Goal: Communication & Community: Participate in discussion

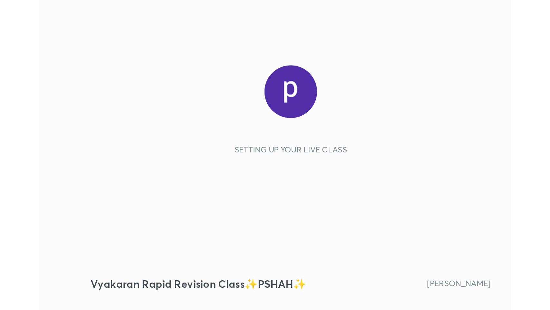
scroll to position [110, 206]
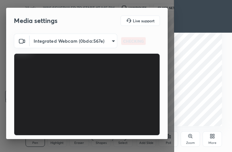
click at [214, 135] on icon at bounding box center [214, 135] width 2 height 2
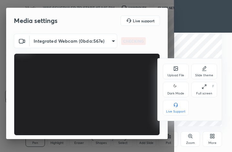
click at [202, 85] on icon at bounding box center [203, 86] width 5 height 5
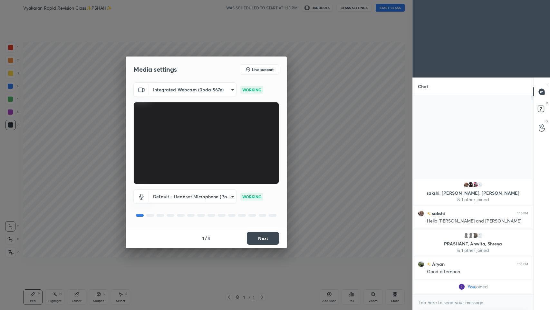
scroll to position [31981, 31862]
click at [231, 151] on button "Next" at bounding box center [263, 238] width 32 height 13
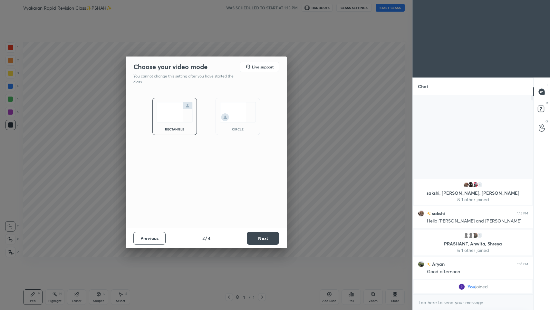
click at [231, 151] on button "Next" at bounding box center [263, 238] width 32 height 13
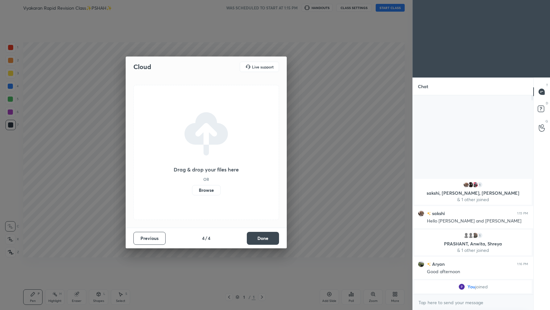
click at [231, 151] on button "Done" at bounding box center [263, 238] width 32 height 13
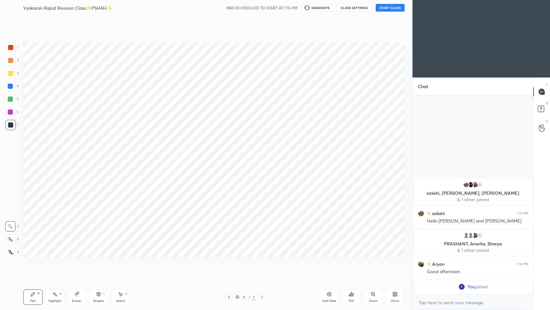
click at [231, 151] on div "Cloud Live support Drag & drop your files here OR Browse Previous 4 / 4 Done" at bounding box center [206, 155] width 413 height 310
click at [231, 8] on button "START CLASS" at bounding box center [390, 8] width 29 height 8
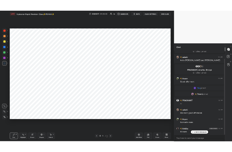
scroll to position [21, 0]
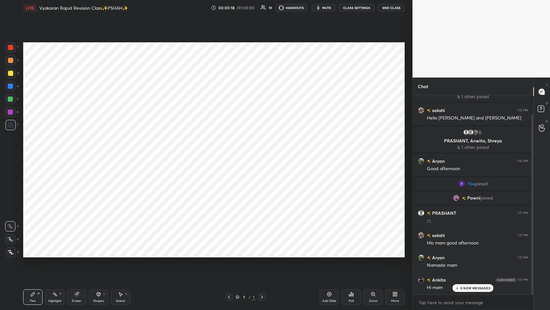
click at [231, 151] on p "6 NEW MESSAGES" at bounding box center [476, 288] width 30 height 4
click at [231, 151] on div "More" at bounding box center [395, 296] width 19 height 15
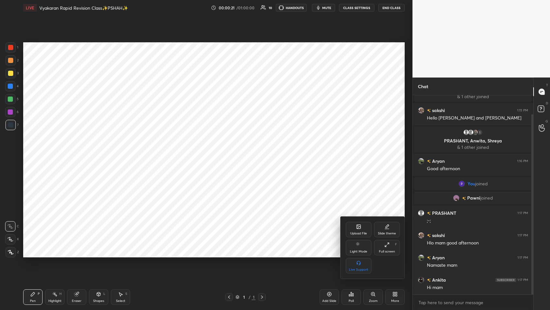
click at [231, 151] on div "Upload File" at bounding box center [359, 233] width 17 height 3
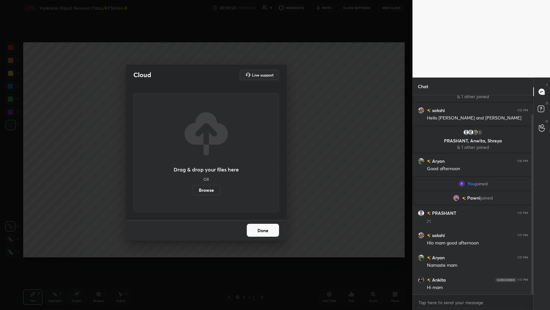
click at [211, 151] on label "Browse" at bounding box center [206, 190] width 29 height 10
click at [192, 151] on input "Browse" at bounding box center [192, 190] width 0 height 10
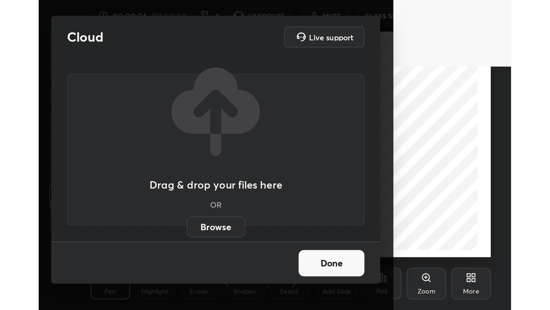
scroll to position [110, 206]
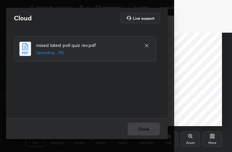
click at [212, 145] on div "More" at bounding box center [211, 138] width 19 height 15
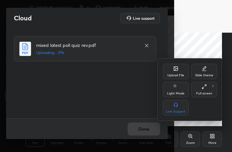
click at [211, 83] on div "Full screen F" at bounding box center [204, 89] width 26 height 15
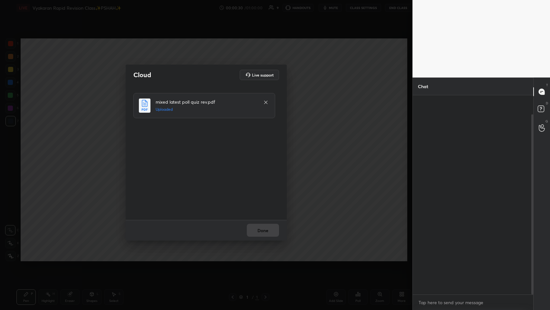
scroll to position [31981, 31862]
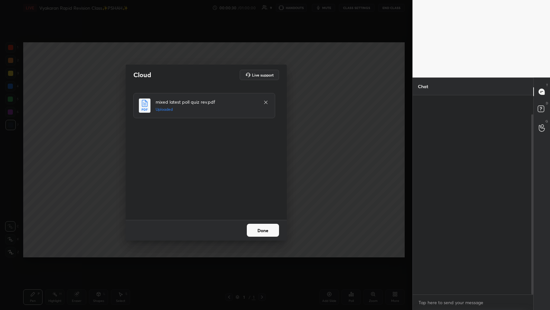
click at [231, 151] on button "Done" at bounding box center [263, 229] width 32 height 13
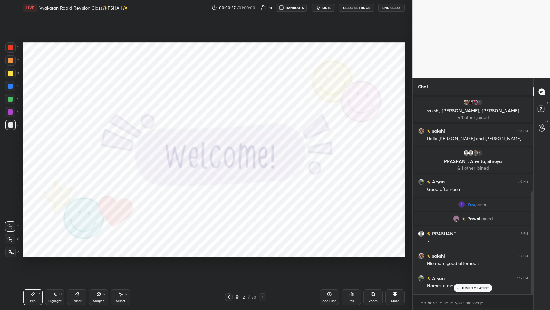
scroll to position [186, 0]
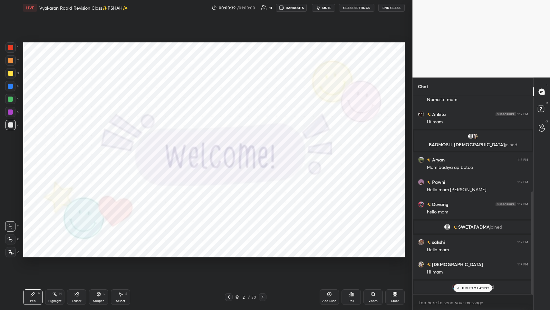
click at [231, 151] on div "JUMP TO LATEST" at bounding box center [473, 288] width 39 height 8
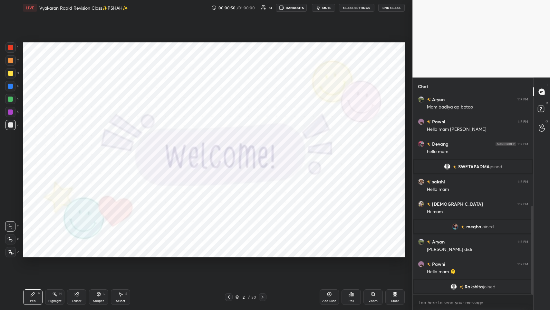
scroll to position [268, 0]
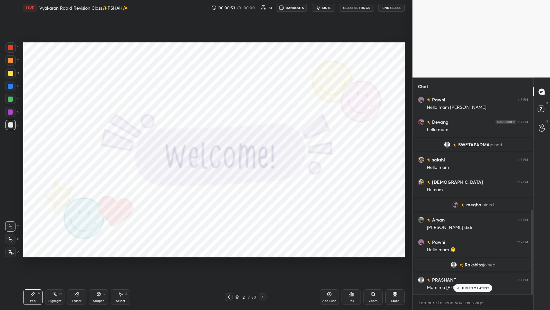
click at [231, 151] on div "1 [PERSON_NAME], [PERSON_NAME], [PERSON_NAME] & 1 other joined Aryan 1:16 PM Go…" at bounding box center [473, 194] width 121 height 199
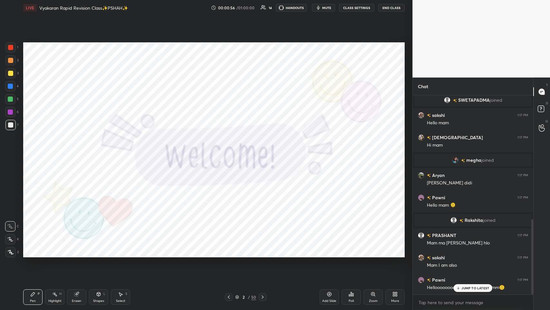
scroll to position [328, 0]
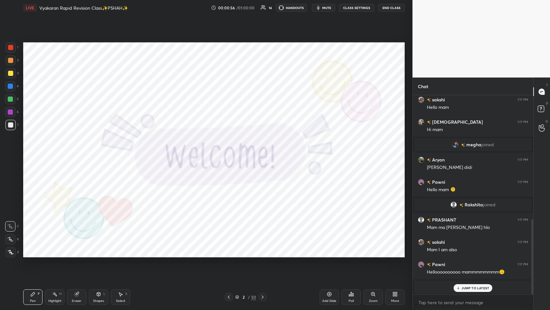
click at [231, 151] on p "JUMP TO LATEST" at bounding box center [476, 288] width 28 height 4
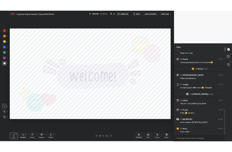
scroll to position [459, 0]
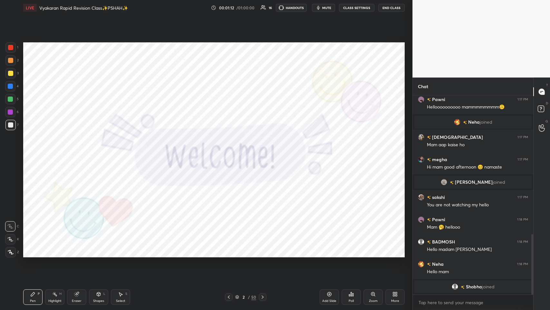
click at [231, 151] on div "More" at bounding box center [395, 296] width 19 height 15
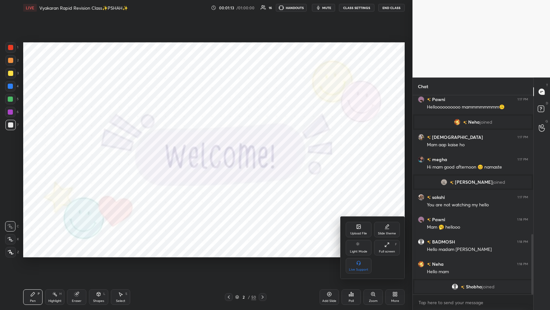
click at [231, 151] on div "Upload File" at bounding box center [359, 229] width 26 height 15
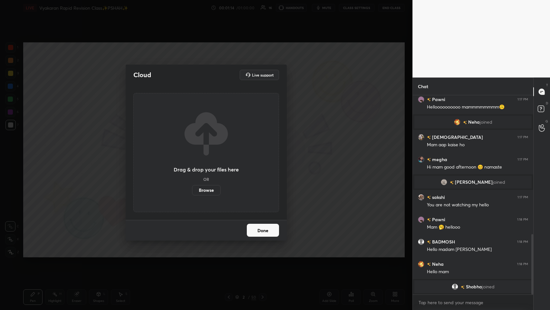
click at [211, 151] on label "Browse" at bounding box center [206, 190] width 29 height 10
click at [192, 151] on input "Browse" at bounding box center [192, 190] width 0 height 10
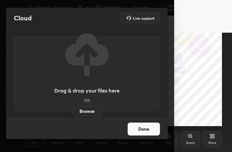
scroll to position [0, 0]
click at [215, 142] on div "More" at bounding box center [212, 142] width 8 height 3
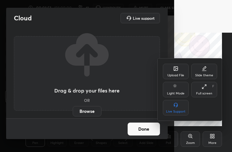
click at [203, 93] on div "Full screen" at bounding box center [204, 93] width 16 height 3
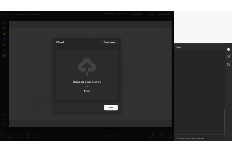
scroll to position [31981, 31862]
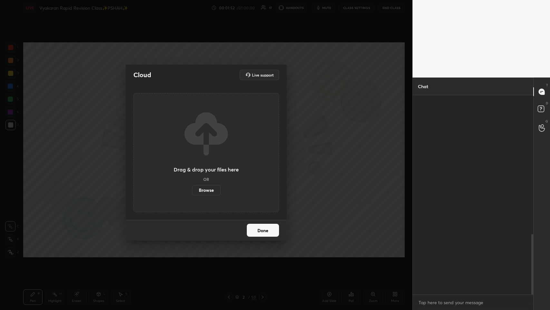
click at [231, 151] on button "Done" at bounding box center [263, 229] width 32 height 13
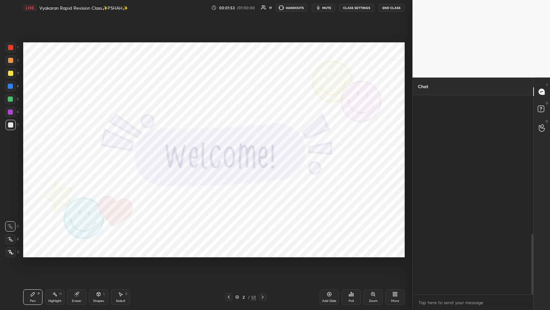
click at [231, 151] on button "Done" at bounding box center [263, 229] width 32 height 13
click at [231, 7] on span "mute" at bounding box center [326, 7] width 9 height 5
click at [231, 151] on icon at bounding box center [395, 293] width 5 height 5
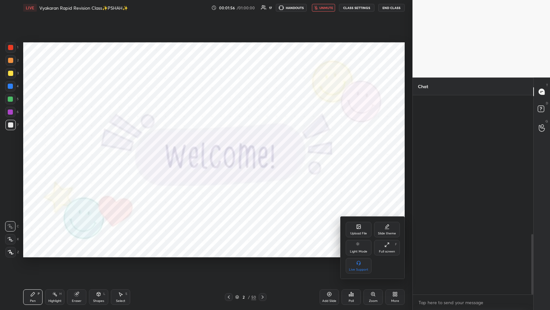
click at [231, 151] on div at bounding box center [275, 155] width 550 height 310
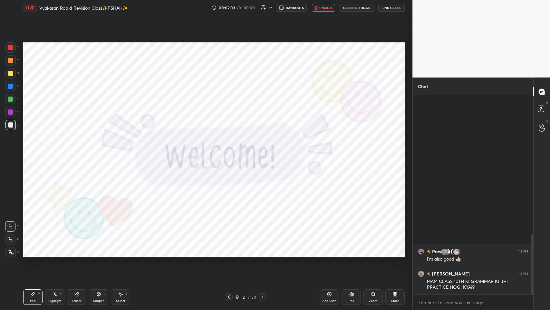
click at [231, 6] on span "unmute" at bounding box center [327, 7] width 14 height 5
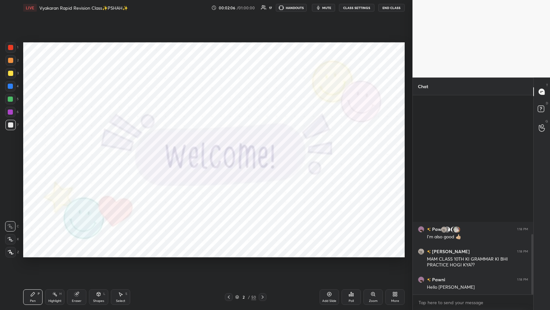
click at [231, 151] on div "More" at bounding box center [395, 296] width 19 height 15
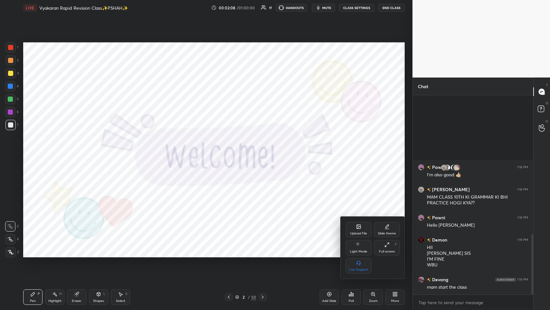
click at [231, 151] on div at bounding box center [275, 155] width 550 height 310
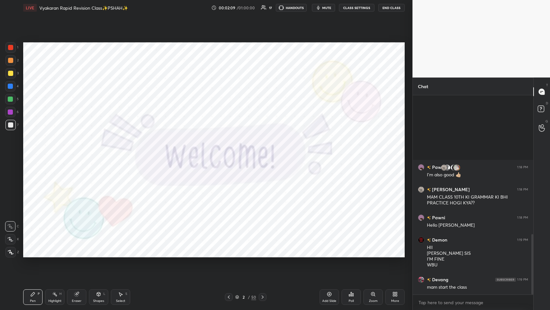
click at [231, 151] on icon at bounding box center [395, 293] width 5 height 5
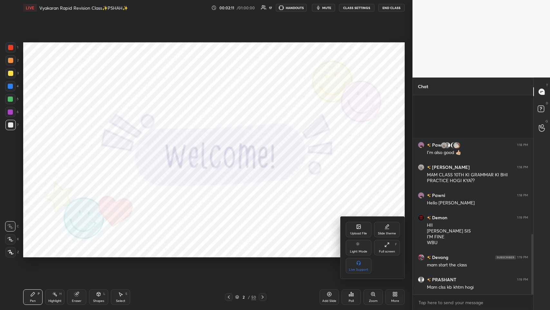
click at [231, 151] on div "Full screen" at bounding box center [387, 251] width 16 height 3
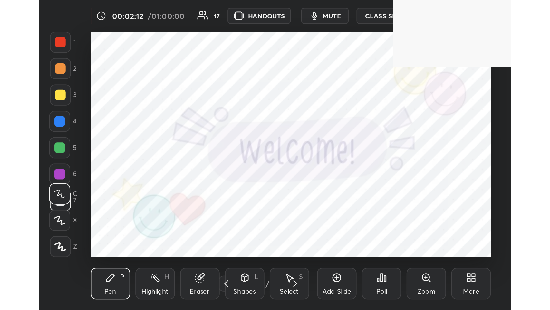
scroll to position [32138, 32043]
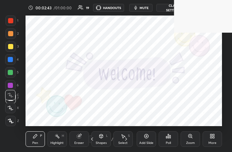
click at [217, 142] on div "More" at bounding box center [211, 138] width 19 height 15
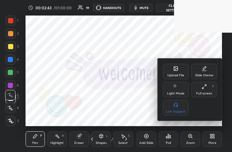
click at [210, 99] on div "Upload File Slide theme Light Mode Full screen F Live Support" at bounding box center [190, 90] width 54 height 52
click at [210, 93] on div "Full screen" at bounding box center [204, 93] width 16 height 3
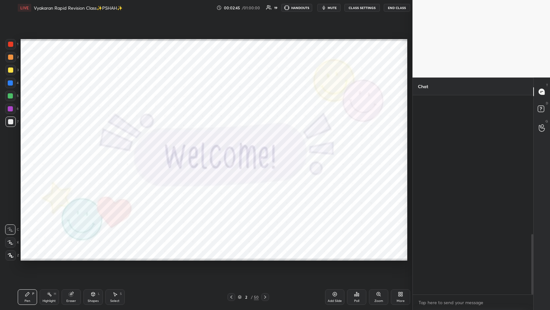
scroll to position [31981, 31862]
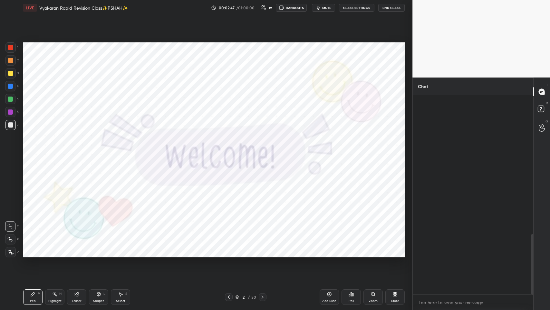
click at [231, 151] on icon at bounding box center [395, 293] width 5 height 5
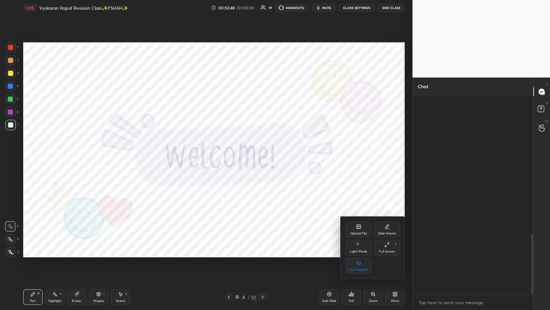
drag, startPoint x: 247, startPoint y: 245, endPoint x: 179, endPoint y: 210, distance: 76.6
click at [231, 151] on div at bounding box center [275, 155] width 550 height 310
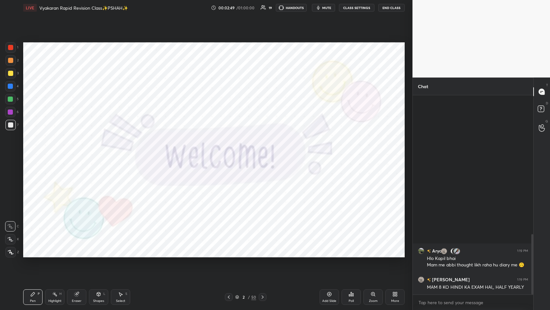
click at [11, 49] on div at bounding box center [10, 47] width 5 height 5
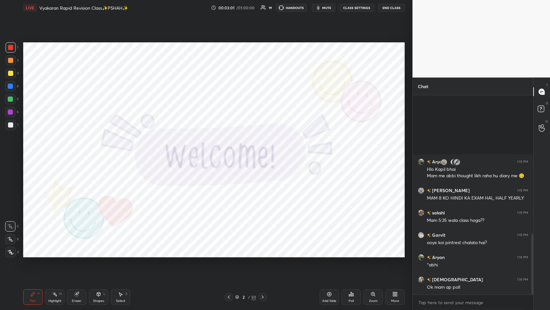
scroll to position [2, 2]
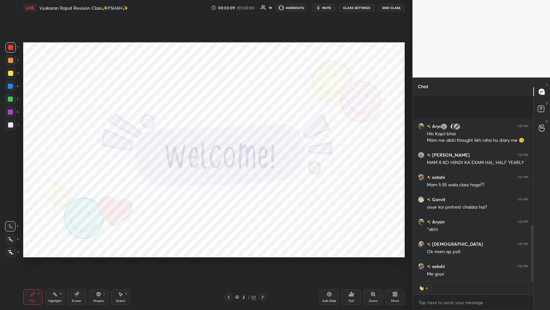
click at [7, 48] on div at bounding box center [10, 47] width 10 height 10
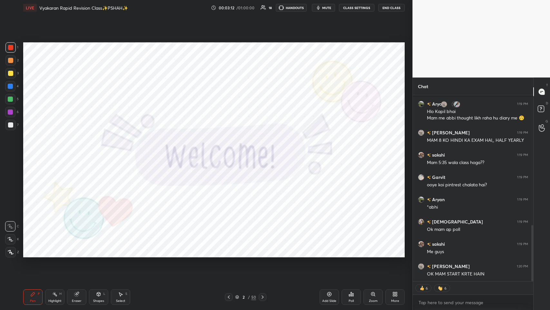
scroll to position [21, 0]
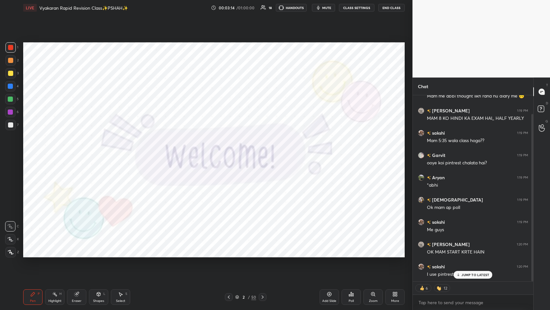
click at [231, 151] on p "JUMP TO LATEST" at bounding box center [476, 275] width 28 height 4
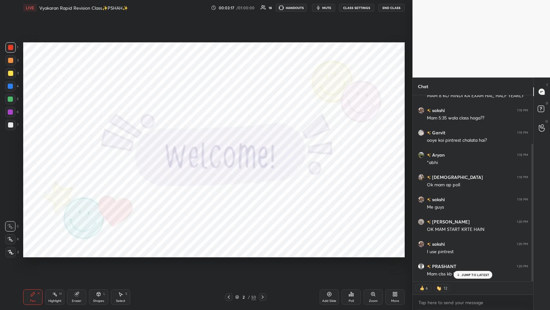
scroll to position [65, 0]
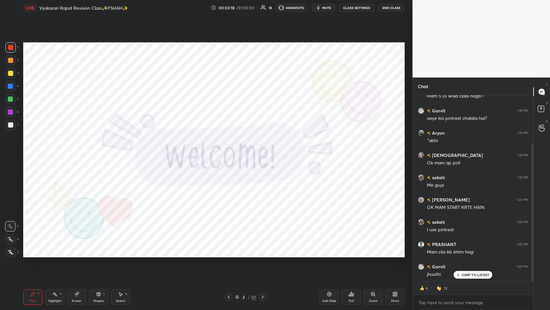
click at [231, 151] on p "JUMP TO LATEST" at bounding box center [476, 275] width 28 height 4
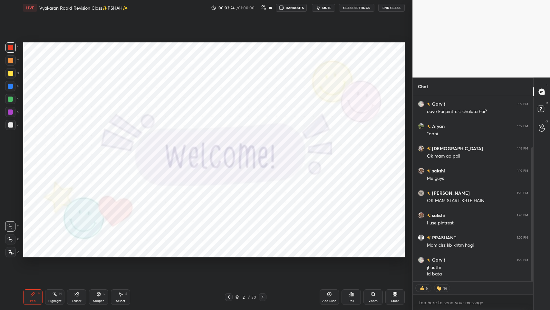
click at [231, 151] on div "Poll" at bounding box center [351, 296] width 19 height 15
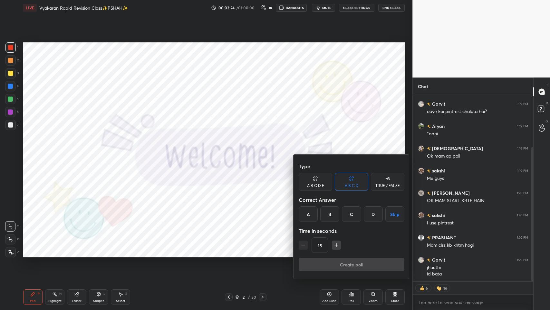
scroll to position [94, 0]
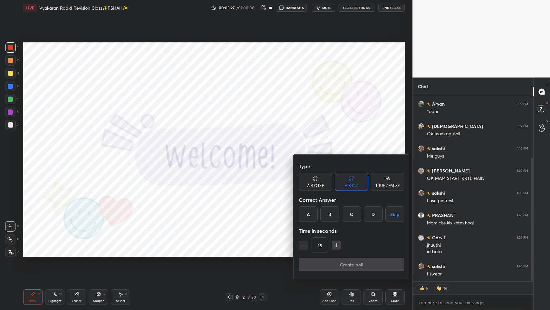
click at [231, 151] on div "C" at bounding box center [351, 213] width 19 height 15
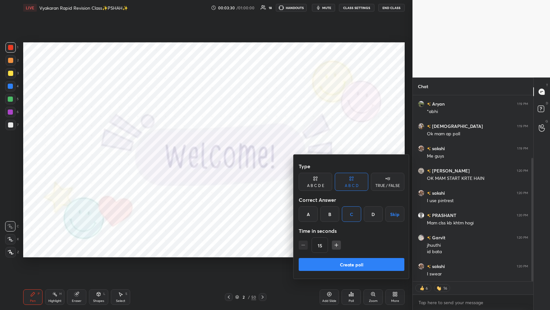
click at [231, 151] on button "Create poll" at bounding box center [352, 264] width 106 height 13
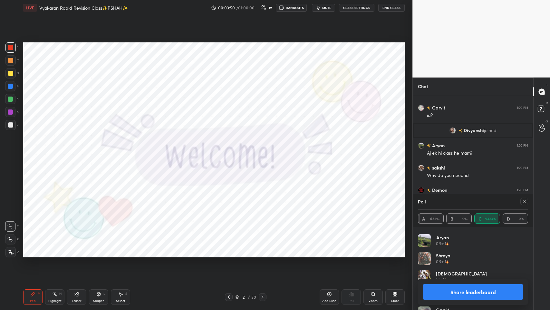
scroll to position [72, 0]
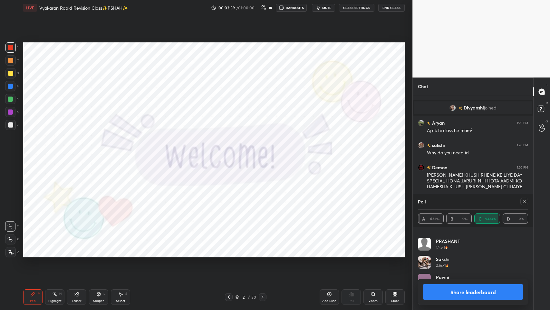
click at [231, 151] on icon at bounding box center [524, 201] width 5 height 5
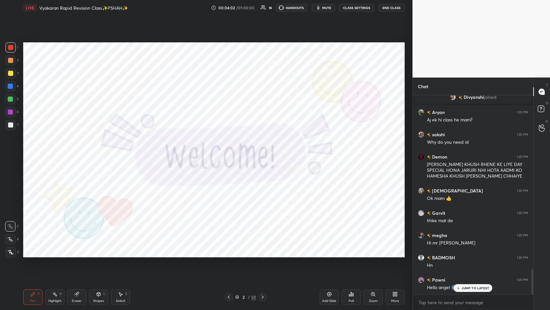
click at [231, 151] on icon at bounding box center [459, 288] width 4 height 4
click at [231, 151] on div "Poll" at bounding box center [351, 296] width 19 height 15
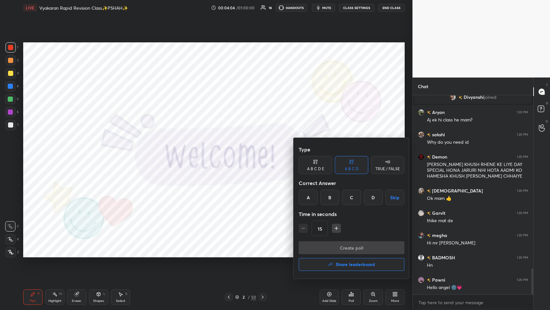
click at [231, 151] on h4 "Share leaderboard" at bounding box center [355, 264] width 39 height 5
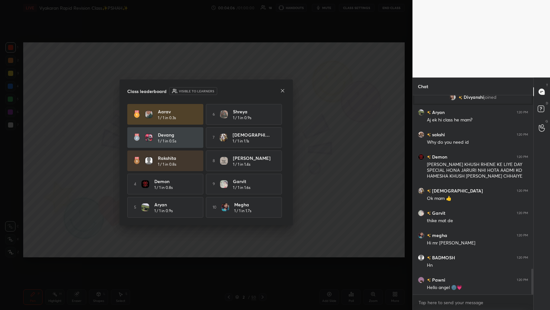
click at [231, 88] on icon at bounding box center [282, 90] width 5 height 5
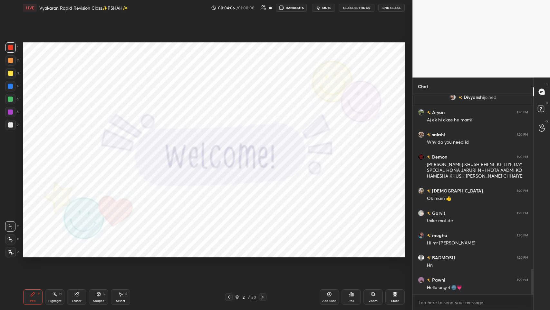
drag, startPoint x: 238, startPoint y: 296, endPoint x: 242, endPoint y: 291, distance: 6.2
click at [231, 151] on icon at bounding box center [237, 296] width 3 height 2
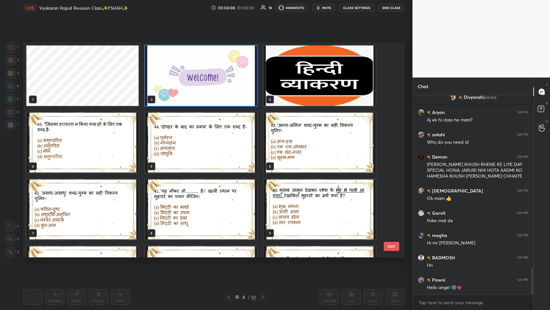
click at [231, 68] on img "grid" at bounding box center [320, 75] width 112 height 60
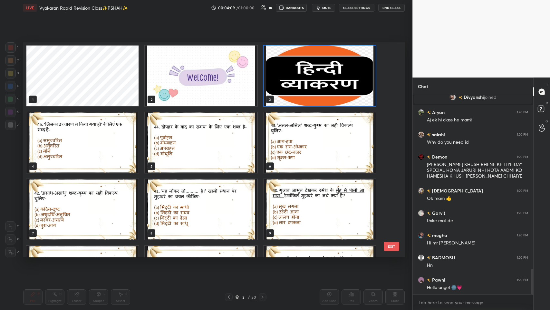
click at [231, 68] on img "grid" at bounding box center [320, 75] width 112 height 60
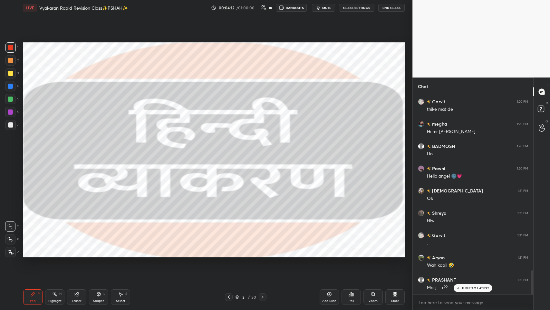
click at [231, 151] on p "JUMP TO LATEST" at bounding box center [476, 288] width 28 height 4
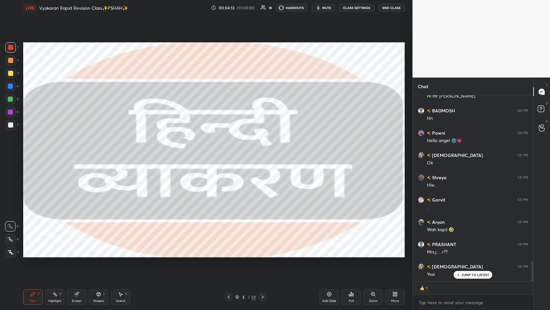
click at [231, 151] on div "JUMP TO LATEST" at bounding box center [473, 275] width 39 height 8
drag, startPoint x: 241, startPoint y: 295, endPoint x: 250, endPoint y: 288, distance: 11.0
click at [231, 151] on div "3" at bounding box center [244, 297] width 6 height 4
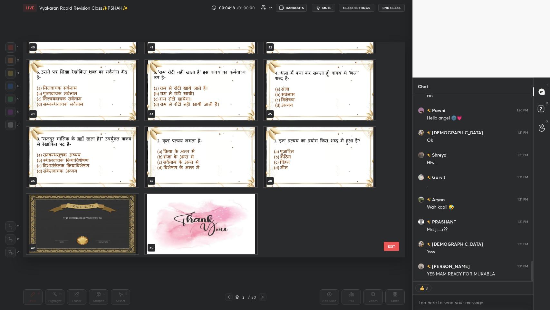
click at [231, 151] on img "grid" at bounding box center [320, 157] width 112 height 60
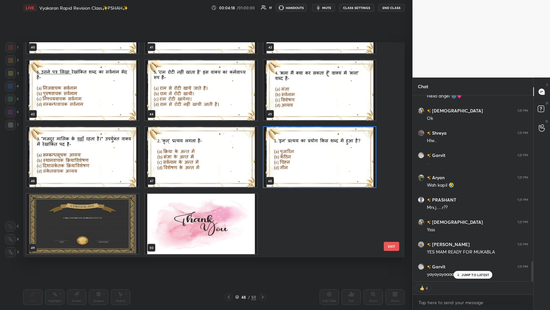
click at [231, 151] on img "grid" at bounding box center [320, 157] width 112 height 60
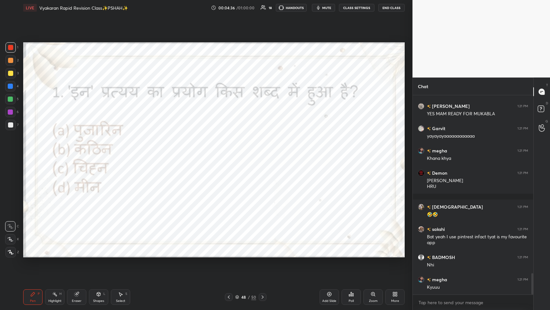
click at [231, 151] on div "Poll" at bounding box center [351, 296] width 19 height 15
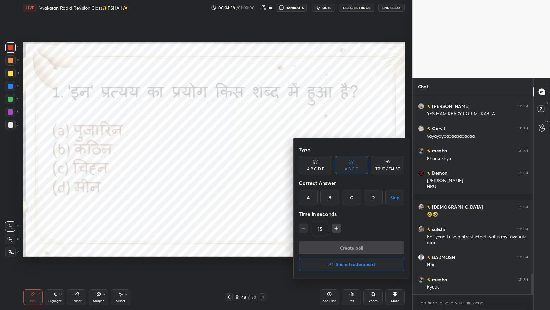
click at [231, 151] on div "A" at bounding box center [308, 196] width 19 height 15
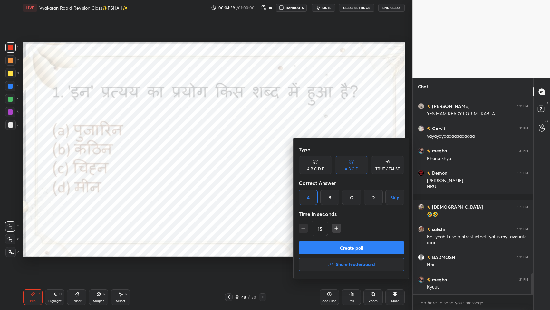
click at [231, 151] on button "Create poll" at bounding box center [352, 247] width 106 height 13
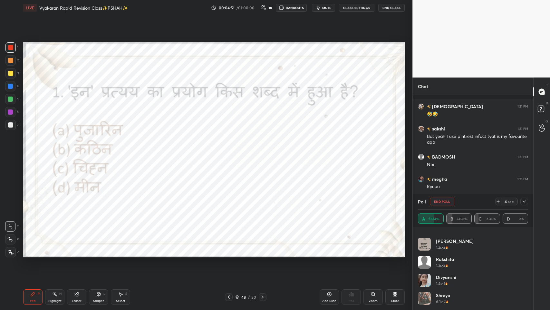
click at [231, 151] on icon at bounding box center [524, 201] width 5 height 5
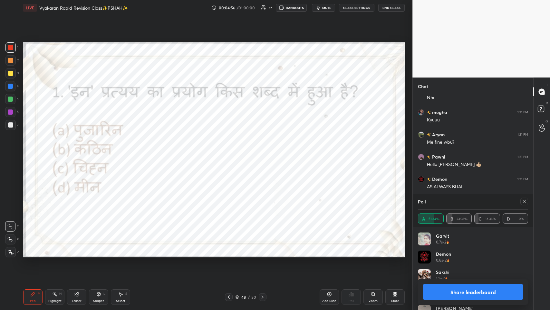
click at [231, 151] on icon at bounding box center [524, 201] width 5 height 5
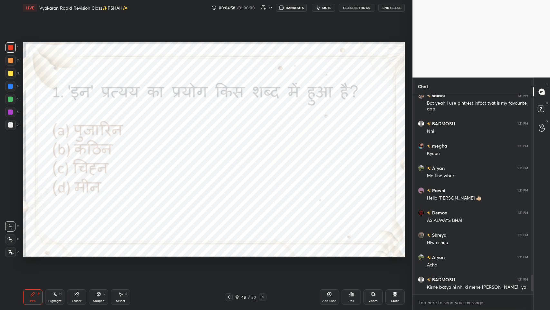
click at [231, 8] on span "mute" at bounding box center [326, 7] width 9 height 5
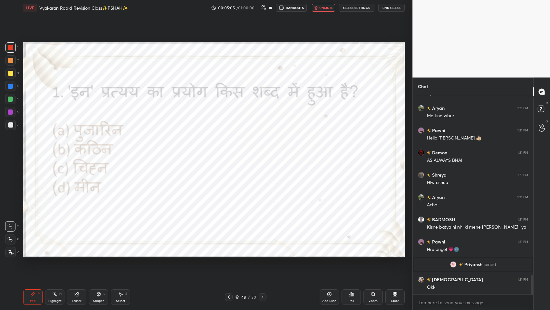
click at [231, 6] on span "unmute" at bounding box center [327, 7] width 14 height 5
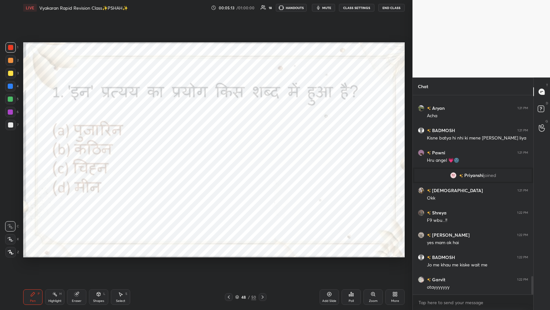
click at [230, 151] on icon at bounding box center [228, 296] width 5 height 5
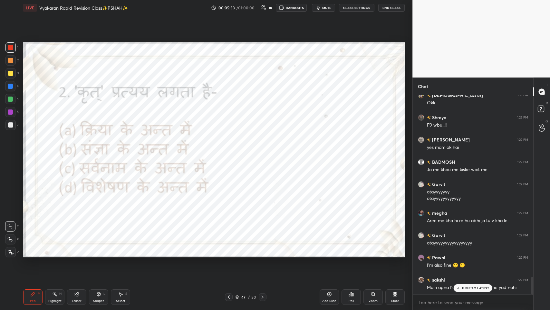
click at [231, 151] on icon at bounding box center [459, 288] width 4 height 4
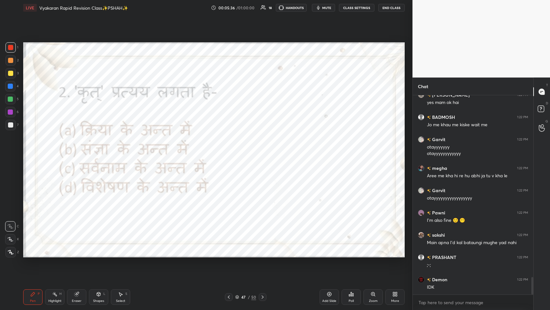
click at [231, 151] on div "Poll" at bounding box center [351, 296] width 19 height 15
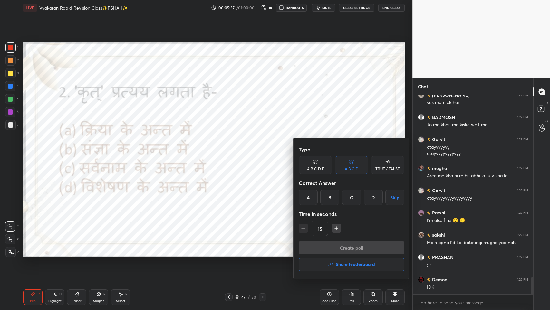
click at [231, 151] on div "A" at bounding box center [308, 196] width 19 height 15
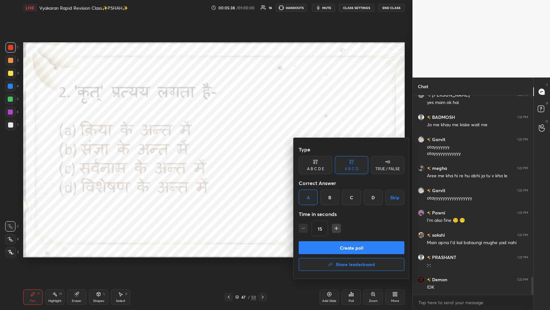
click at [231, 151] on button "Create poll" at bounding box center [352, 247] width 106 height 13
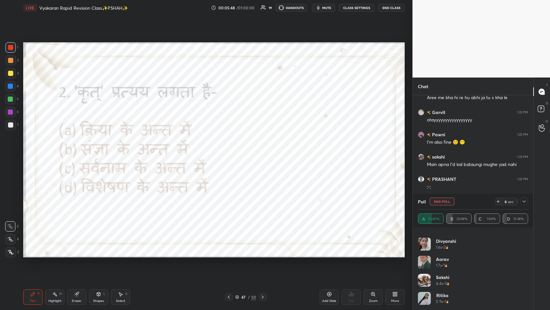
click at [231, 151] on icon at bounding box center [524, 201] width 5 height 5
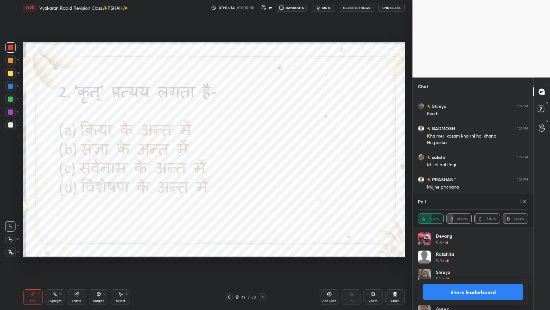
click at [230, 151] on icon at bounding box center [228, 296] width 5 height 5
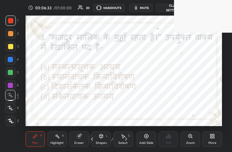
click at [210, 139] on div "More" at bounding box center [211, 138] width 19 height 15
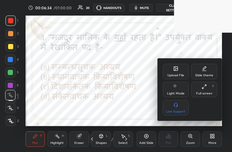
click at [211, 88] on div "Full screen F" at bounding box center [204, 89] width 26 height 15
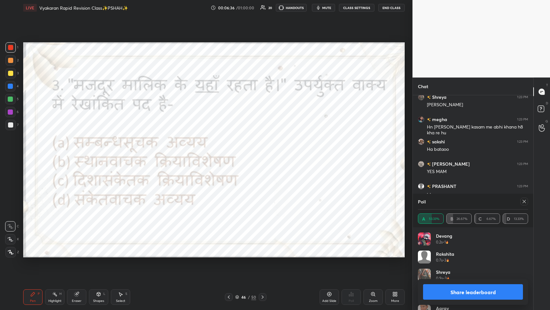
drag, startPoint x: 523, startPoint y: 200, endPoint x: 509, endPoint y: 212, distance: 19.2
click at [231, 151] on icon at bounding box center [524, 201] width 3 height 3
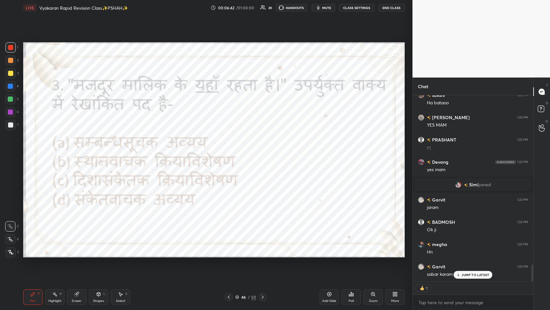
click at [231, 151] on div "1" at bounding box center [473, 287] width 121 height 13
click at [231, 151] on p "JUMP TO LATEST" at bounding box center [476, 275] width 28 height 4
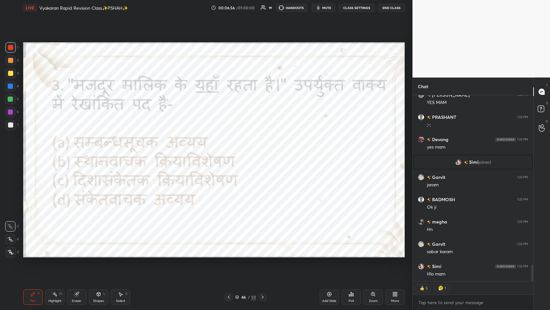
click at [231, 151] on icon at bounding box center [351, 293] width 5 height 5
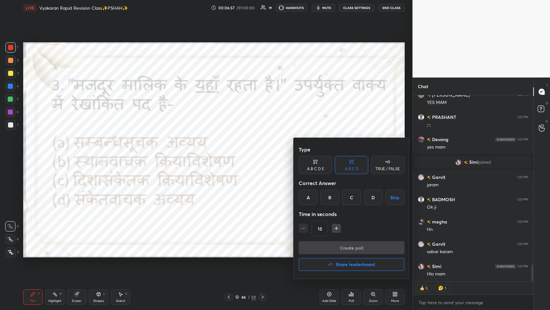
click at [231, 151] on div "B" at bounding box center [330, 196] width 19 height 15
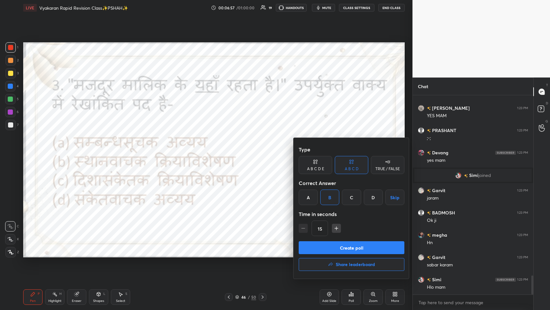
click at [231, 151] on button "Create poll" at bounding box center [352, 247] width 106 height 13
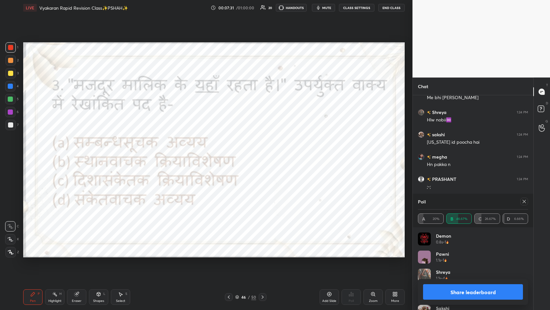
click at [231, 151] on div at bounding box center [525, 201] width 8 height 8
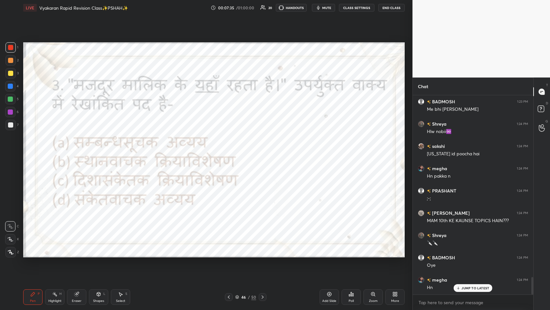
click at [231, 151] on p "JUMP TO LATEST" at bounding box center [476, 288] width 28 height 4
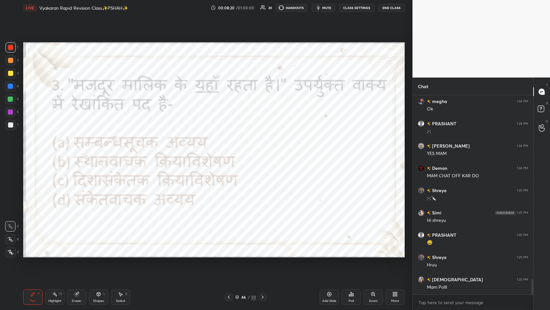
click at [231, 151] on div "Mam Polll" at bounding box center [477, 287] width 101 height 6
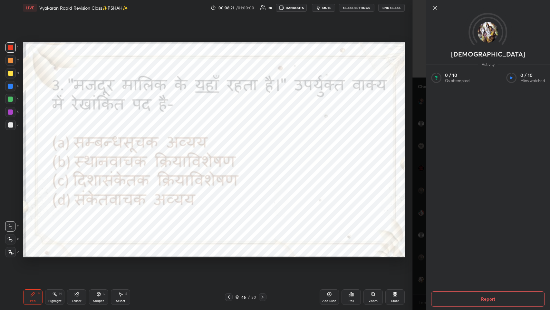
click at [231, 10] on icon at bounding box center [435, 8] width 8 height 8
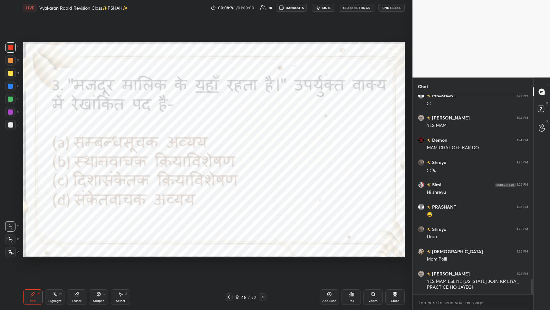
click at [227, 151] on icon at bounding box center [228, 296] width 5 height 5
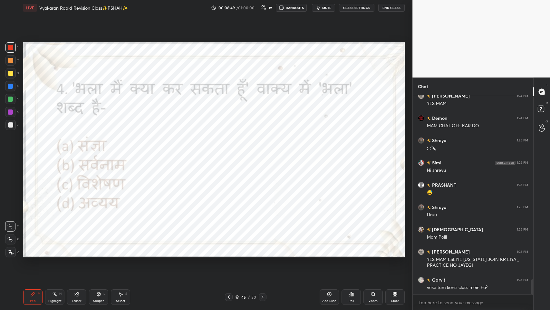
click at [74, 151] on icon at bounding box center [76, 293] width 5 height 5
click at [12, 151] on icon at bounding box center [10, 238] width 5 height 5
click at [27, 151] on div "Pen P" at bounding box center [32, 296] width 19 height 15
click at [231, 151] on div "Poll" at bounding box center [351, 296] width 19 height 15
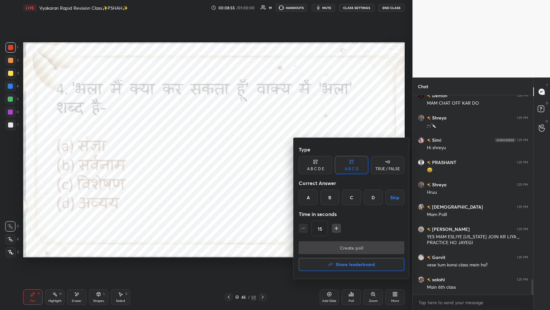
scroll to position [2432, 0]
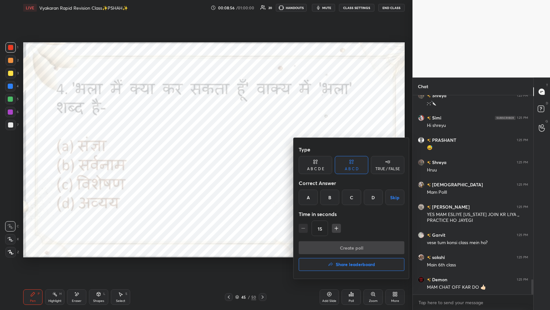
click at [231, 151] on div at bounding box center [275, 155] width 550 height 310
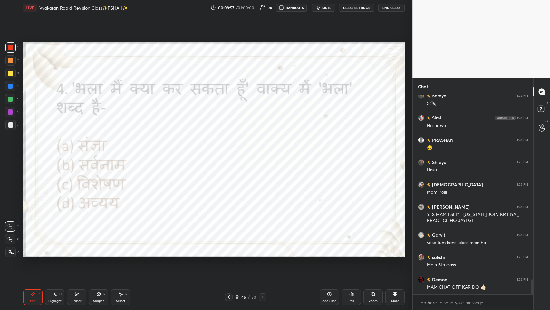
click at [231, 151] on div "Poll" at bounding box center [351, 300] width 5 height 3
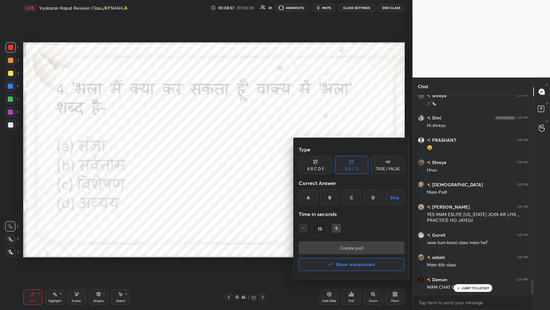
scroll to position [2454, 0]
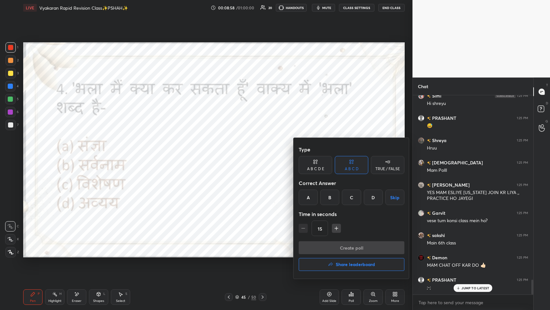
click at [231, 151] on div at bounding box center [275, 155] width 550 height 310
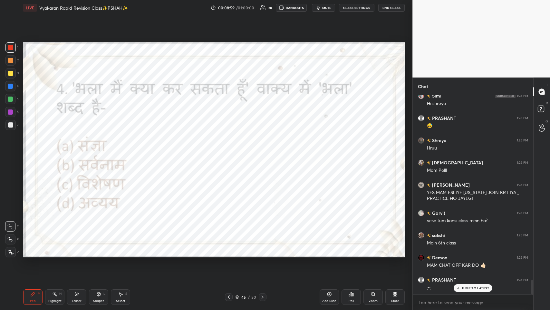
click at [231, 151] on div "Poll" at bounding box center [351, 296] width 19 height 15
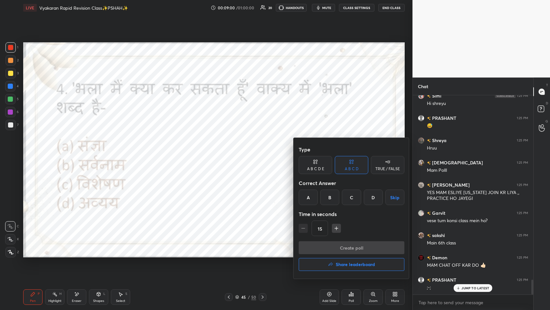
scroll to position [2476, 0]
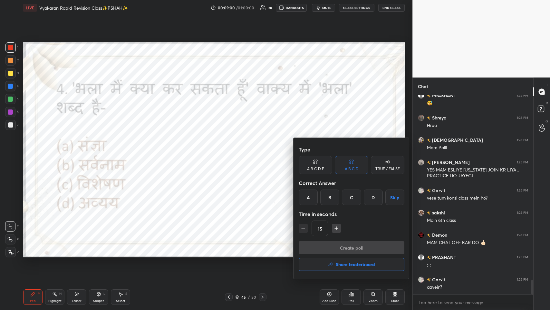
click at [231, 151] on div "C" at bounding box center [351, 196] width 19 height 15
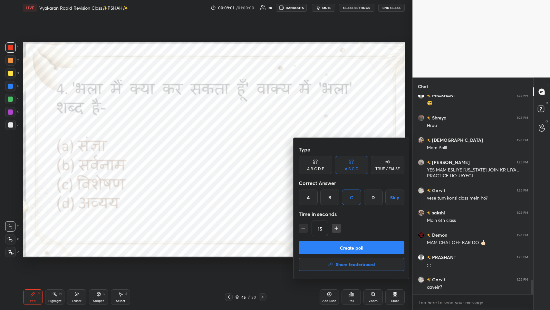
scroll to position [2498, 0]
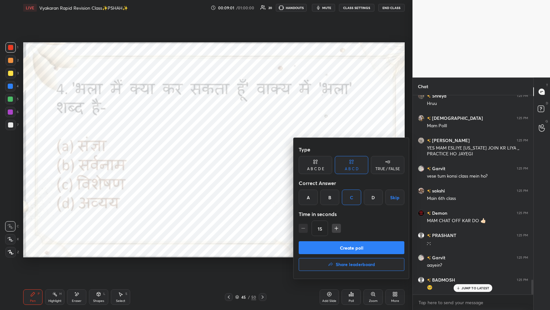
click at [231, 151] on button "Create poll" at bounding box center [352, 247] width 106 height 13
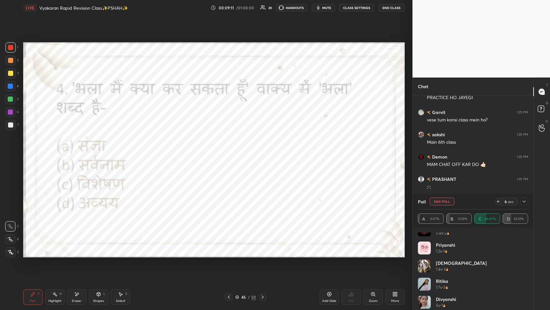
scroll to position [49, 0]
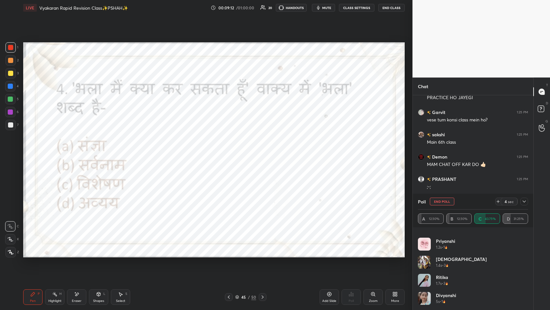
drag, startPoint x: 522, startPoint y: 201, endPoint x: 520, endPoint y: 205, distance: 4.3
click at [231, 151] on icon at bounding box center [524, 201] width 5 height 5
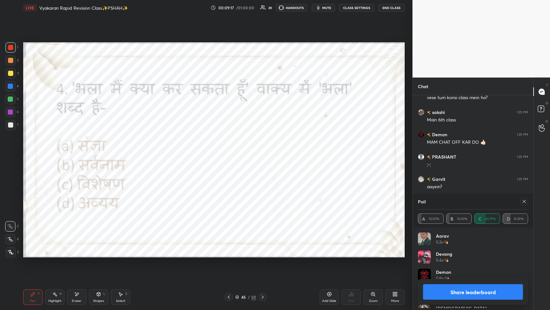
scroll to position [2, 2]
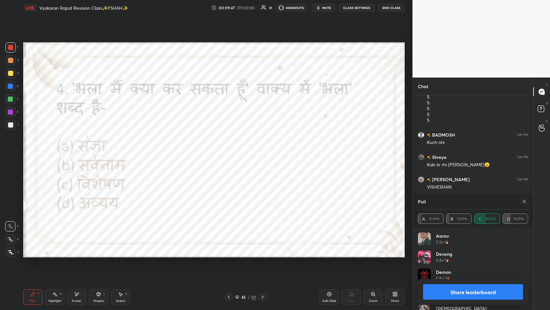
click at [231, 151] on icon at bounding box center [524, 201] width 5 height 5
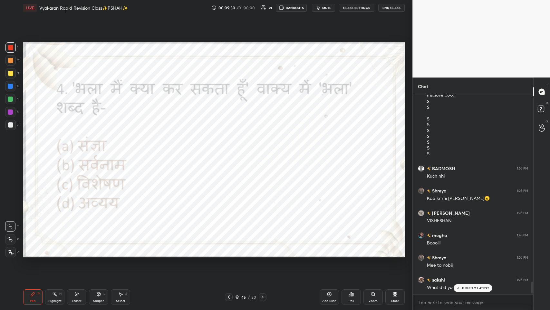
click at [231, 151] on p "JUMP TO LATEST" at bounding box center [476, 288] width 28 height 4
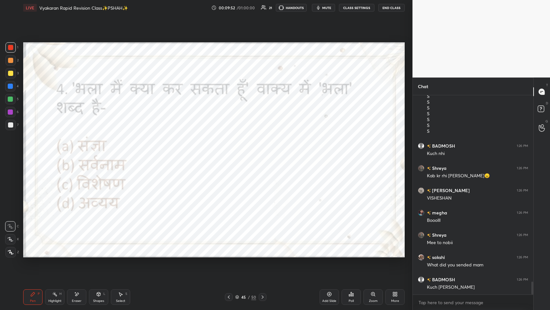
click at [231, 151] on div at bounding box center [229, 297] width 8 height 8
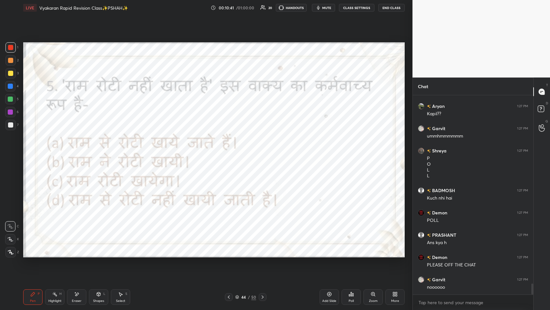
click at [231, 151] on icon at bounding box center [353, 294] width 1 height 3
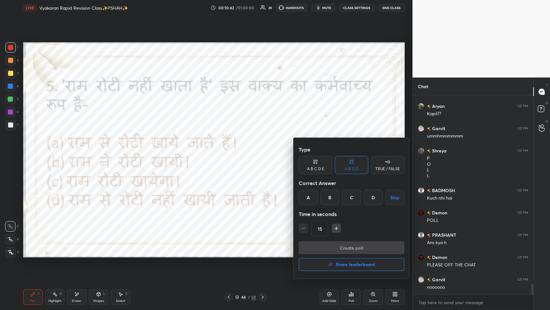
click at [231, 151] on div "D" at bounding box center [373, 196] width 19 height 15
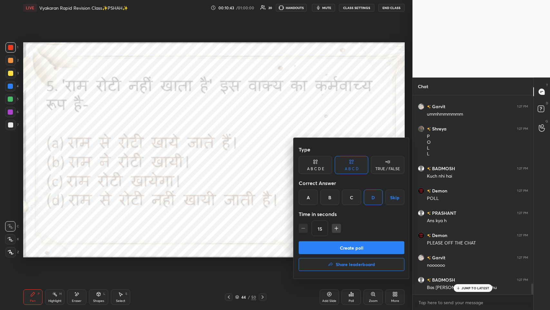
click at [231, 151] on button "Create poll" at bounding box center [352, 247] width 106 height 13
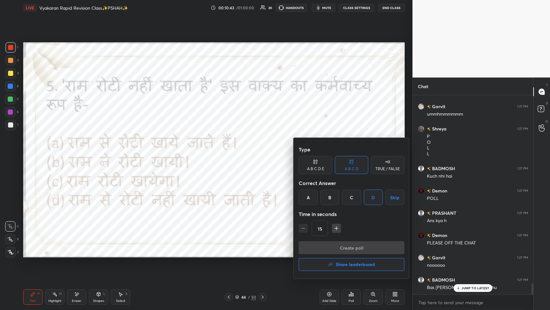
type textarea "x"
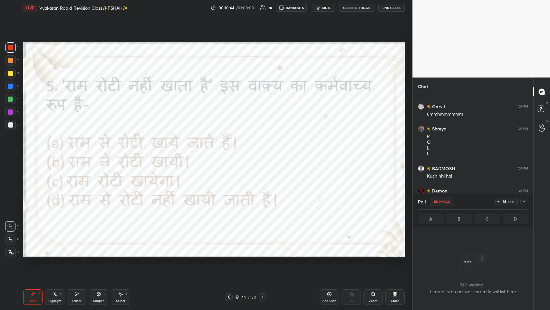
click at [231, 151] on icon at bounding box center [524, 201] width 5 height 5
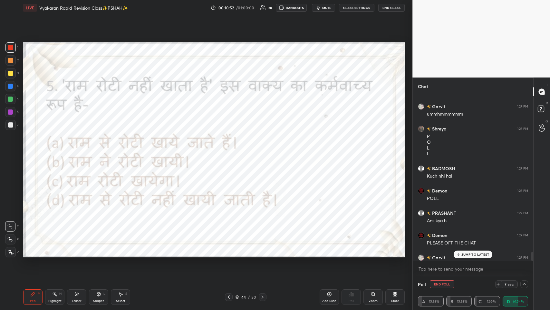
click at [231, 7] on button "CLASS SETTINGS" at bounding box center [356, 8] width 35 height 8
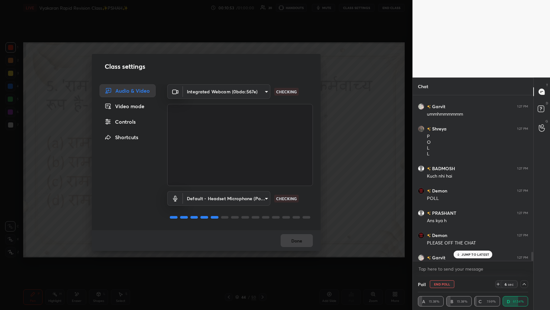
click at [134, 103] on div "Video mode" at bounding box center [128, 106] width 56 height 13
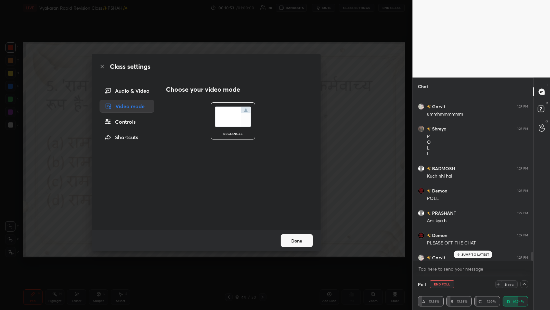
click at [133, 124] on div "Controls" at bounding box center [127, 121] width 55 height 13
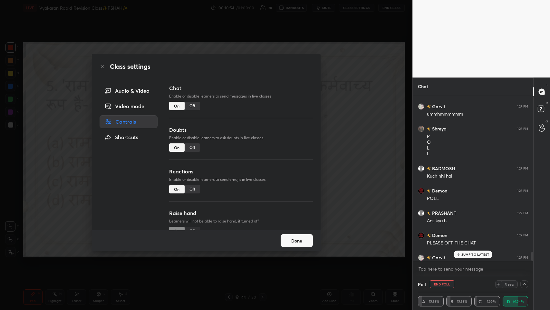
click at [196, 109] on div "Off" at bounding box center [192, 106] width 15 height 8
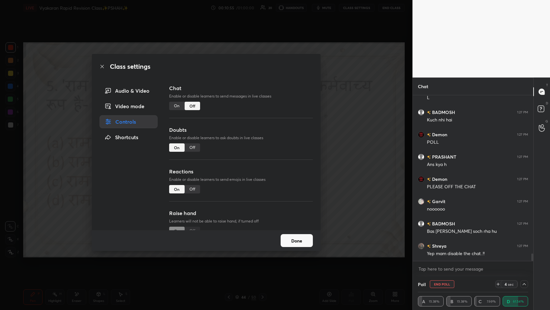
click at [231, 151] on button "Done" at bounding box center [297, 240] width 32 height 13
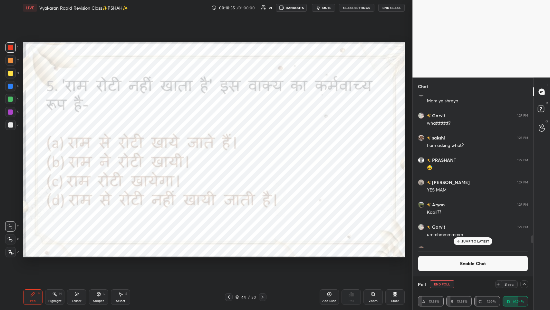
scroll to position [150, 119]
click at [231, 151] on p "JUMP TO LATEST" at bounding box center [476, 241] width 28 height 4
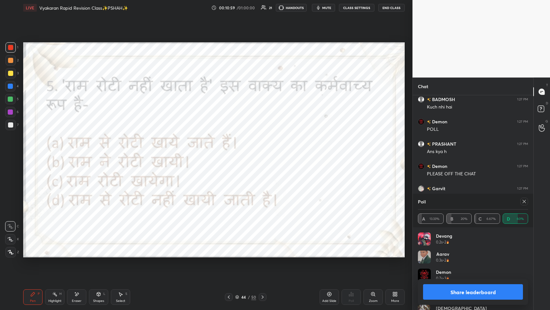
scroll to position [2, 2]
click at [231, 151] on icon at bounding box center [524, 201] width 3 height 3
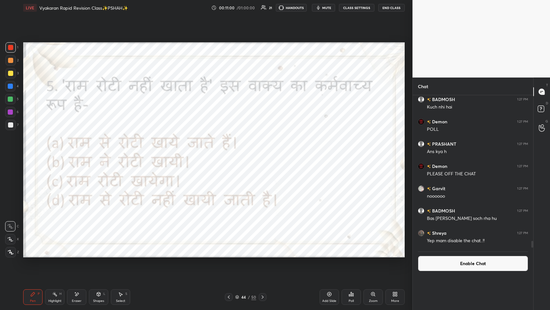
scroll to position [0, 2]
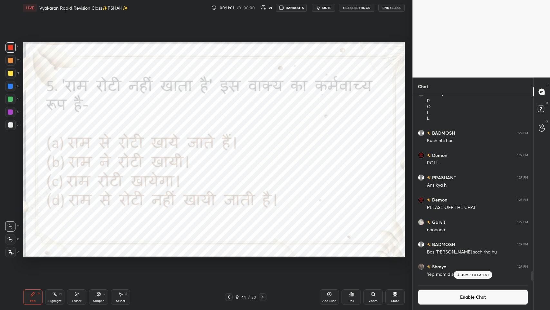
click at [231, 151] on p "JUMP TO LATEST" at bounding box center [476, 275] width 28 height 4
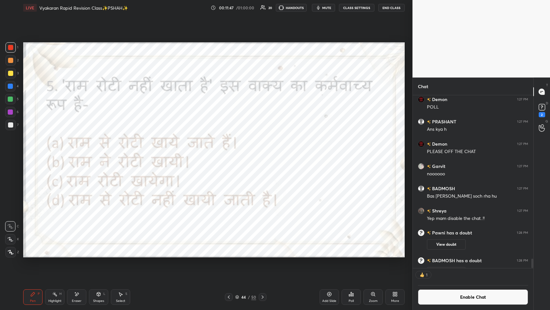
scroll to position [2, 2]
click at [231, 151] on div "Poll" at bounding box center [351, 296] width 19 height 15
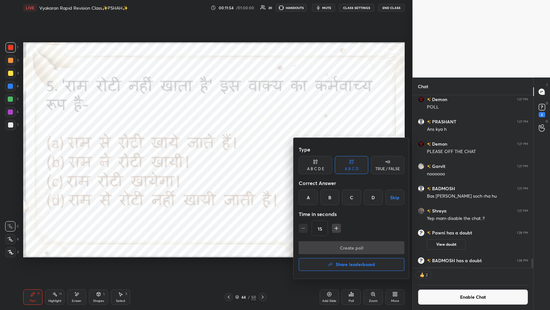
click at [231, 151] on h4 "Share leaderboard" at bounding box center [355, 264] width 39 height 5
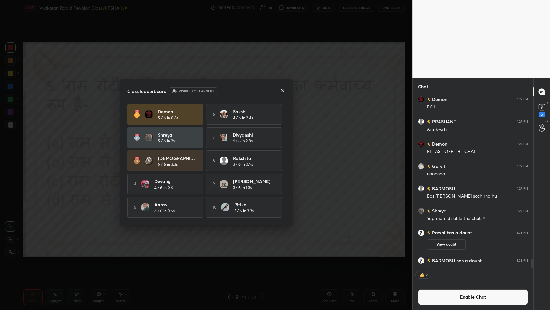
scroll to position [184, 119]
click at [231, 151] on button "View doubt" at bounding box center [446, 272] width 39 height 10
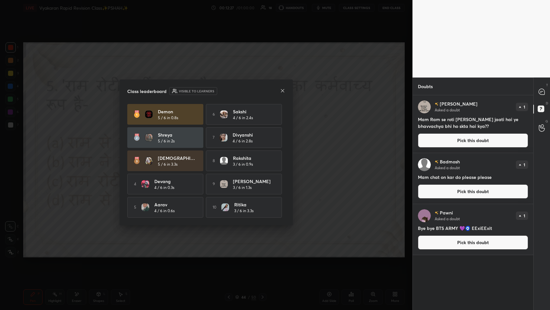
click at [231, 90] on icon at bounding box center [282, 90] width 5 height 5
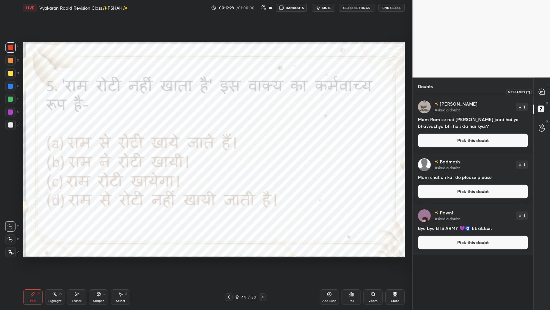
click at [231, 94] on icon at bounding box center [542, 91] width 7 height 7
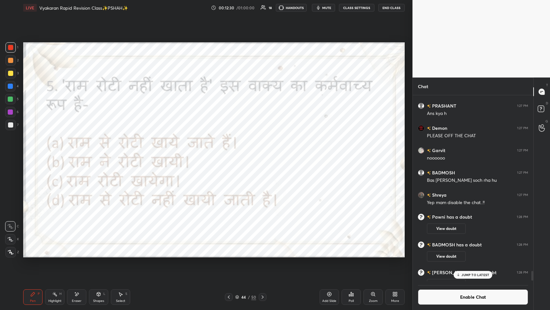
click at [231, 151] on p "JUMP TO LATEST" at bounding box center [476, 275] width 28 height 4
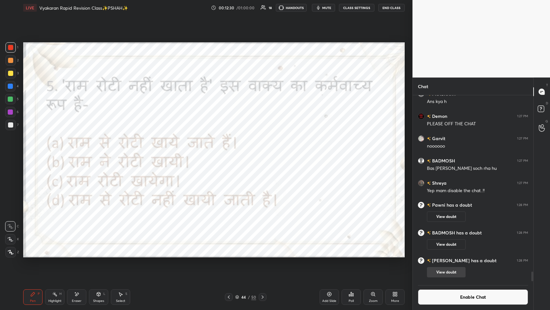
click at [231, 151] on button "View doubt" at bounding box center [446, 272] width 39 height 10
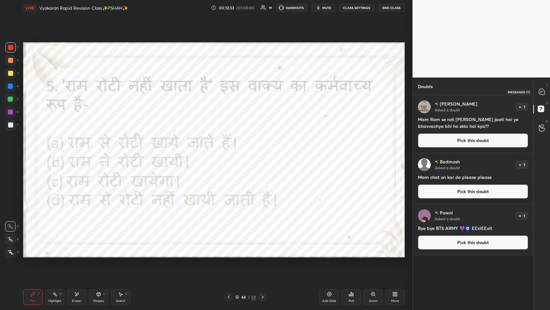
click at [231, 92] on icon at bounding box center [542, 92] width 6 height 6
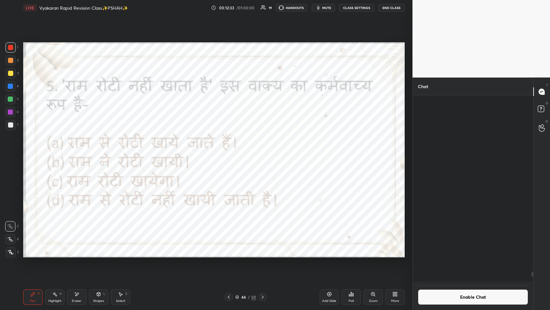
scroll to position [184, 119]
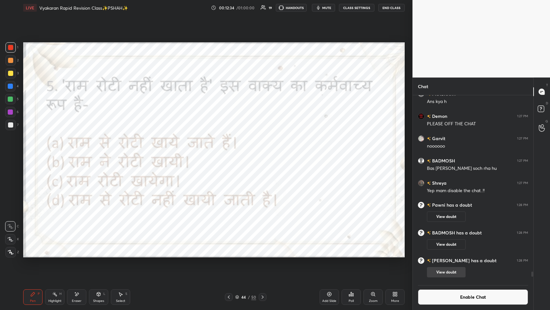
click at [231, 151] on button "View doubt" at bounding box center [446, 272] width 39 height 10
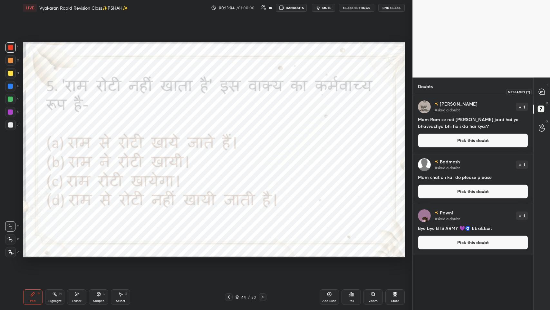
click at [231, 88] on div at bounding box center [542, 92] width 13 height 12
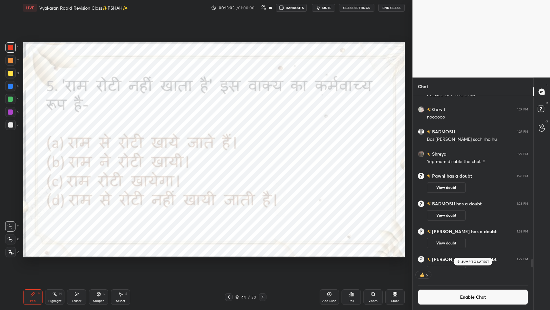
scroll to position [3392, 0]
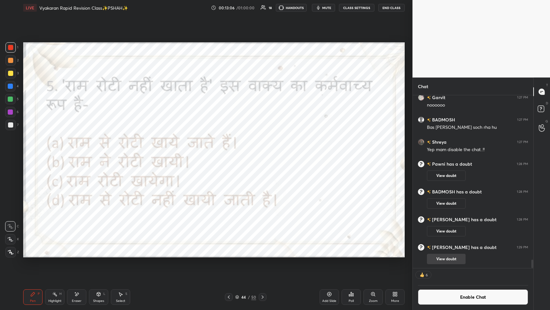
click at [231, 151] on button "View doubt" at bounding box center [446, 258] width 39 height 10
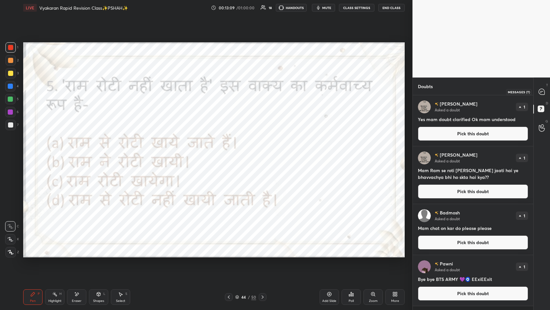
click at [231, 92] on icon at bounding box center [542, 92] width 6 height 6
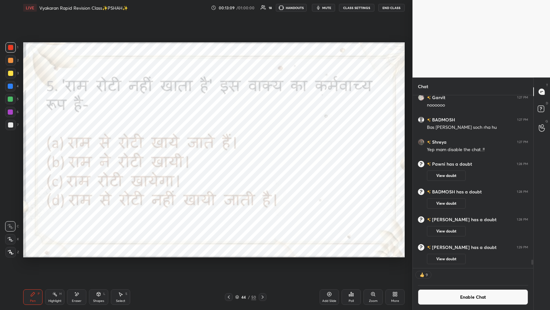
scroll to position [171, 119]
click at [231, 151] on div "Poll" at bounding box center [351, 296] width 19 height 15
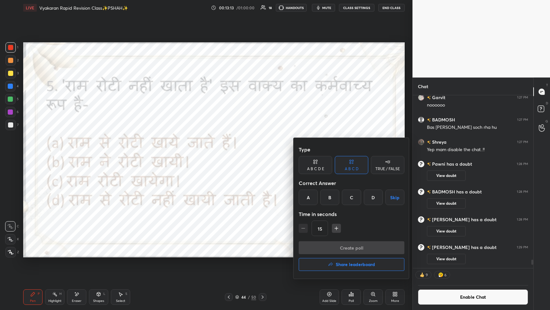
click at [231, 151] on h4 "Share leaderboard" at bounding box center [355, 264] width 39 height 5
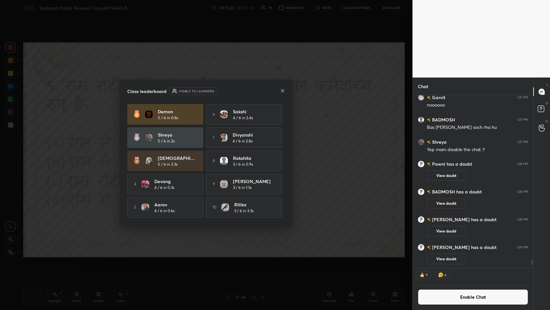
click at [231, 88] on icon at bounding box center [282, 90] width 5 height 5
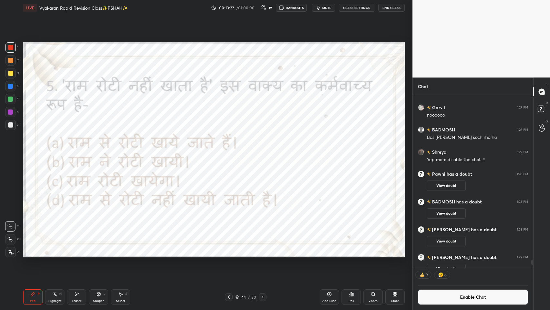
scroll to position [184, 119]
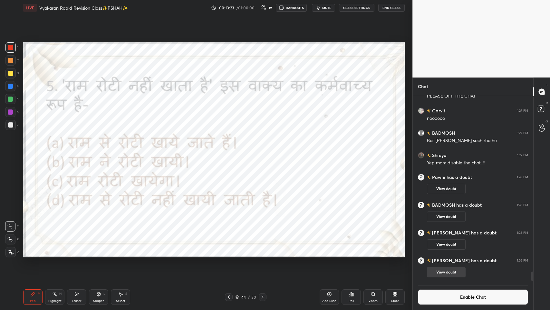
click at [231, 151] on button "View doubt" at bounding box center [446, 272] width 39 height 10
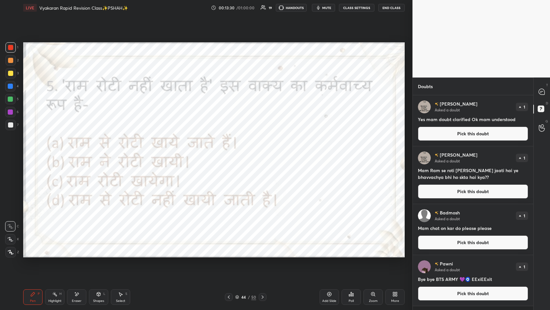
click at [231, 151] on div "44 / 50" at bounding box center [246, 297] width 42 height 8
click at [231, 151] on icon at bounding box center [263, 296] width 2 height 3
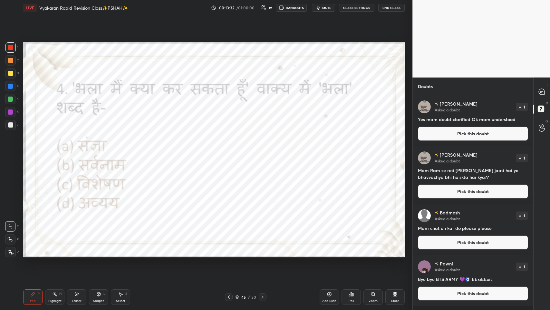
click at [231, 151] on div at bounding box center [229, 297] width 8 height 8
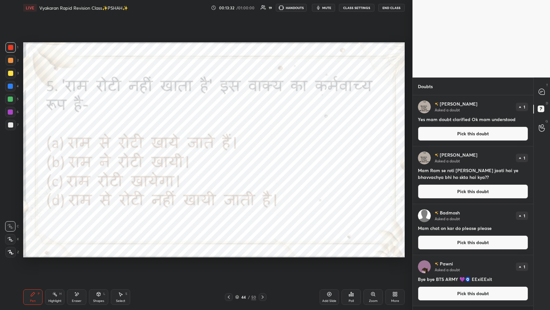
click at [231, 151] on div at bounding box center [229, 297] width 8 height 8
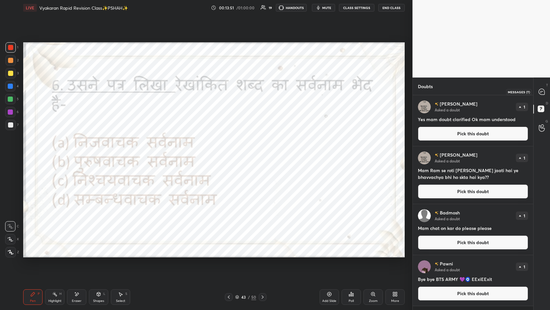
click at [231, 90] on div at bounding box center [542, 92] width 13 height 12
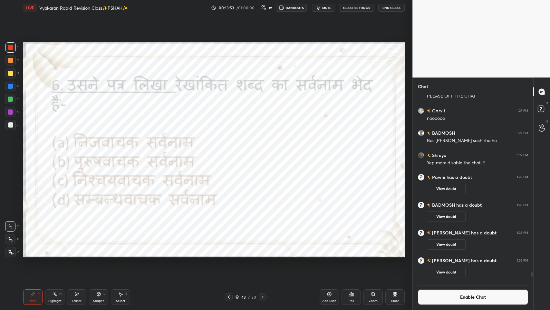
click at [231, 151] on button "Enable Chat" at bounding box center [473, 296] width 110 height 15
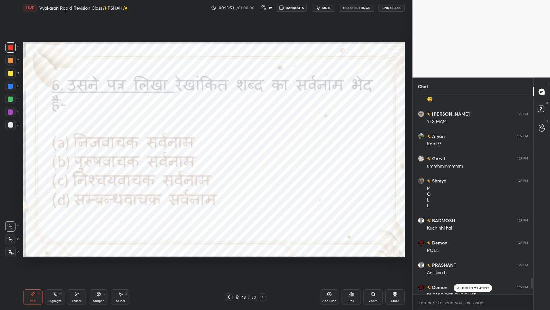
scroll to position [197, 119]
click at [231, 151] on p "JUMP TO LATEST" at bounding box center [476, 288] width 28 height 4
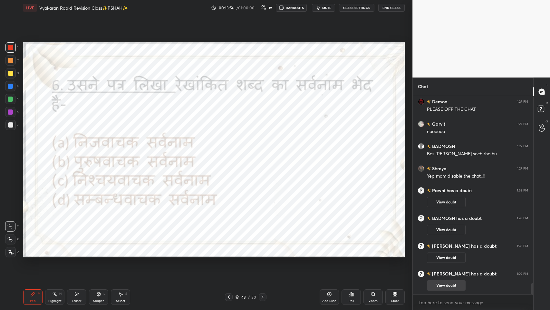
click at [231, 151] on button "View doubt" at bounding box center [446, 285] width 39 height 10
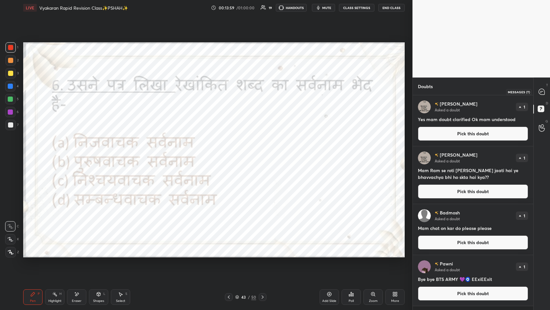
click at [231, 91] on icon at bounding box center [542, 92] width 6 height 6
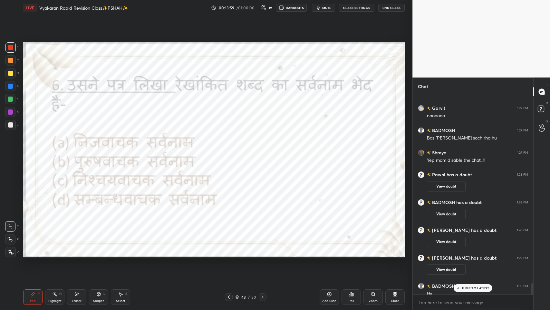
scroll to position [197, 119]
drag, startPoint x: 462, startPoint y: 287, endPoint x: 433, endPoint y: 292, distance: 29.5
click at [231, 151] on p "JUMP TO LATEST" at bounding box center [476, 288] width 28 height 4
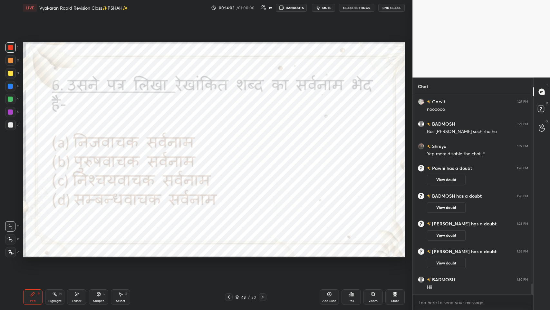
click at [231, 151] on div "Poll" at bounding box center [351, 296] width 19 height 15
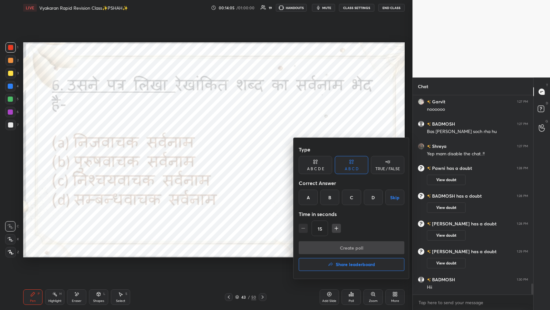
click at [231, 151] on div "B" at bounding box center [330, 196] width 19 height 15
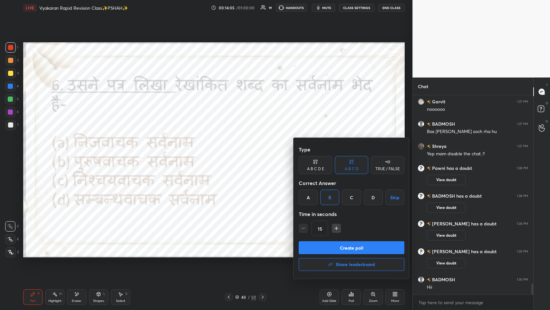
click at [231, 151] on button "Create poll" at bounding box center [352, 247] width 106 height 13
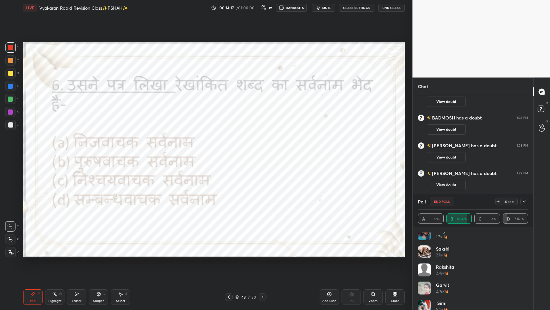
scroll to position [103, 0]
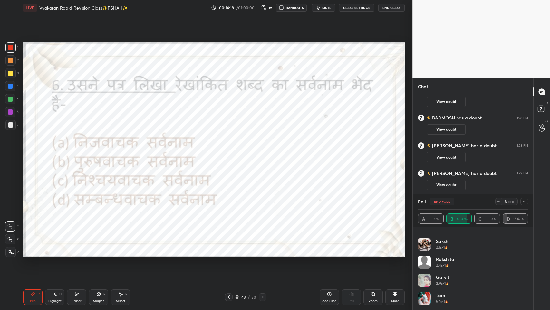
click at [231, 151] on icon at bounding box center [524, 201] width 5 height 5
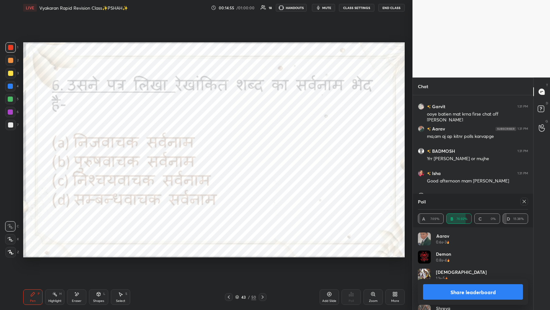
click at [231, 151] on icon at bounding box center [524, 201] width 5 height 5
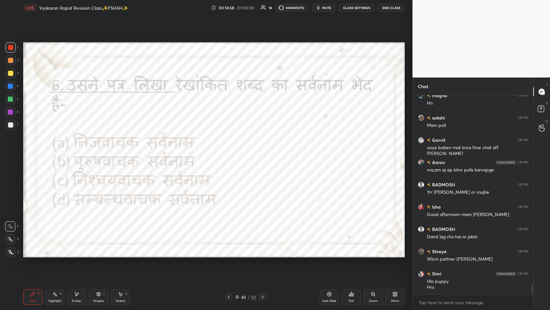
click at [229, 151] on icon at bounding box center [228, 296] width 5 height 5
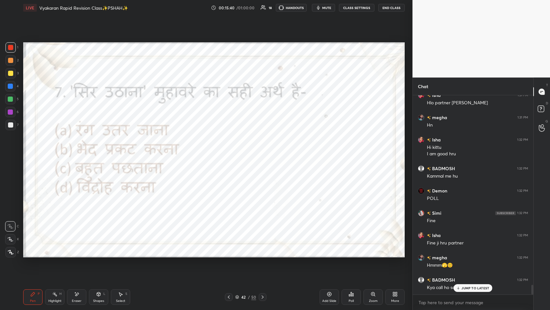
scroll to position [3888, 0]
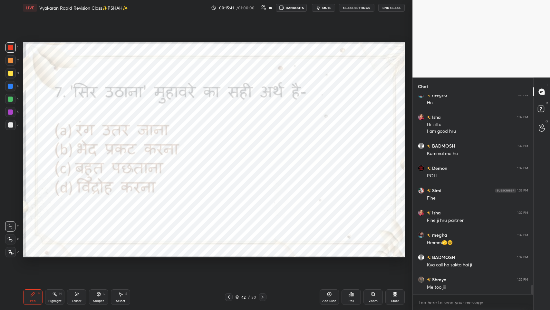
click at [231, 151] on div "Poll" at bounding box center [351, 296] width 19 height 15
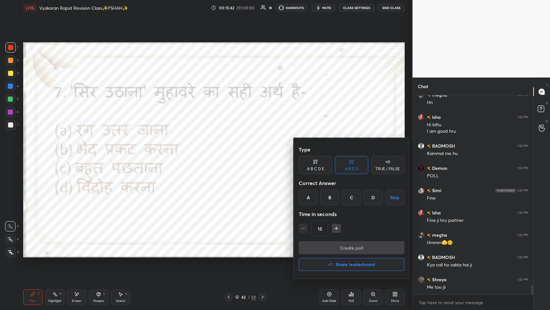
click at [231, 151] on div "D" at bounding box center [373, 196] width 19 height 15
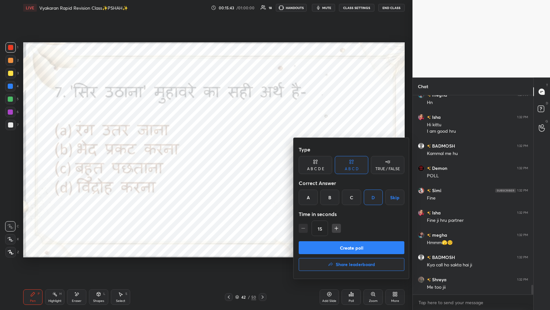
click at [231, 151] on button "Create poll" at bounding box center [352, 247] width 106 height 13
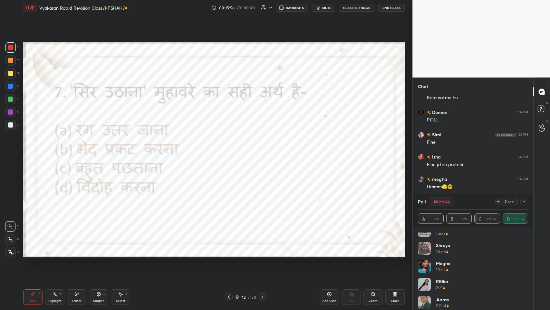
scroll to position [139, 0]
drag, startPoint x: 525, startPoint y: 201, endPoint x: 515, endPoint y: 206, distance: 10.8
click at [231, 151] on icon at bounding box center [524, 201] width 5 height 5
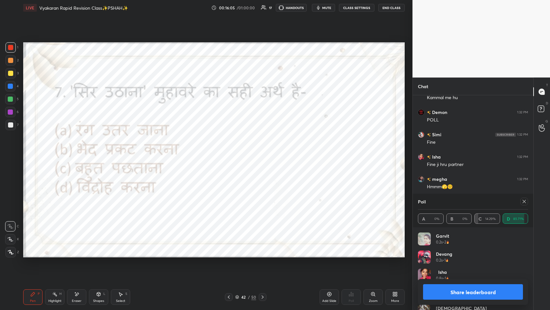
click at [231, 151] on icon at bounding box center [524, 201] width 5 height 5
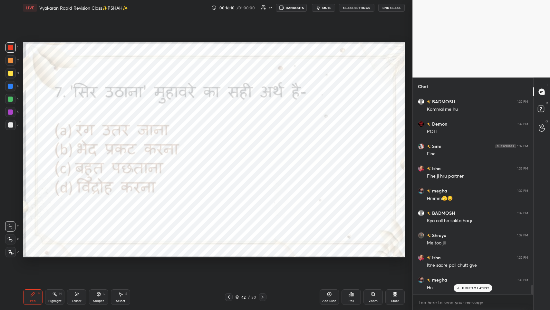
click at [231, 151] on p "JUMP TO LATEST" at bounding box center [476, 288] width 28 height 4
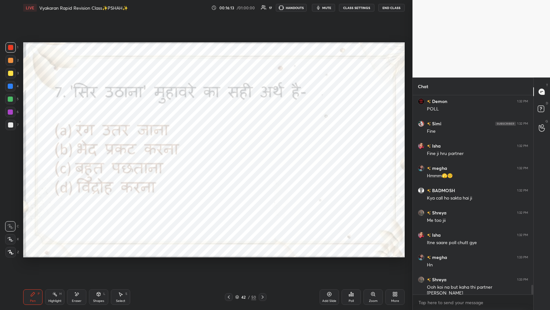
click at [230, 151] on icon at bounding box center [228, 296] width 5 height 5
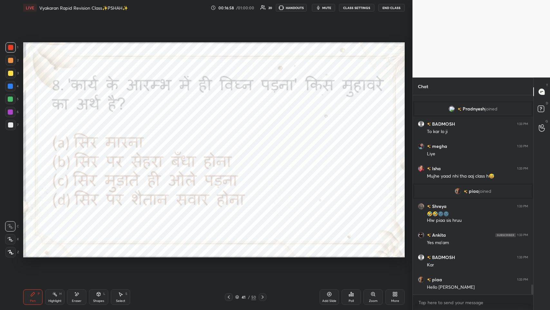
click at [231, 151] on div "Poll" at bounding box center [351, 296] width 19 height 15
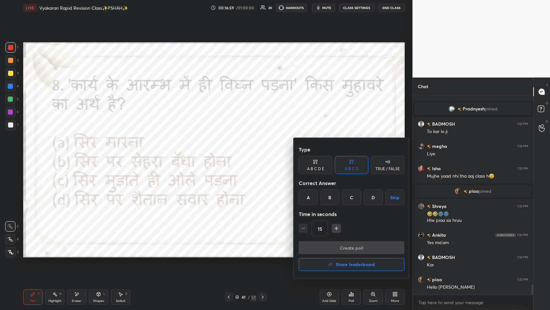
click at [231, 151] on div "C" at bounding box center [351, 196] width 19 height 15
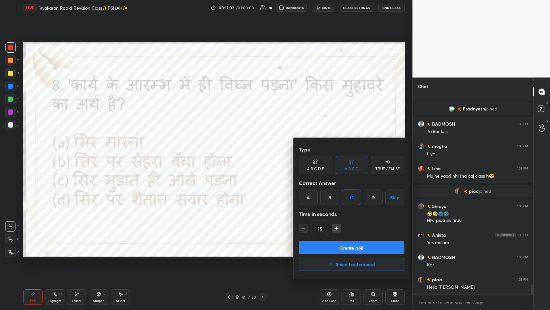
click at [231, 151] on button "Create poll" at bounding box center [352, 247] width 106 height 13
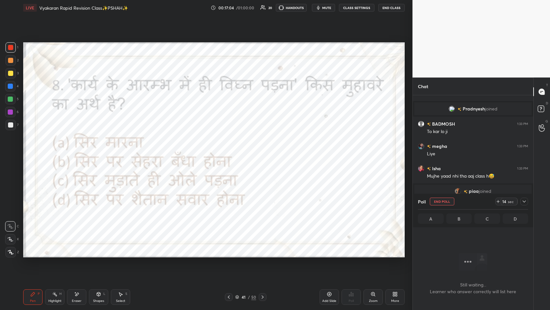
click at [231, 151] on icon at bounding box center [524, 201] width 5 height 5
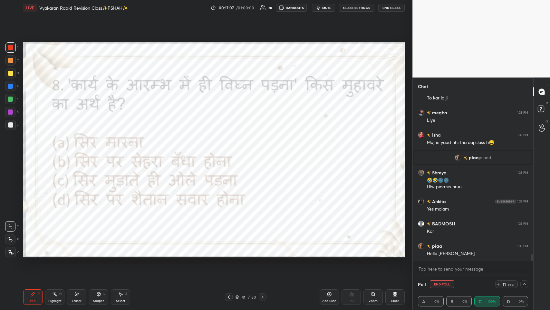
click at [231, 151] on icon at bounding box center [524, 283] width 5 height 5
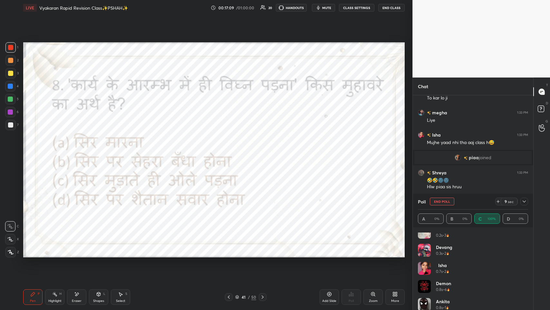
scroll to position [0, 0]
click at [231, 151] on icon at bounding box center [524, 201] width 5 height 5
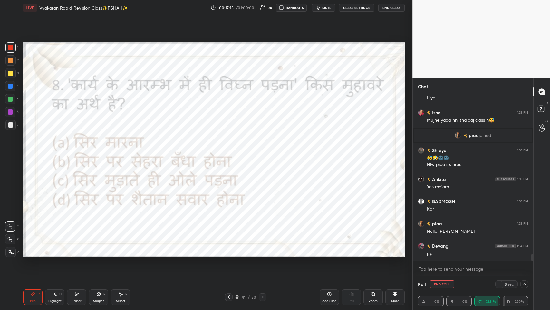
click at [231, 151] on icon at bounding box center [524, 283] width 5 height 5
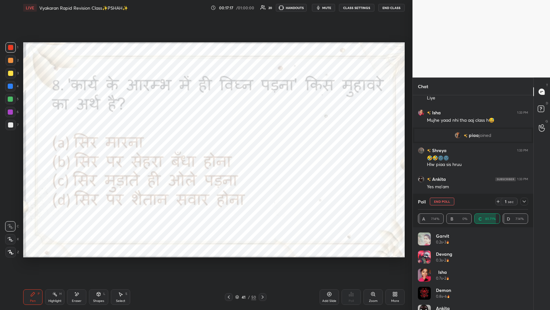
click at [231, 151] on icon at bounding box center [524, 201] width 5 height 5
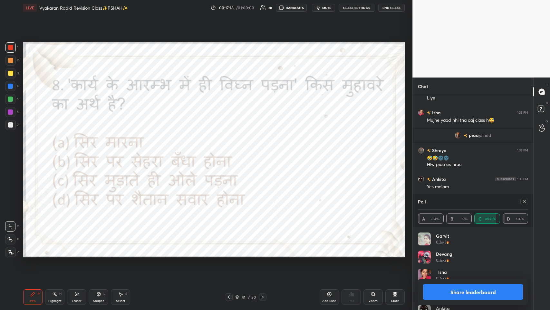
click at [231, 151] on icon at bounding box center [395, 293] width 5 height 5
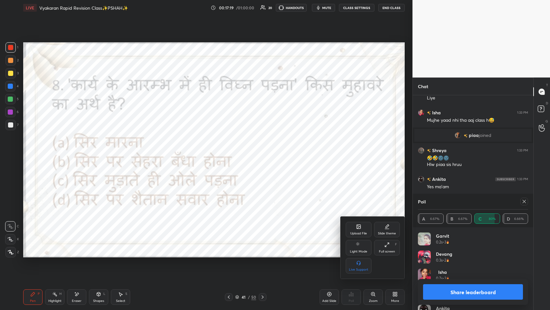
click at [231, 151] on div "Full screen F" at bounding box center [387, 247] width 26 height 15
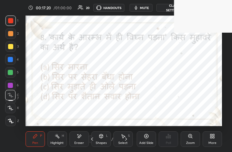
click at [211, 138] on div "More" at bounding box center [211, 138] width 19 height 15
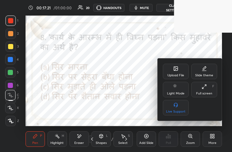
click at [205, 88] on icon at bounding box center [203, 86] width 5 height 5
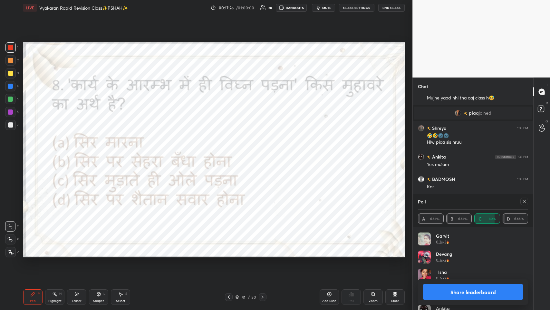
click at [231, 151] on div at bounding box center [525, 201] width 8 height 8
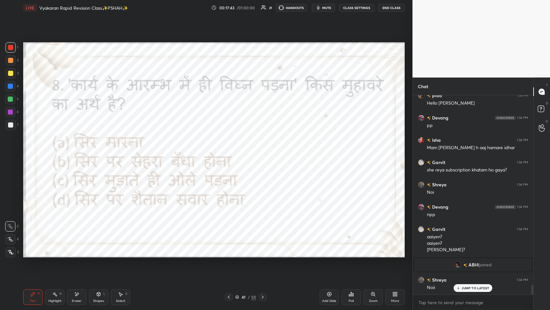
click at [231, 151] on div "JUMP TO LATEST" at bounding box center [473, 288] width 39 height 8
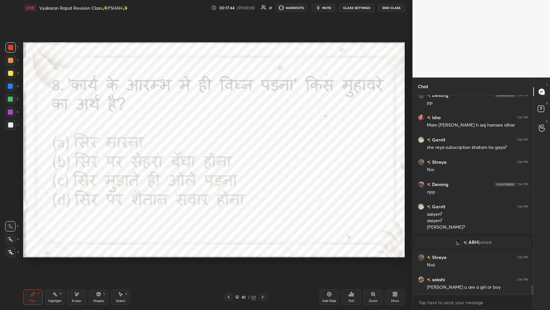
click at [229, 151] on icon at bounding box center [228, 296] width 5 height 5
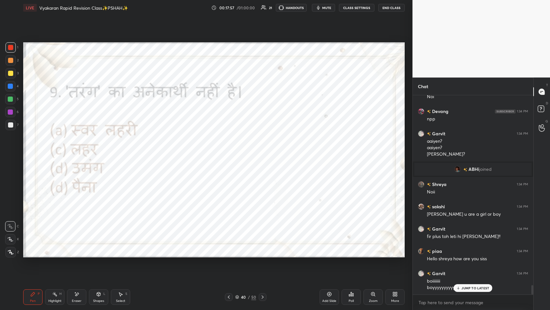
click at [231, 151] on icon at bounding box center [397, 295] width 2 height 2
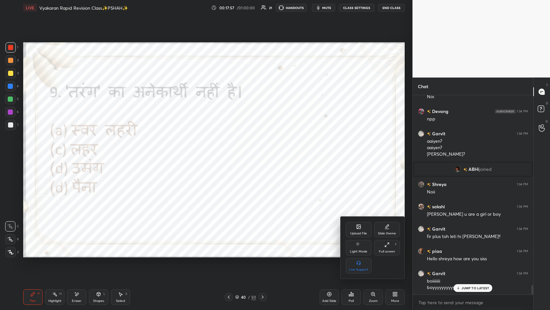
drag, startPoint x: 388, startPoint y: 252, endPoint x: 375, endPoint y: 147, distance: 105.3
click at [231, 151] on div "Full screen" at bounding box center [387, 251] width 16 height 3
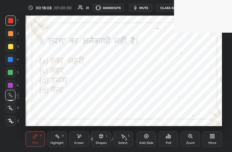
click at [214, 146] on div "Add Slide Poll Zoom More" at bounding box center [178, 139] width 85 height 36
click at [209, 142] on div "More" at bounding box center [212, 142] width 8 height 3
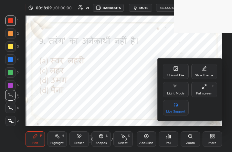
click at [209, 96] on div "Full screen F" at bounding box center [204, 89] width 26 height 15
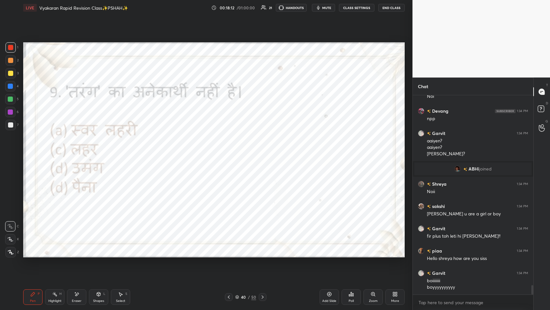
click at [231, 151] on div "More" at bounding box center [395, 296] width 19 height 15
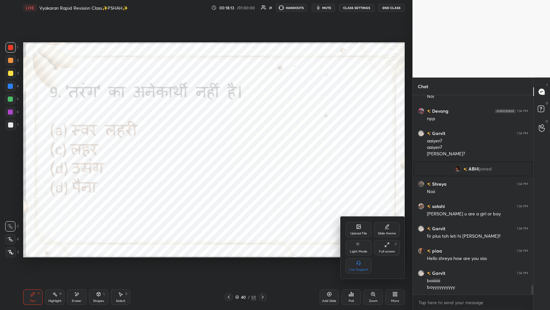
click at [231, 151] on div "Full screen F" at bounding box center [387, 247] width 26 height 15
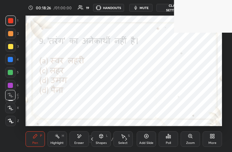
click at [213, 137] on icon at bounding box center [214, 137] width 2 height 2
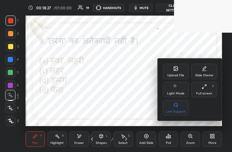
click at [207, 86] on div "Full screen F" at bounding box center [204, 89] width 26 height 15
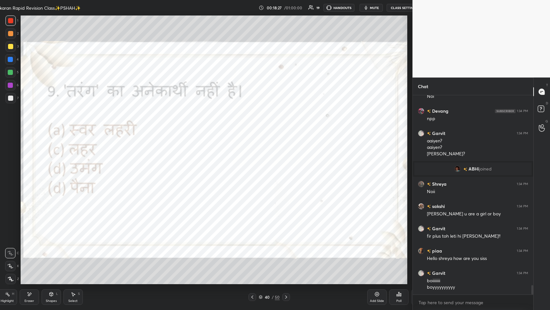
scroll to position [268, 419]
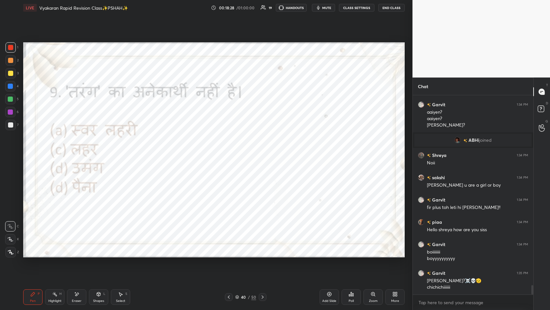
click at [231, 151] on div "Poll" at bounding box center [351, 296] width 19 height 15
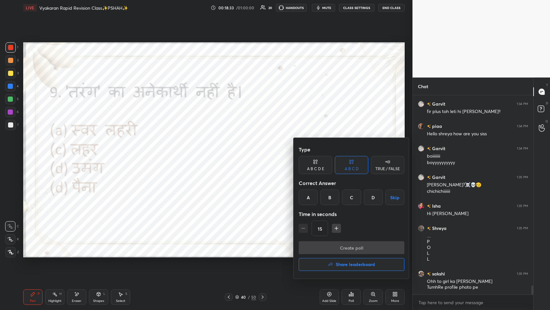
click at [231, 151] on div "D" at bounding box center [373, 196] width 19 height 15
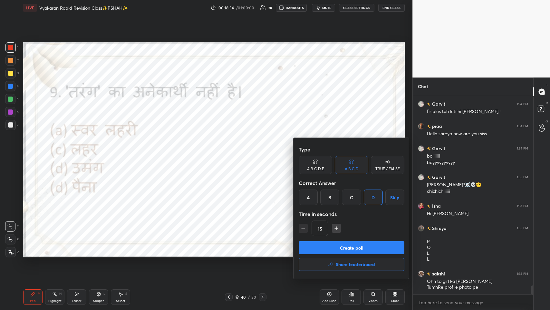
click at [231, 151] on button "Create poll" at bounding box center [352, 247] width 106 height 13
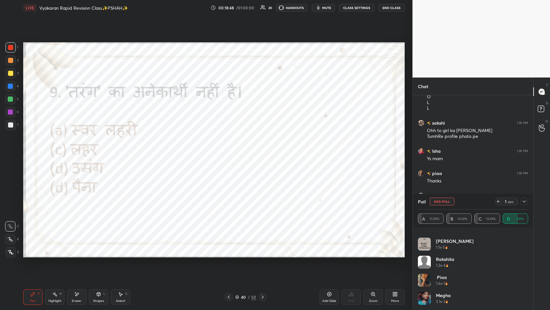
click at [231, 151] on img "grid" at bounding box center [424, 298] width 13 height 13
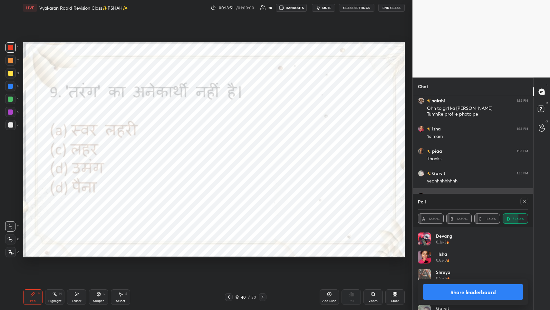
drag, startPoint x: 523, startPoint y: 198, endPoint x: 519, endPoint y: 204, distance: 7.8
click at [231, 151] on div at bounding box center [525, 201] width 8 height 8
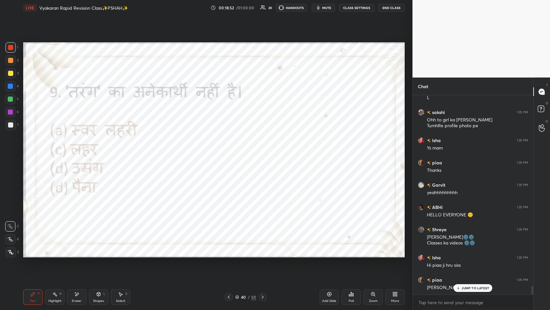
click at [231, 151] on p "JUMP TO LATEST" at bounding box center [476, 288] width 28 height 4
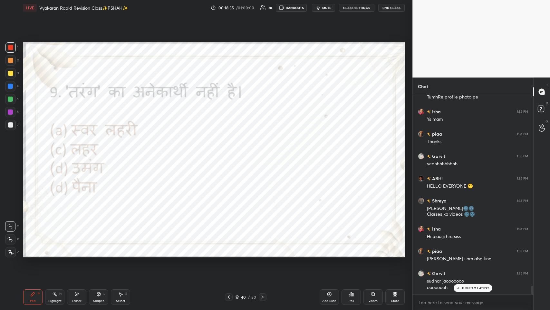
click at [231, 151] on p "JUMP TO LATEST" at bounding box center [476, 288] width 28 height 4
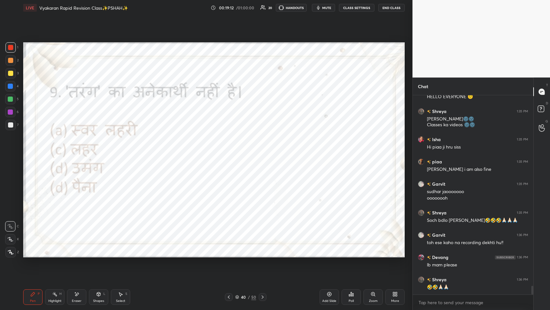
click at [226, 151] on div at bounding box center [229, 297] width 8 height 8
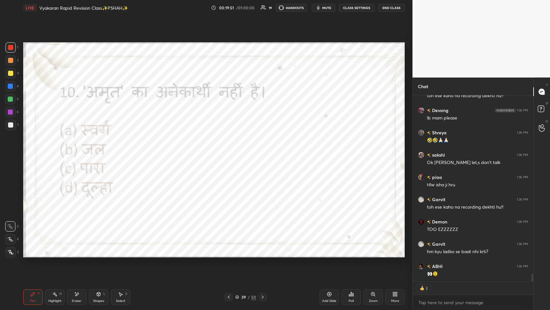
click at [231, 151] on div "Poll" at bounding box center [351, 300] width 5 height 3
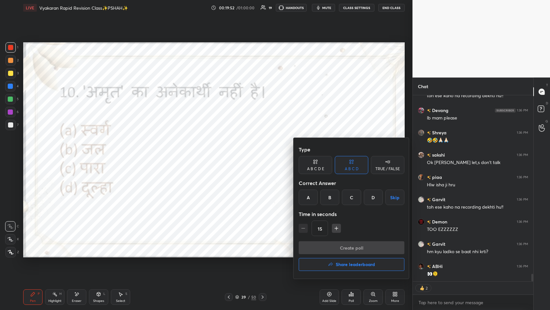
click at [231, 151] on div "D" at bounding box center [373, 196] width 19 height 15
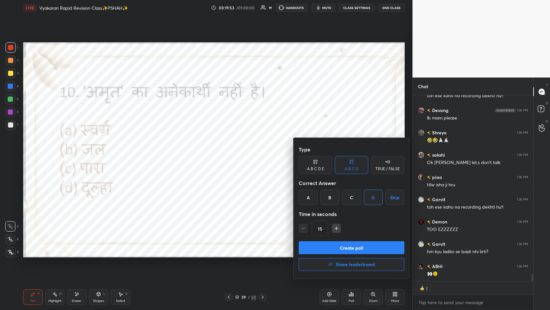
click at [231, 151] on button "Create poll" at bounding box center [352, 247] width 106 height 13
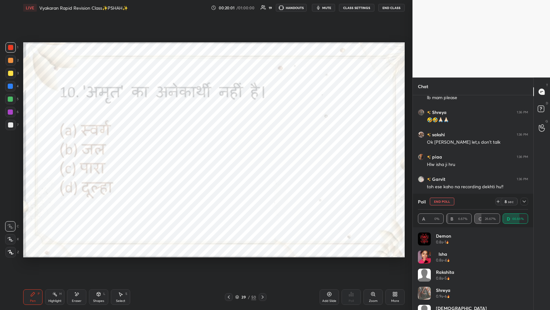
scroll to position [4603, 0]
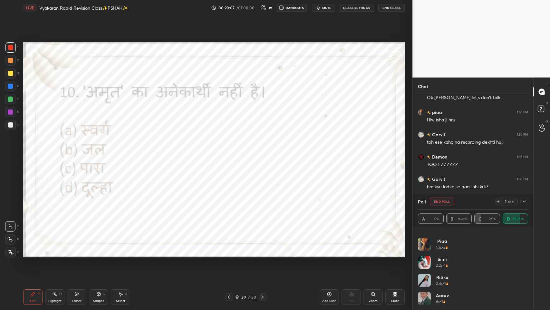
click at [231, 151] on div at bounding box center [525, 201] width 8 height 8
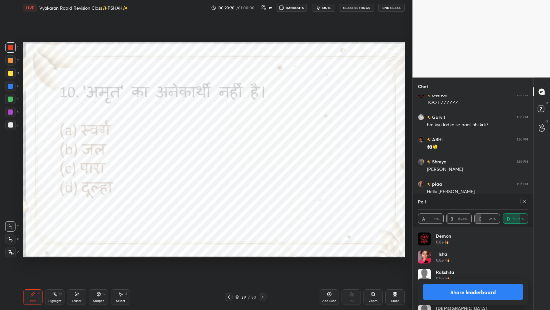
click at [231, 151] on div "Poll" at bounding box center [473, 200] width 110 height 15
click at [231, 151] on icon at bounding box center [524, 201] width 5 height 5
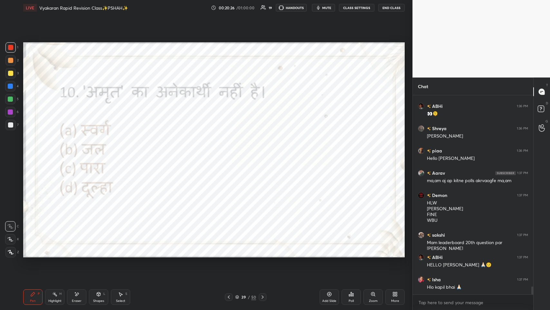
click at [231, 151] on div "Demon 1:36 PM TOO EZZZZZZ [PERSON_NAME] 1:36 PM hm kyu ladko se baat nhi krti? …" at bounding box center [473, 194] width 121 height 199
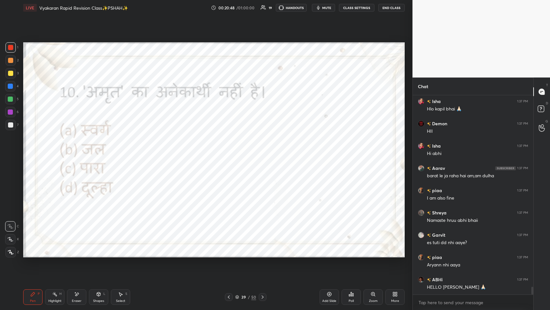
click at [231, 151] on div "Poll" at bounding box center [351, 296] width 19 height 15
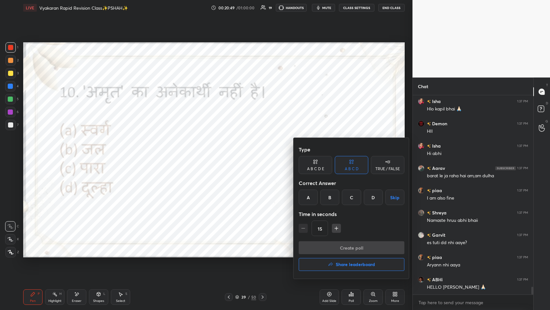
click at [231, 151] on h4 "Share leaderboard" at bounding box center [355, 264] width 39 height 5
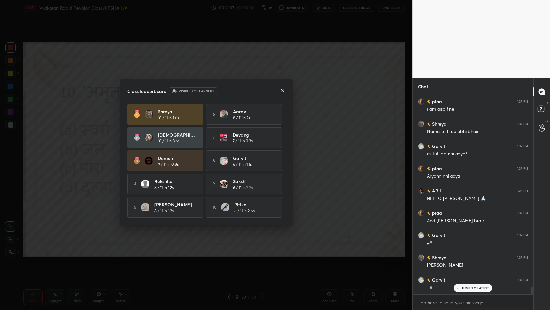
click at [231, 90] on icon at bounding box center [282, 90] width 5 height 5
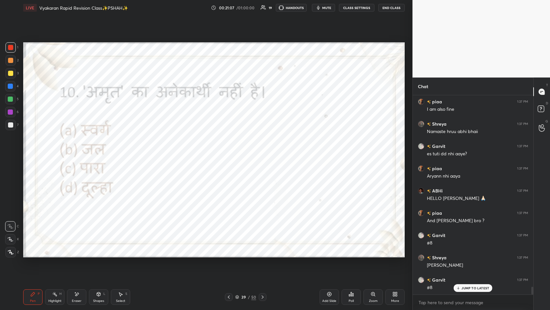
click at [231, 151] on p "JUMP TO LATEST" at bounding box center [476, 288] width 28 height 4
click at [230, 151] on icon at bounding box center [228, 296] width 5 height 5
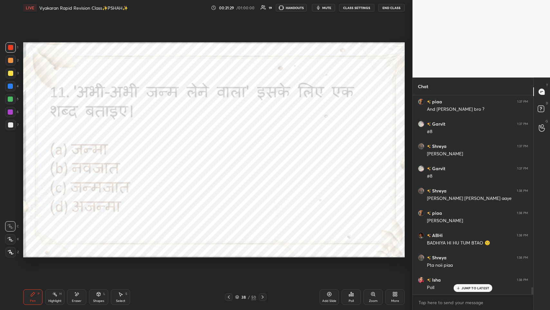
scroll to position [5114, 0]
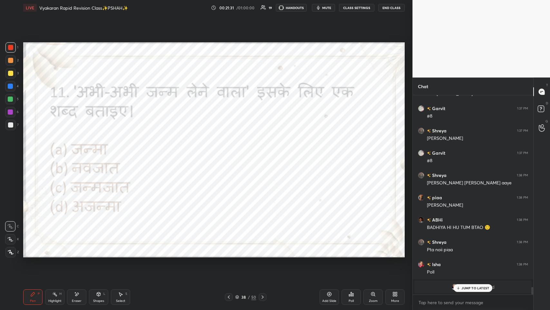
click at [231, 151] on div "JUMP TO LATEST" at bounding box center [473, 288] width 39 height 8
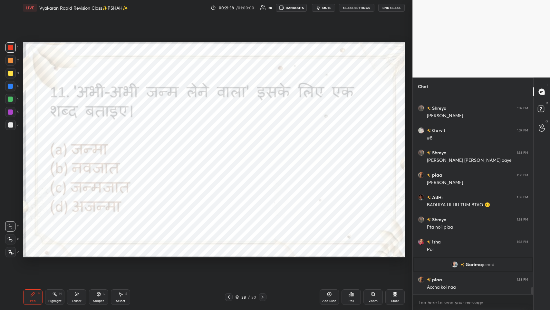
click at [81, 151] on div "Eraser" at bounding box center [76, 296] width 19 height 15
click at [38, 151] on div "Pen P" at bounding box center [32, 296] width 19 height 15
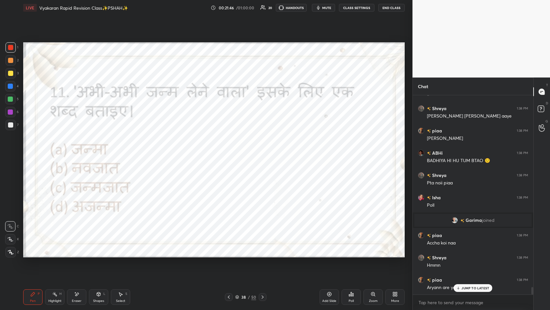
scroll to position [5203, 0]
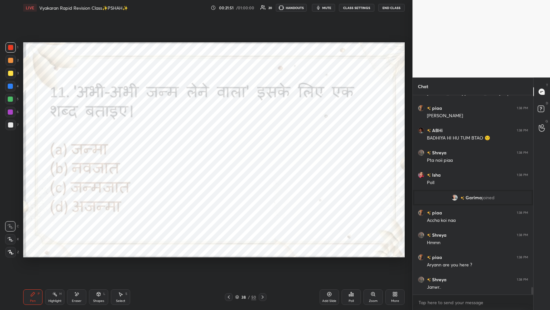
click at [231, 151] on div "Poll" at bounding box center [351, 296] width 19 height 15
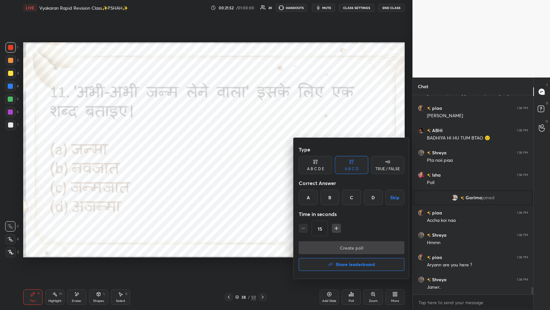
click at [231, 151] on div "B" at bounding box center [330, 196] width 19 height 15
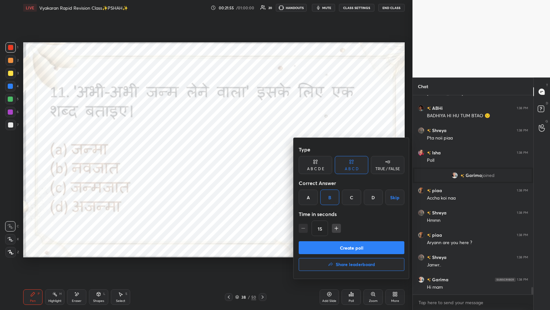
click at [231, 151] on button "Create poll" at bounding box center [352, 247] width 106 height 13
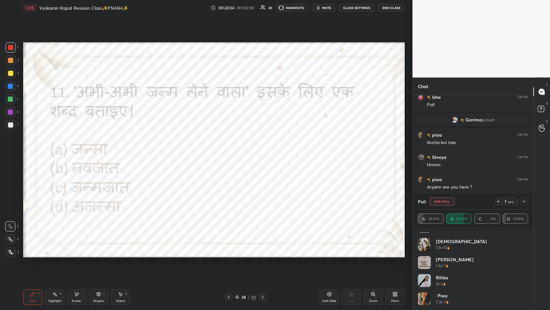
scroll to position [121, 0]
click at [231, 151] on icon at bounding box center [524, 201] width 5 height 5
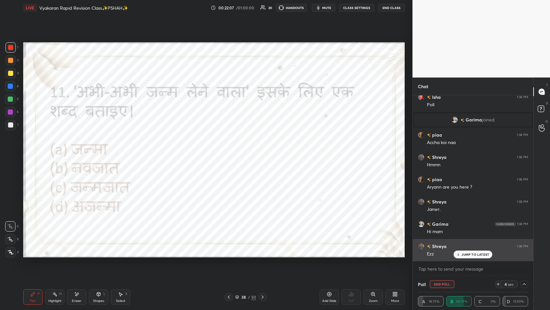
scroll to position [0, 0]
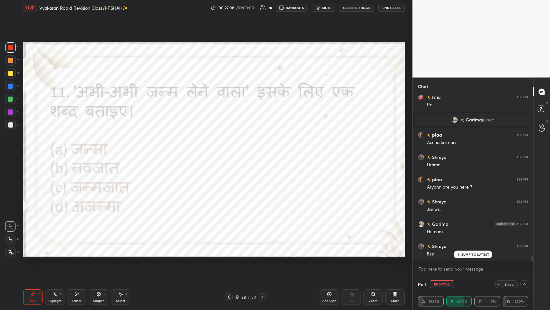
click at [231, 151] on p "JUMP TO LATEST" at bounding box center [476, 254] width 28 height 4
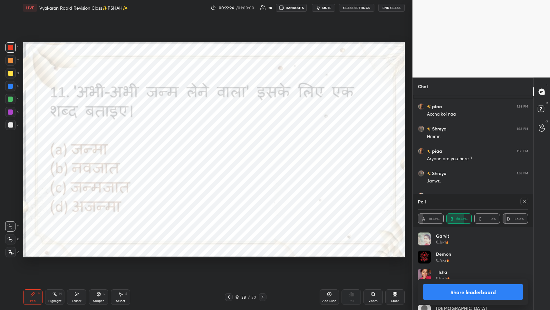
click at [231, 151] on icon at bounding box center [524, 201] width 5 height 5
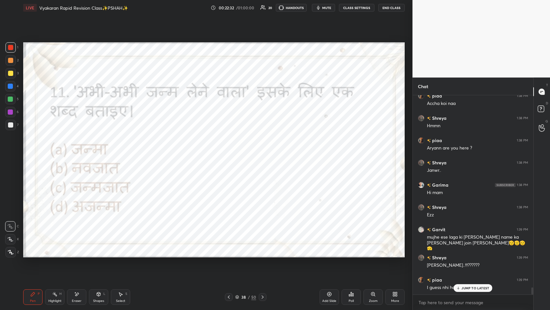
click at [231, 151] on div "JUMP TO LATEST" at bounding box center [473, 288] width 39 height 8
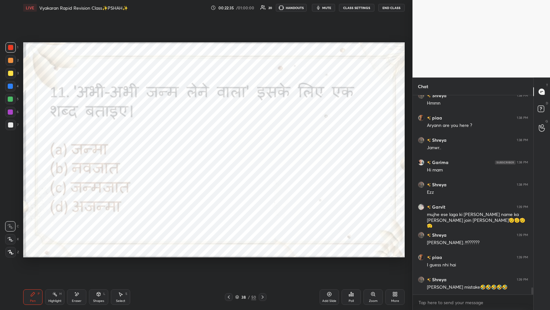
click at [227, 151] on icon at bounding box center [228, 296] width 5 height 5
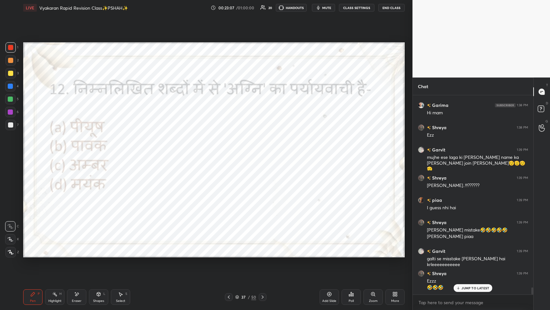
click at [231, 151] on div "Poll" at bounding box center [351, 300] width 5 height 3
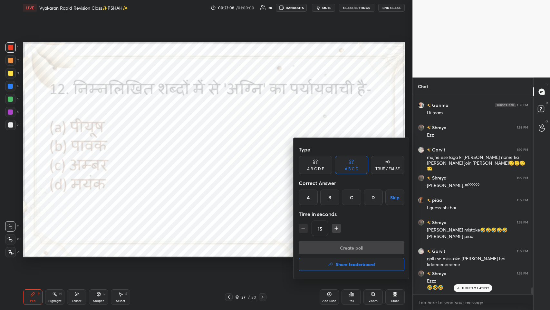
click at [231, 151] on div "B" at bounding box center [330, 196] width 19 height 15
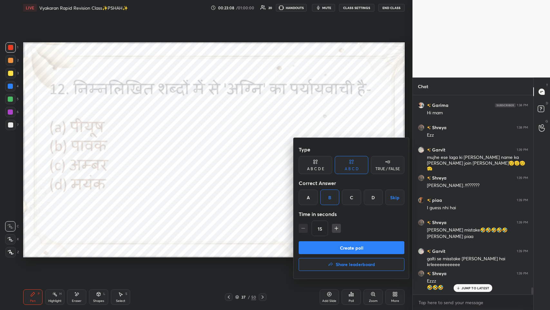
click at [231, 151] on button "Create poll" at bounding box center [352, 247] width 106 height 13
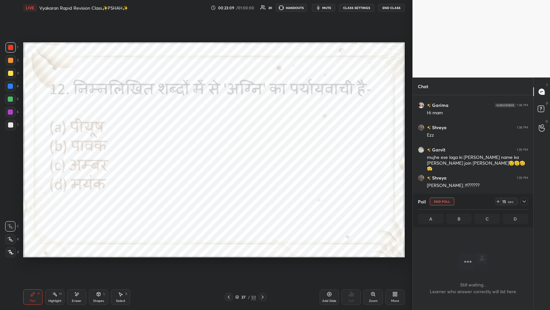
click at [231, 8] on span "mute" at bounding box center [326, 7] width 9 height 5
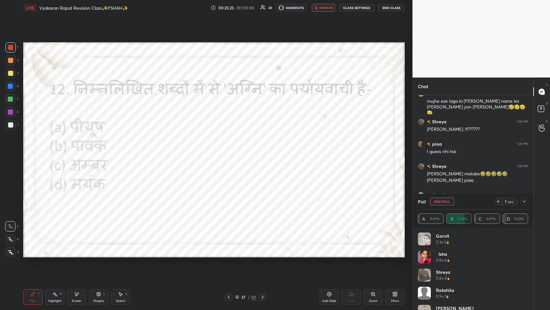
click at [231, 151] on icon at bounding box center [524, 201] width 5 height 5
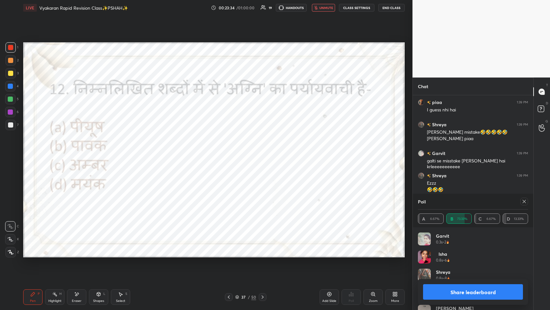
click at [231, 11] on button "unmute" at bounding box center [323, 8] width 23 height 8
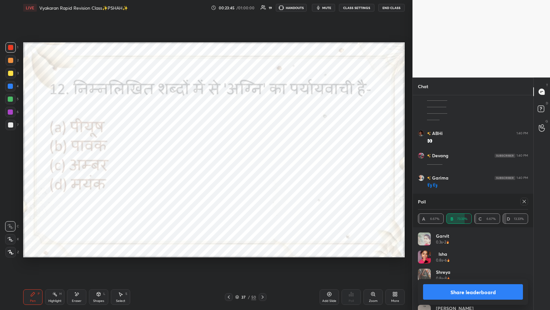
click at [231, 151] on div at bounding box center [525, 201] width 8 height 8
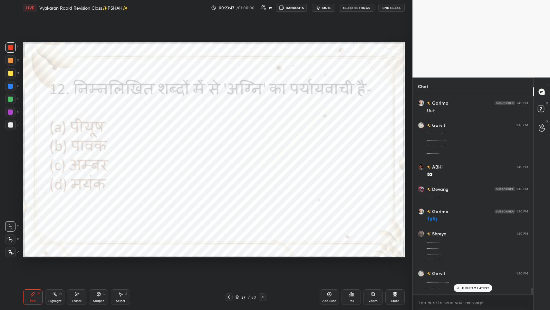
click at [231, 151] on p "JUMP TO LATEST" at bounding box center [476, 288] width 28 height 4
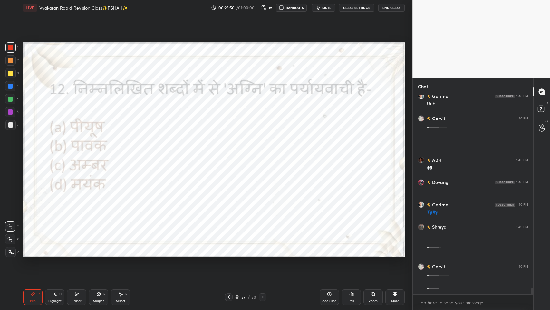
click at [231, 151] on div at bounding box center [229, 297] width 8 height 8
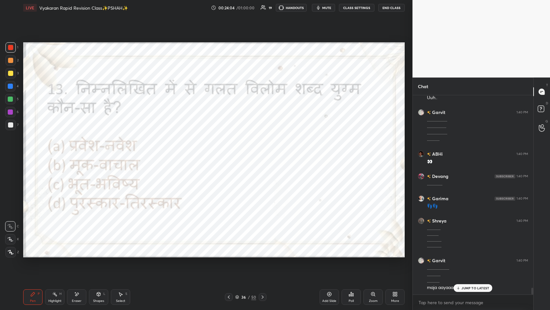
click at [231, 151] on p "JUMP TO LATEST" at bounding box center [476, 288] width 28 height 4
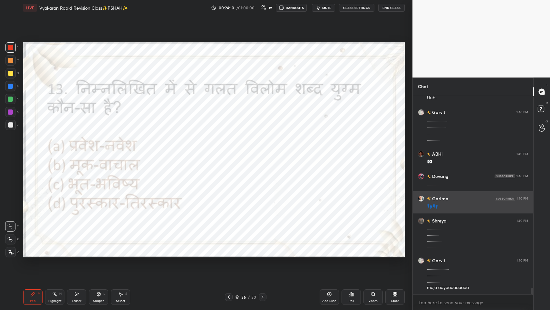
click at [231, 151] on div "[PERSON_NAME] 1:40 PM 👣👣" at bounding box center [473, 202] width 121 height 22
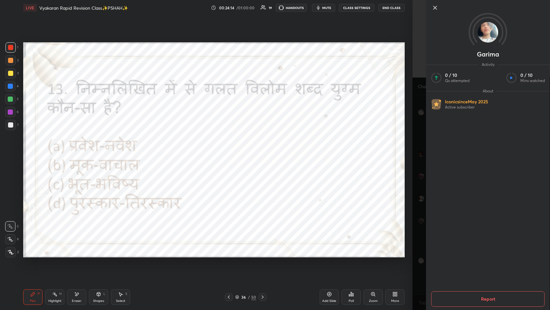
click at [231, 7] on icon at bounding box center [435, 8] width 8 height 8
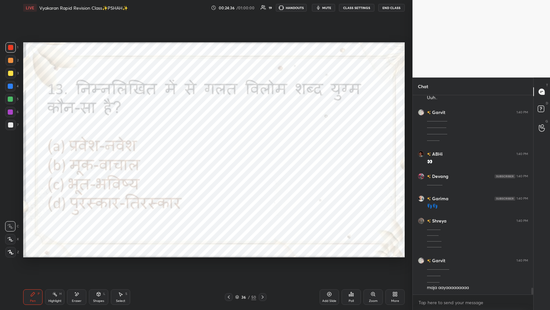
click at [231, 151] on div "Poll" at bounding box center [351, 296] width 19 height 15
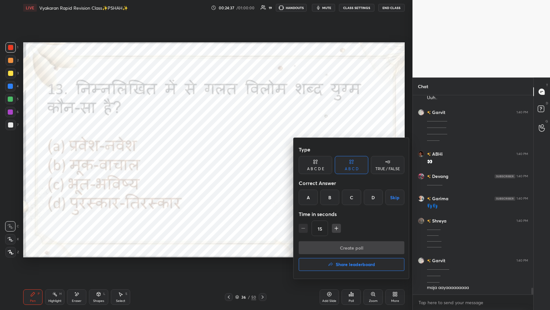
click at [231, 151] on div "A" at bounding box center [308, 196] width 19 height 15
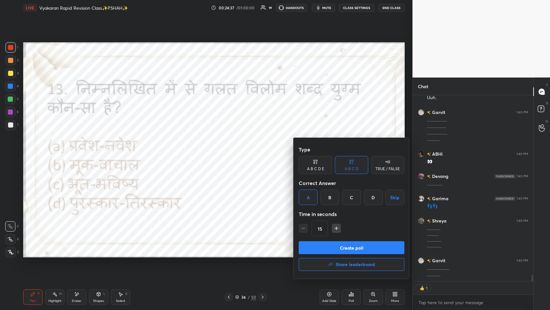
scroll to position [184, 119]
click at [231, 151] on button "Create poll" at bounding box center [352, 247] width 106 height 13
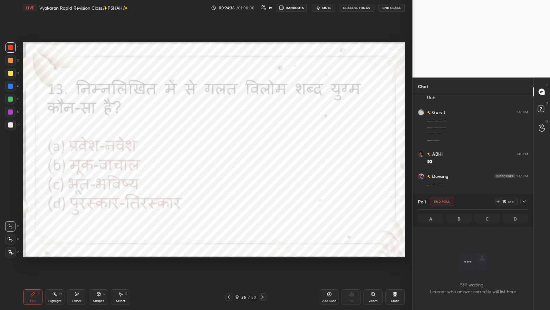
scroll to position [172, 119]
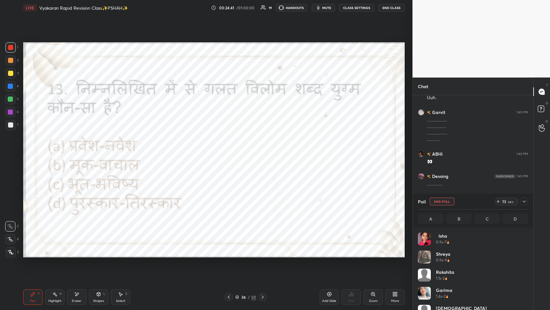
click at [231, 6] on icon "button" at bounding box center [318, 7] width 5 height 5
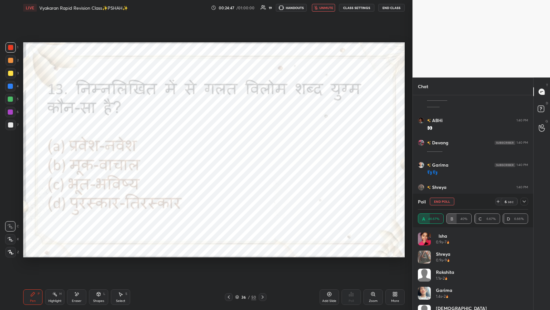
scroll to position [2, 2]
click at [231, 151] on icon at bounding box center [524, 201] width 5 height 5
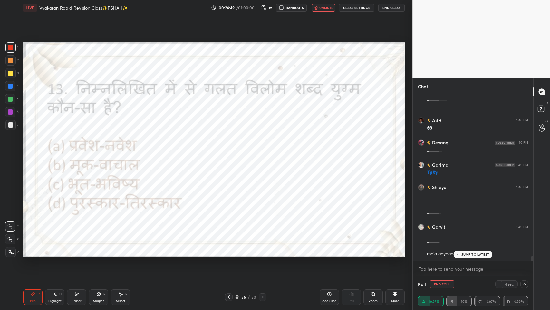
scroll to position [0, 2]
click at [231, 151] on div "More" at bounding box center [395, 296] width 19 height 15
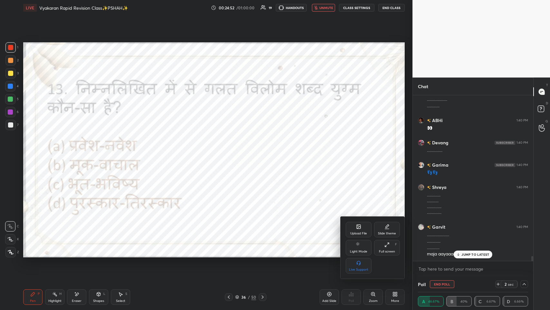
click at [231, 151] on div at bounding box center [275, 155] width 550 height 310
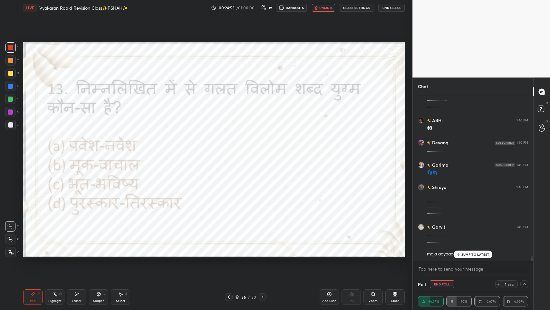
click at [231, 151] on p "JUMP TO LATEST" at bounding box center [476, 254] width 28 height 4
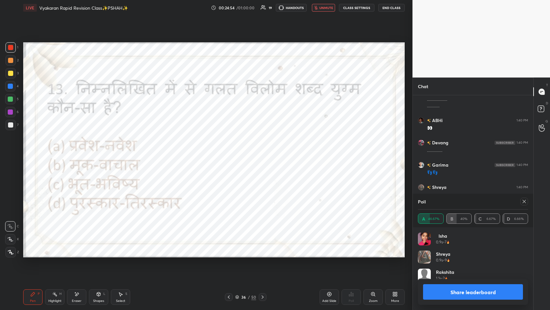
scroll to position [75, 108]
click at [231, 151] on icon at bounding box center [524, 201] width 5 height 5
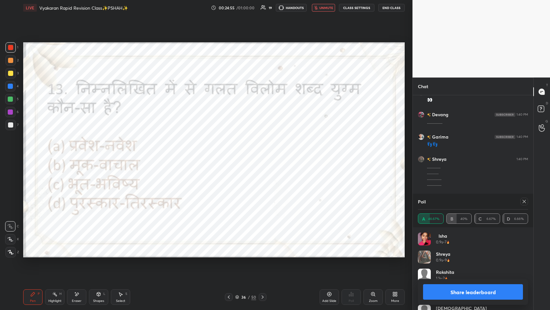
scroll to position [48, 108]
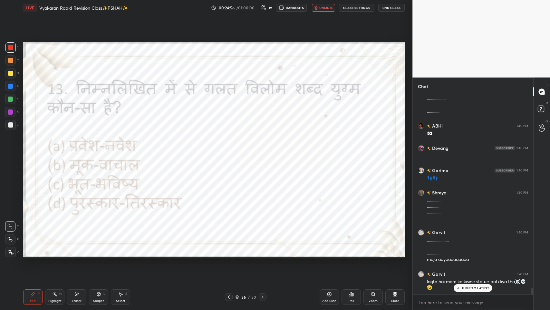
click at [231, 151] on p "JUMP TO LATEST" at bounding box center [476, 288] width 28 height 4
click at [231, 151] on div "More" at bounding box center [395, 296] width 19 height 15
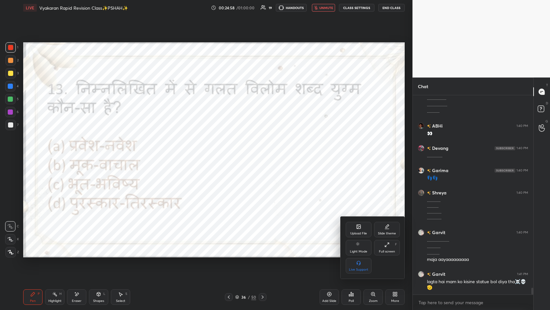
click at [231, 151] on div "Full screen" at bounding box center [387, 251] width 16 height 3
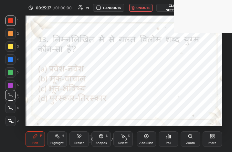
click at [141, 5] on span "unmute" at bounding box center [143, 7] width 14 height 5
click at [215, 134] on div "More" at bounding box center [211, 138] width 19 height 15
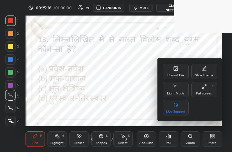
click at [210, 98] on div "Upload File Slide theme Light Mode Full screen F Live Support" at bounding box center [190, 90] width 54 height 52
click at [208, 89] on div "Full screen F" at bounding box center [204, 89] width 26 height 15
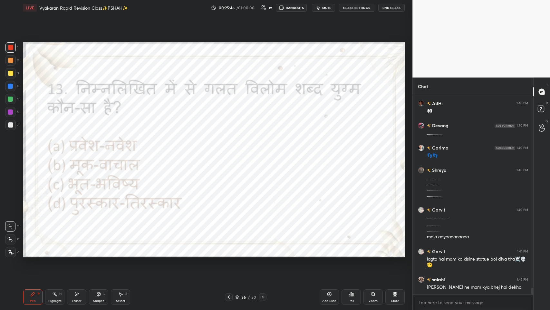
click at [230, 151] on icon at bounding box center [229, 296] width 2 height 3
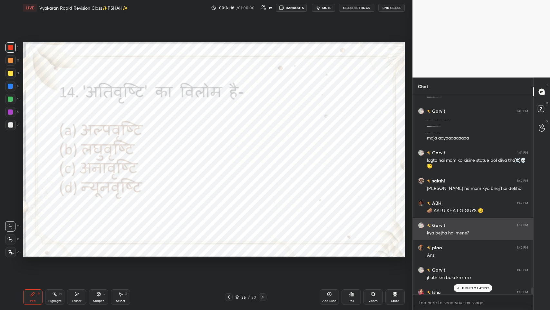
scroll to position [5760, 0]
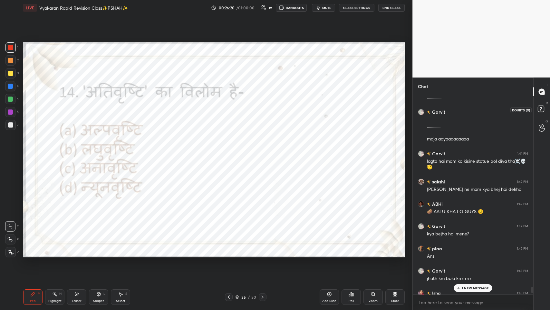
click at [231, 109] on rect at bounding box center [541, 109] width 6 height 6
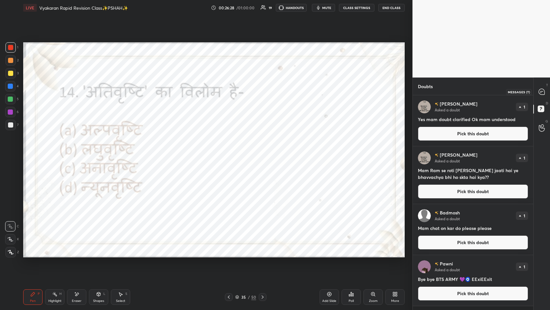
click at [231, 95] on div at bounding box center [542, 92] width 13 height 12
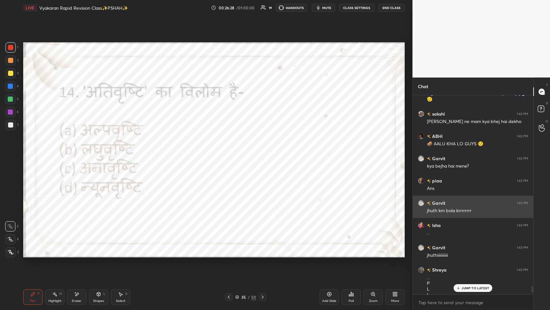
scroll to position [197, 119]
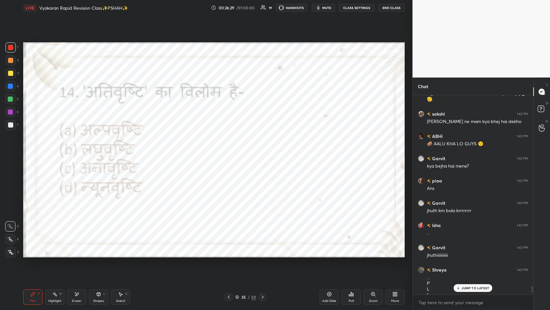
click at [231, 151] on p "JUMP TO LATEST" at bounding box center [476, 288] width 28 height 4
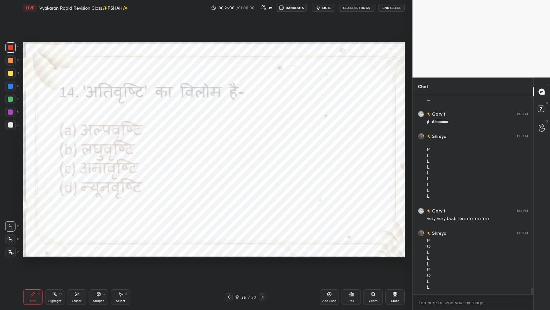
click at [231, 151] on div "Poll" at bounding box center [351, 296] width 19 height 15
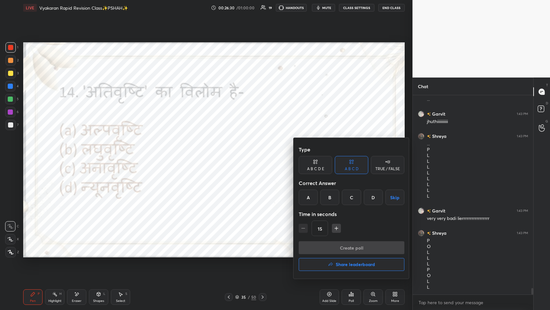
click at [231, 151] on div "C" at bounding box center [351, 196] width 19 height 15
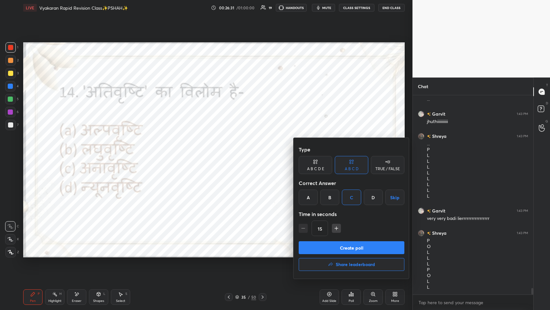
click at [231, 151] on button "Create poll" at bounding box center [352, 247] width 106 height 13
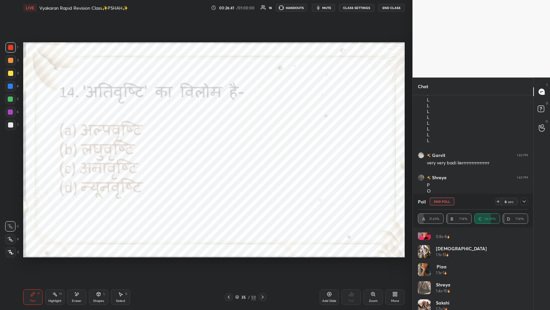
scroll to position [0, 0]
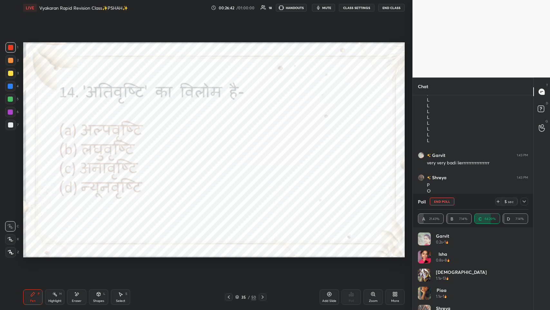
click at [231, 151] on icon at bounding box center [524, 201] width 5 height 5
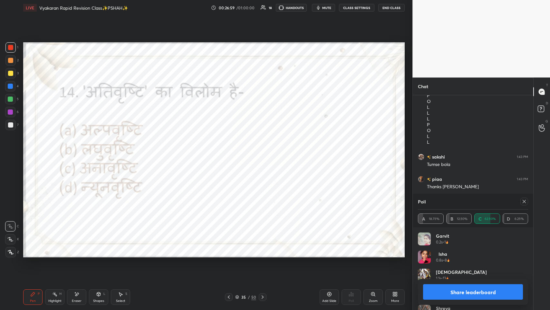
click at [231, 151] on div at bounding box center [525, 201] width 8 height 8
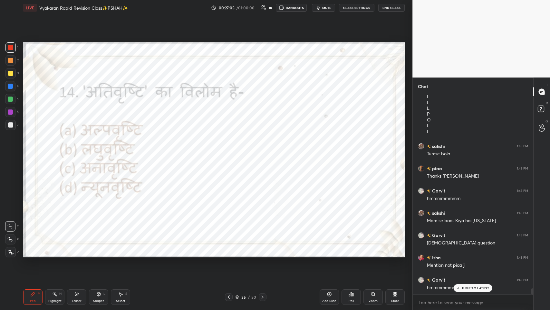
click at [231, 151] on icon at bounding box center [459, 288] width 4 height 4
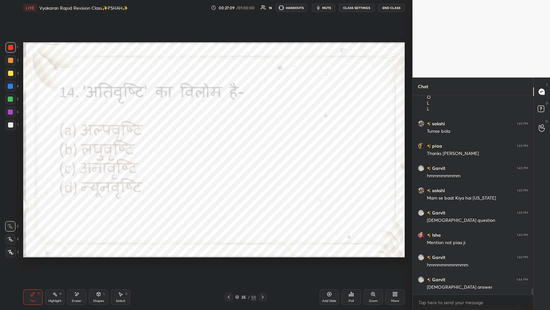
click at [227, 151] on icon at bounding box center [228, 296] width 5 height 5
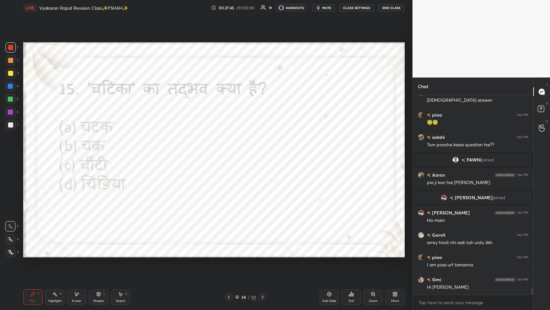
click at [231, 151] on icon at bounding box center [394, 293] width 2 height 2
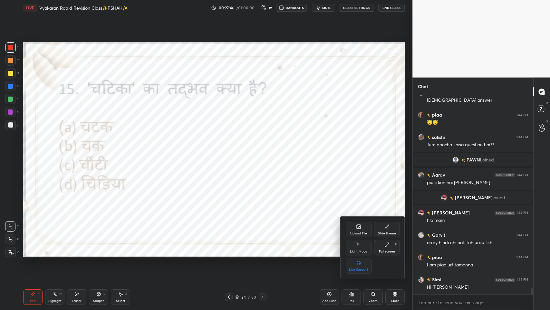
click at [231, 151] on div "Full screen" at bounding box center [387, 251] width 16 height 3
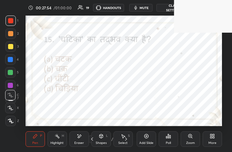
click at [213, 144] on div "More" at bounding box center [212, 142] width 8 height 3
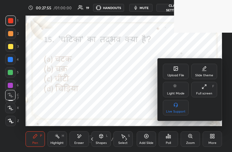
click at [204, 87] on icon at bounding box center [203, 86] width 5 height 5
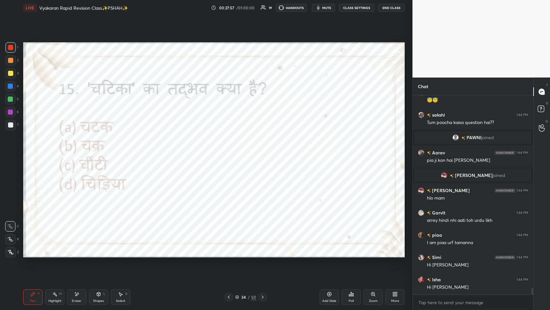
click at [231, 151] on div "Poll" at bounding box center [351, 296] width 19 height 15
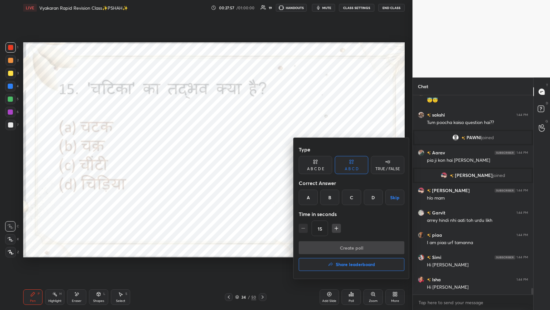
click at [231, 151] on div "D" at bounding box center [373, 196] width 19 height 15
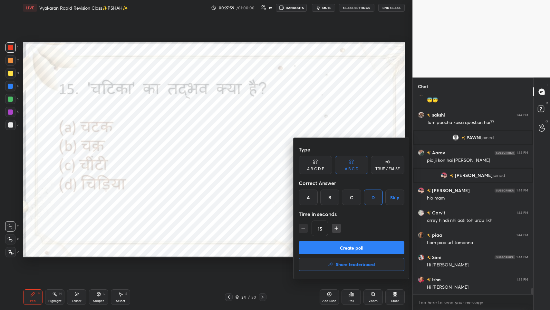
click at [231, 151] on button "Create poll" at bounding box center [352, 247] width 106 height 13
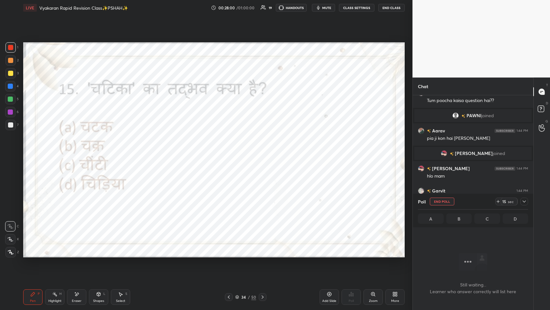
scroll to position [183, 119]
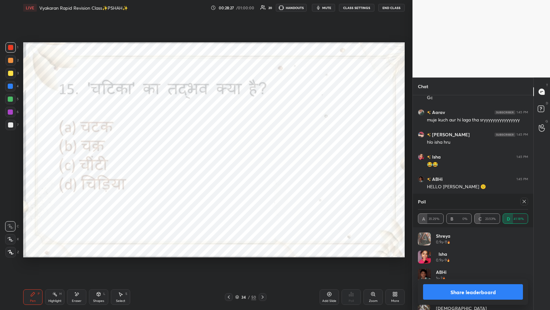
click at [231, 151] on icon at bounding box center [524, 201] width 5 height 5
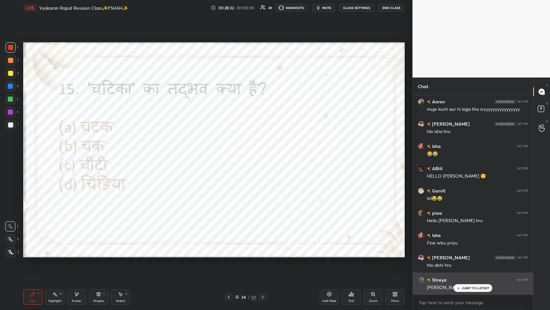
click at [231, 151] on div "JUMP TO LATEST" at bounding box center [473, 288] width 39 height 8
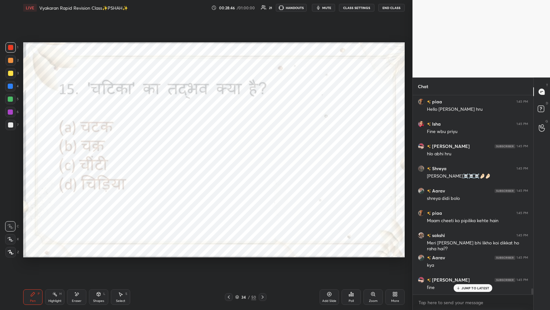
click at [231, 151] on p "JUMP TO LATEST" at bounding box center [476, 288] width 28 height 4
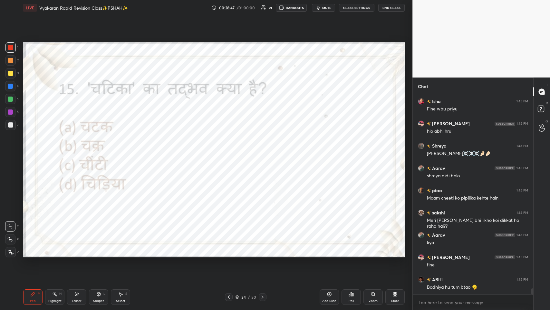
click at [228, 151] on icon at bounding box center [228, 296] width 5 height 5
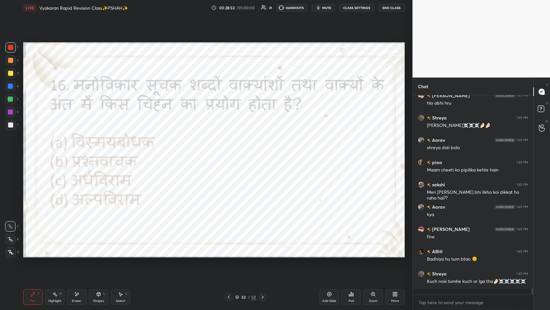
click at [231, 151] on div "33 / 50" at bounding box center [246, 297] width 42 height 8
click at [231, 151] on div at bounding box center [263, 297] width 8 height 8
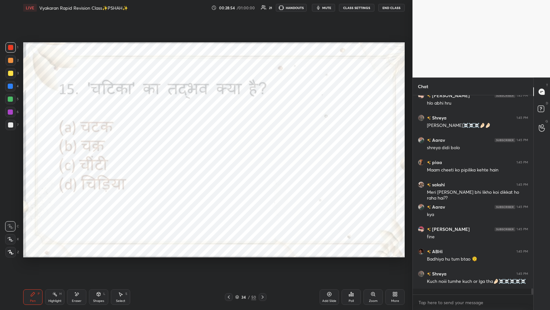
click at [231, 151] on div "Poll" at bounding box center [351, 296] width 19 height 15
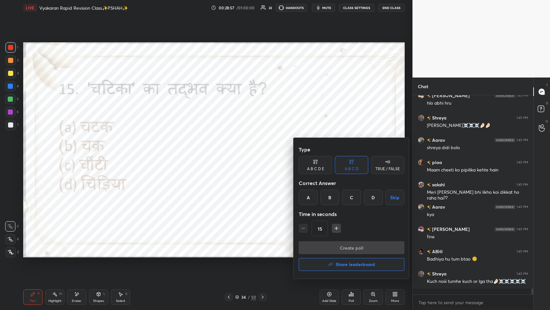
click at [231, 151] on h4 "Share leaderboard" at bounding box center [355, 264] width 39 height 5
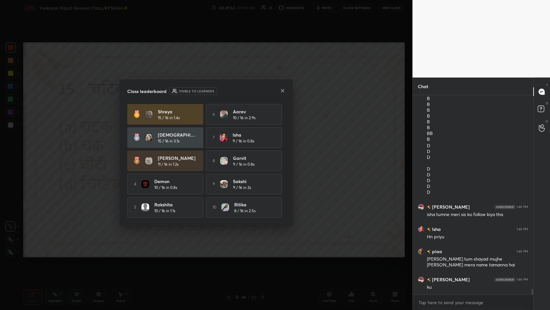
scroll to position [6736, 0]
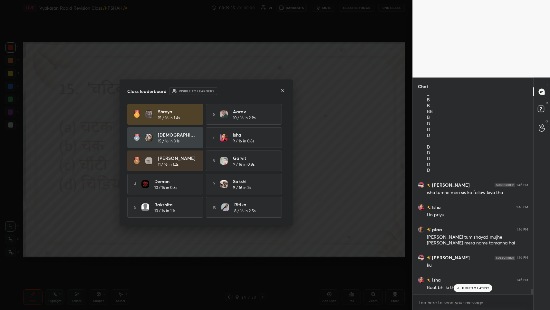
click at [231, 89] on icon at bounding box center [282, 90] width 5 height 5
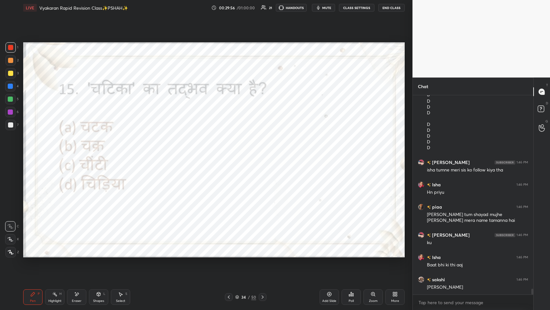
click at [228, 151] on icon at bounding box center [228, 296] width 5 height 5
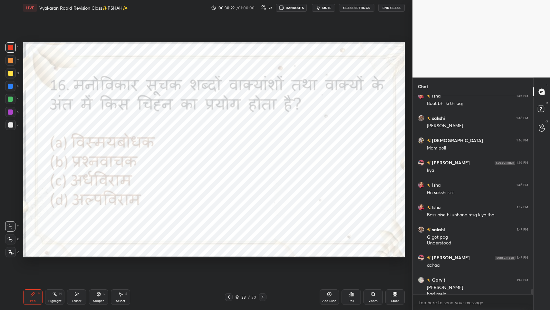
scroll to position [6927, 0]
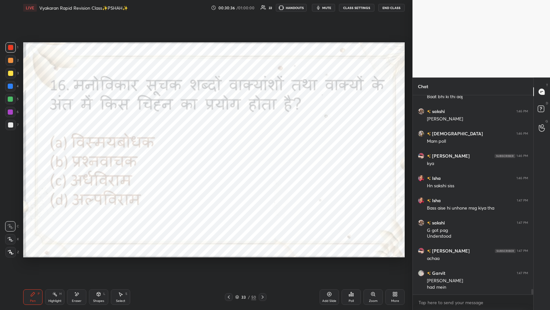
click at [231, 151] on div "Poll" at bounding box center [351, 296] width 19 height 15
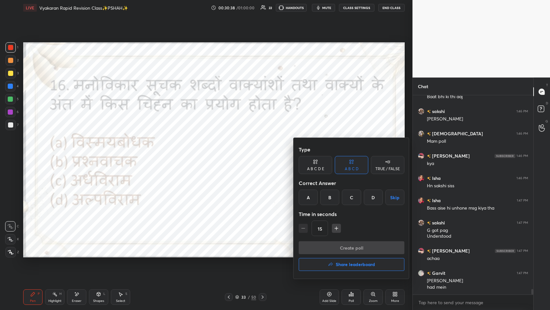
click at [231, 151] on div "B" at bounding box center [330, 196] width 19 height 15
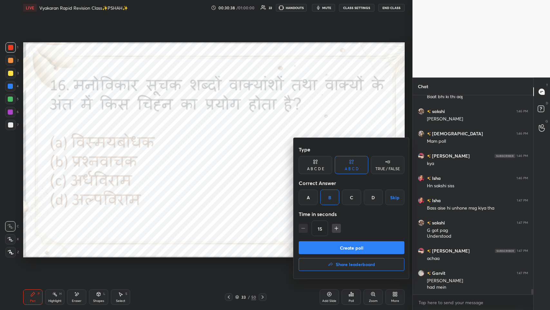
click at [231, 151] on div "A" at bounding box center [308, 196] width 19 height 15
click at [231, 151] on button "Create poll" at bounding box center [352, 247] width 106 height 13
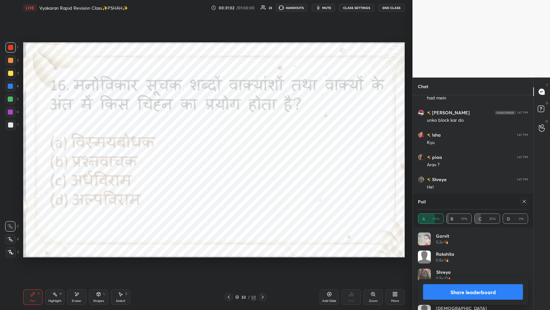
scroll to position [7138, 0]
click at [231, 151] on icon at bounding box center [524, 201] width 5 height 5
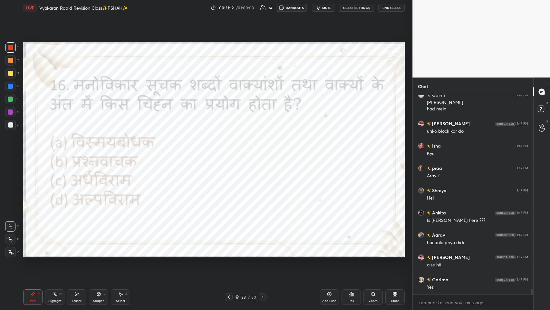
click at [229, 151] on icon at bounding box center [228, 296] width 5 height 5
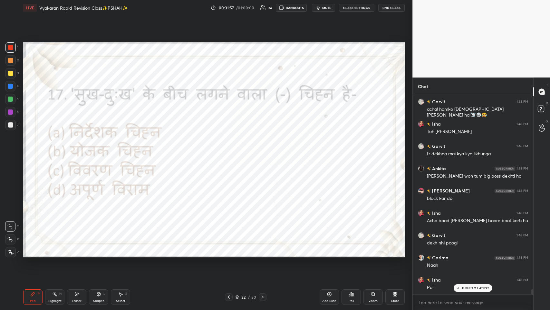
scroll to position [7422, 0]
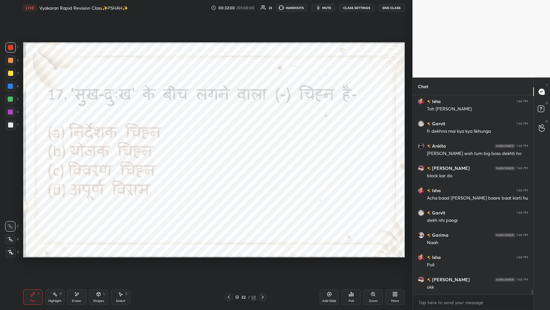
click at [231, 151] on div "Poll" at bounding box center [351, 296] width 19 height 15
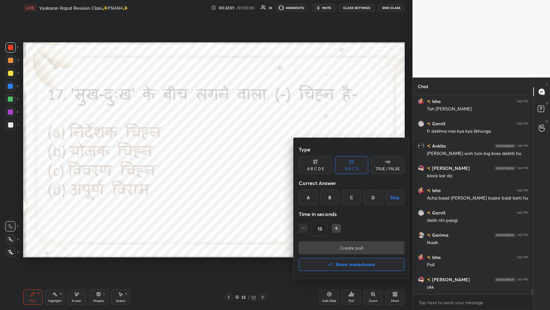
click at [231, 151] on div "B" at bounding box center [330, 196] width 19 height 15
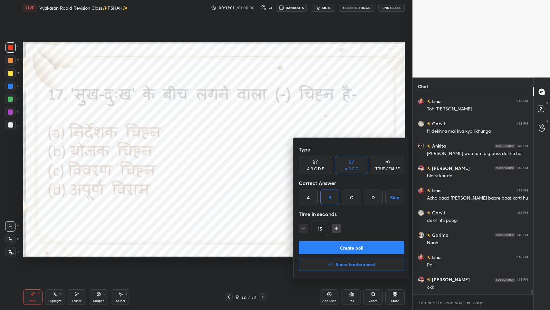
click at [231, 151] on button "Create poll" at bounding box center [352, 247] width 106 height 13
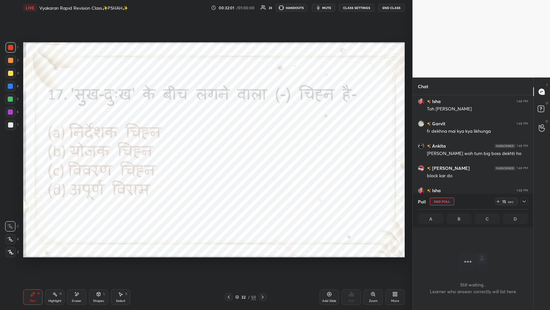
scroll to position [199, 119]
click at [231, 10] on button "mute" at bounding box center [323, 8] width 23 height 8
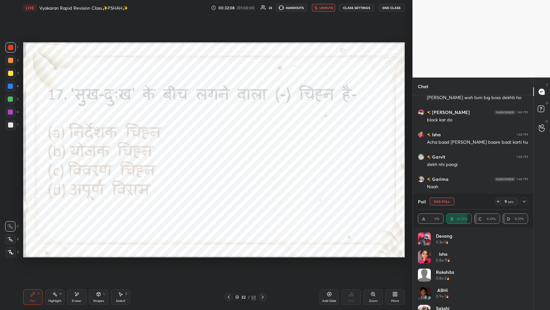
drag, startPoint x: 319, startPoint y: 5, endPoint x: 320, endPoint y: 42, distance: 36.5
click at [231, 5] on button "unmute" at bounding box center [323, 8] width 23 height 8
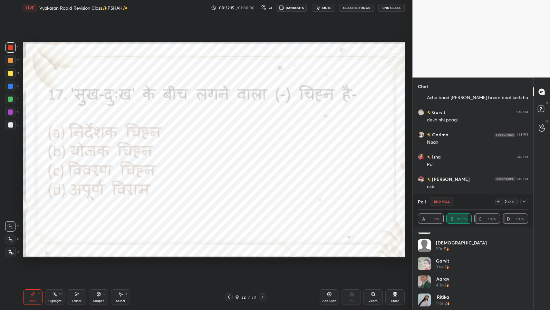
scroll to position [157, 0]
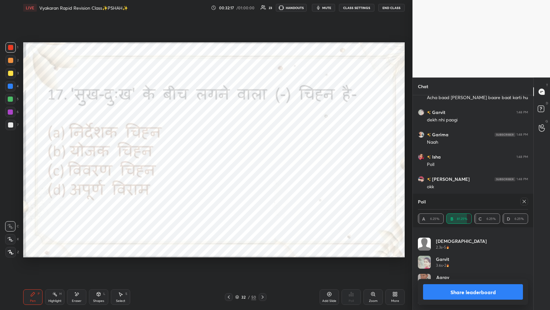
click at [231, 151] on div at bounding box center [525, 201] width 8 height 8
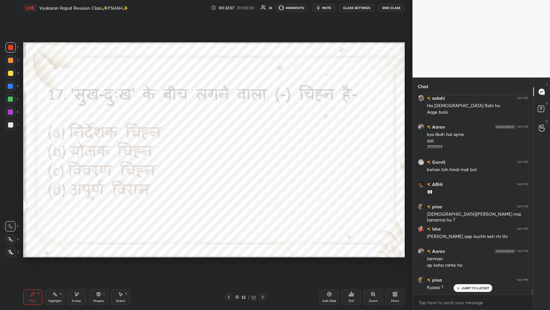
click at [228, 151] on icon at bounding box center [228, 296] width 5 height 5
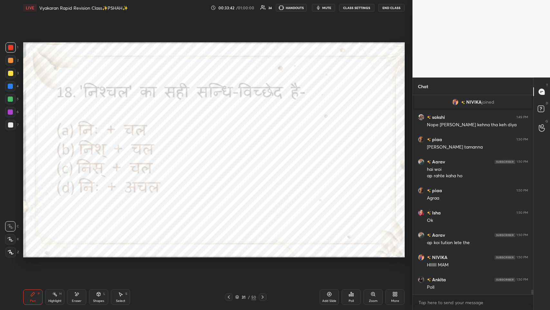
scroll to position [7892, 0]
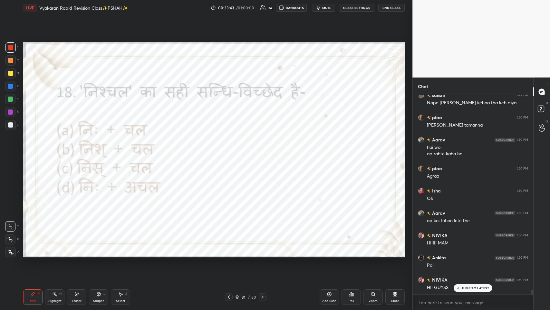
click at [231, 151] on icon at bounding box center [351, 294] width 1 height 4
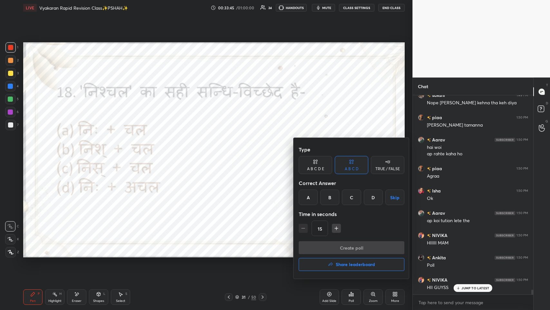
click at [231, 151] on div "A" at bounding box center [308, 196] width 19 height 15
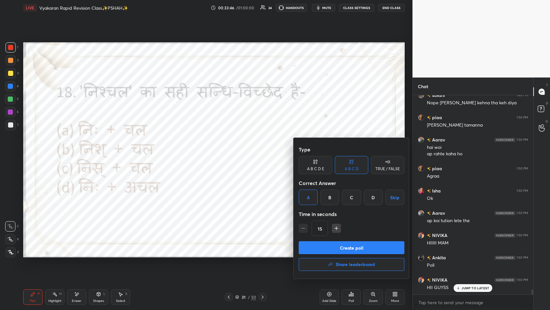
click at [231, 151] on button "Create poll" at bounding box center [352, 247] width 106 height 13
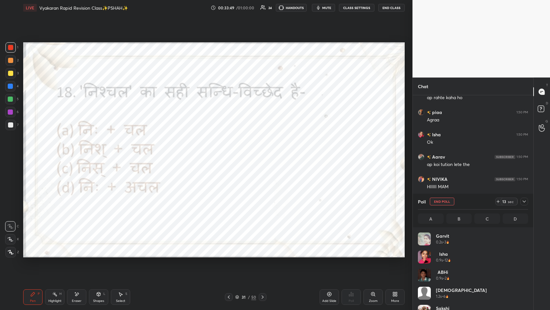
scroll to position [75, 108]
click at [76, 151] on icon at bounding box center [76, 293] width 5 height 5
click at [31, 151] on icon at bounding box center [32, 293] width 5 height 5
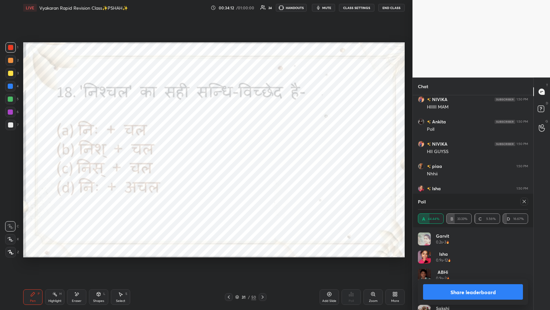
scroll to position [8050, 0]
click at [231, 151] on icon at bounding box center [524, 201] width 5 height 5
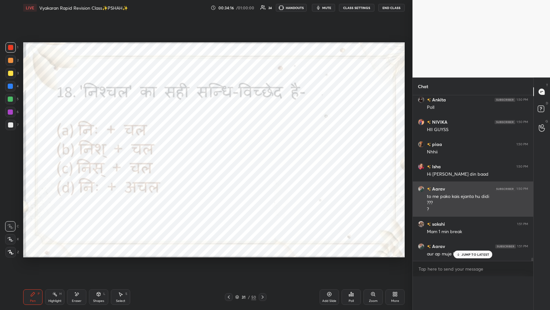
scroll to position [0, 2]
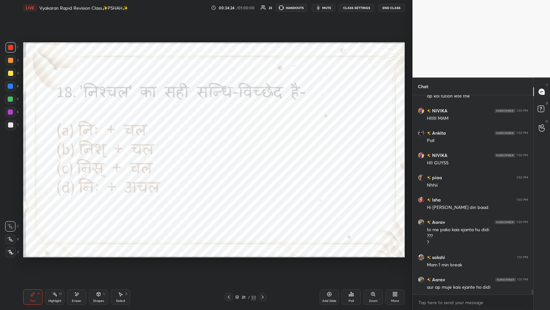
click at [231, 151] on div "More" at bounding box center [395, 296] width 19 height 15
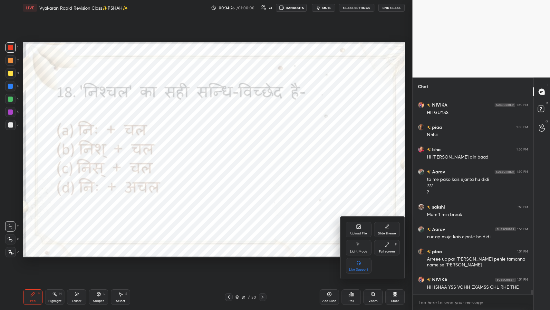
click at [231, 151] on div "Upload File Slide theme Light Mode Full screen F Live Support" at bounding box center [373, 248] width 54 height 52
click at [231, 151] on div "Full screen F" at bounding box center [387, 247] width 26 height 15
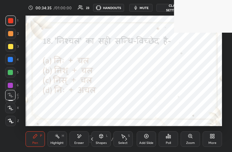
click at [147, 7] on span "mute" at bounding box center [143, 7] width 9 height 5
click at [220, 139] on div "More" at bounding box center [211, 138] width 19 height 15
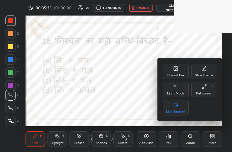
click at [204, 93] on div "Full screen" at bounding box center [204, 93] width 16 height 3
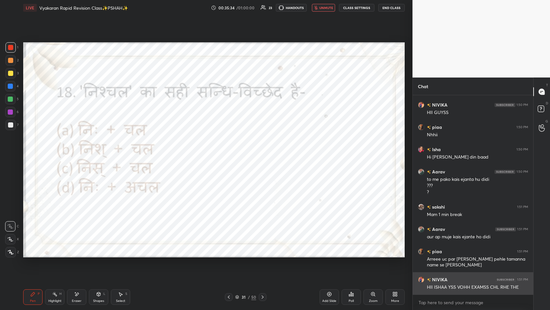
scroll to position [31981, 31862]
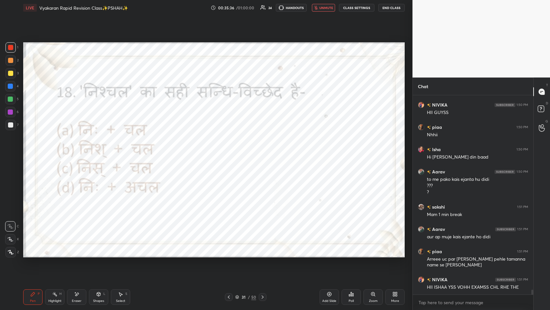
click at [228, 151] on div at bounding box center [229, 297] width 8 height 8
click at [231, 6] on span "unmute" at bounding box center [327, 7] width 14 height 5
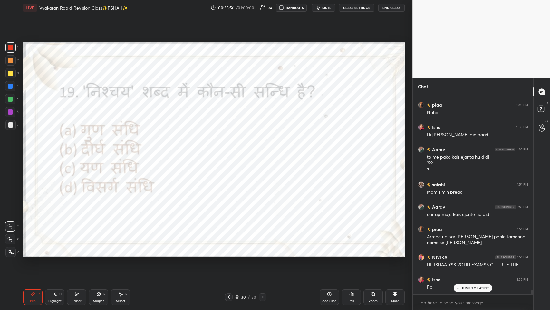
scroll to position [8111, 0]
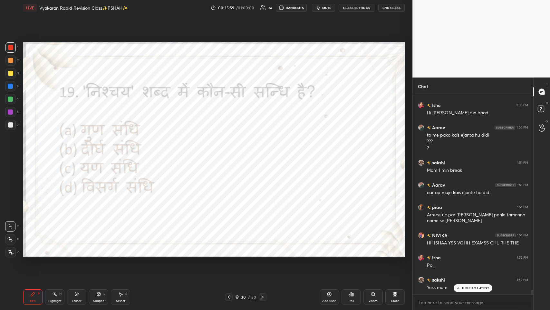
click at [231, 151] on div "Poll" at bounding box center [351, 296] width 19 height 15
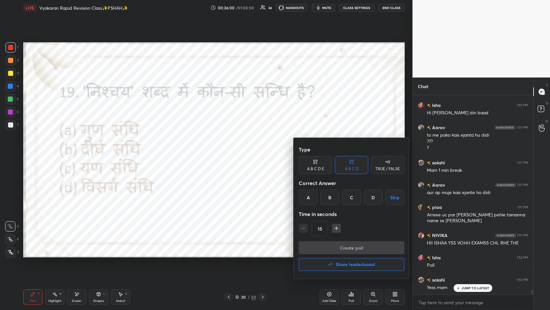
click at [231, 151] on div "D" at bounding box center [373, 196] width 19 height 15
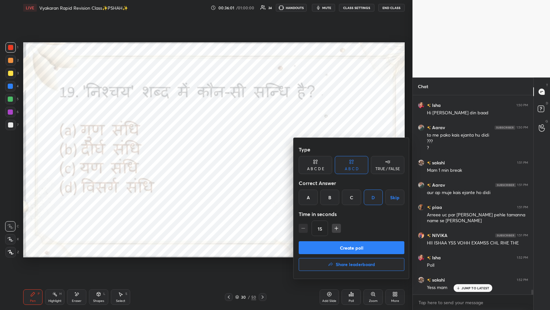
click at [231, 151] on button "Create poll" at bounding box center [352, 247] width 106 height 13
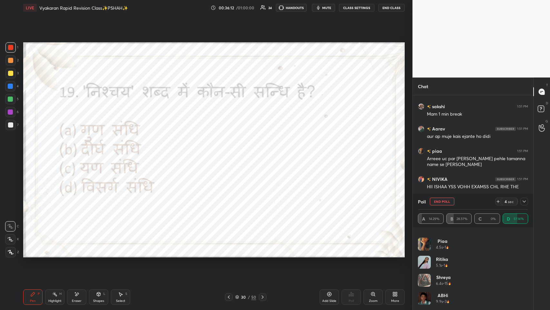
scroll to position [8189, 0]
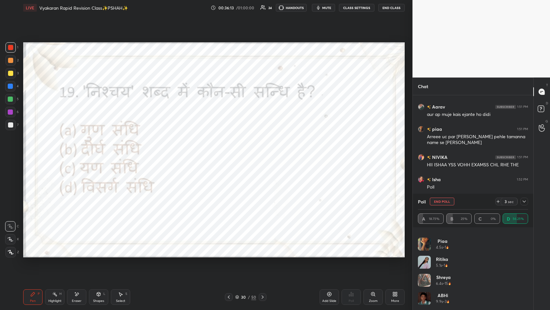
click at [231, 151] on icon at bounding box center [524, 201] width 5 height 5
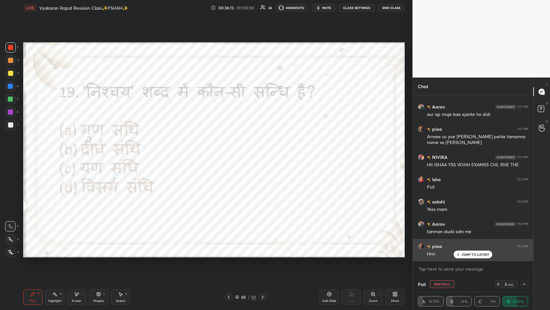
scroll to position [0, 0]
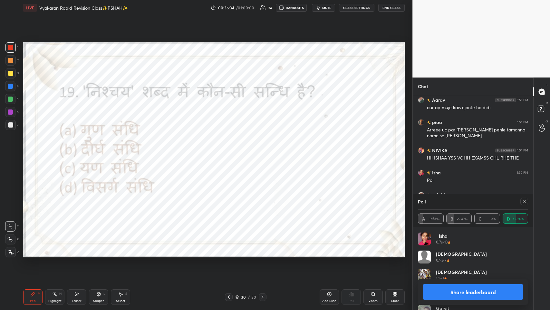
click at [231, 151] on icon at bounding box center [262, 296] width 5 height 5
click at [230, 151] on icon at bounding box center [228, 296] width 5 height 5
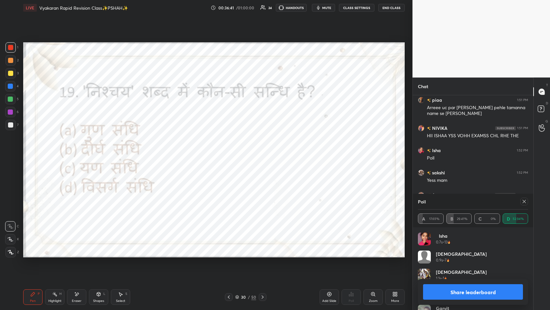
click at [231, 151] on icon at bounding box center [524, 201] width 5 height 5
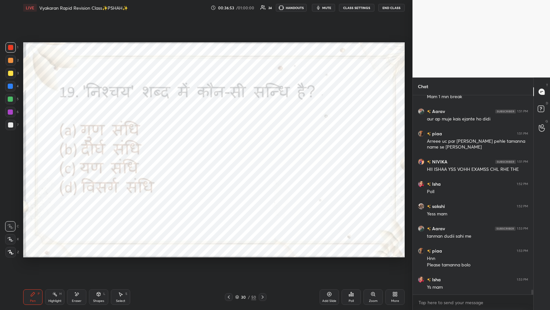
click at [226, 151] on div at bounding box center [229, 297] width 8 height 8
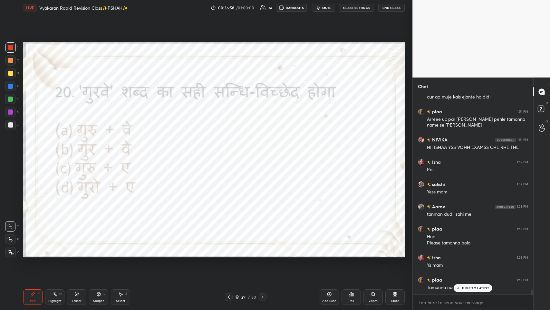
click at [227, 151] on icon at bounding box center [228, 296] width 5 height 5
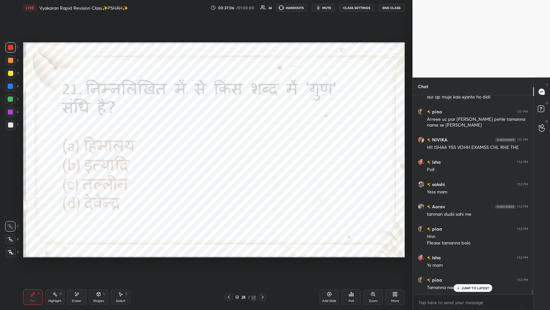
click at [231, 151] on div at bounding box center [263, 297] width 8 height 8
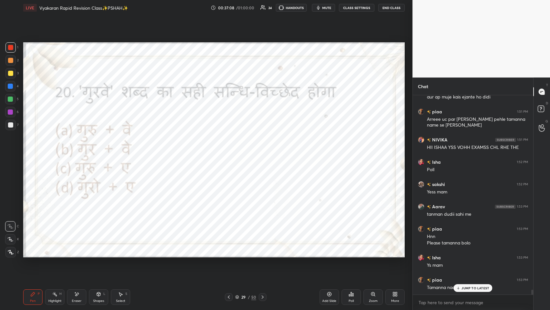
click at [231, 151] on div "JUMP TO LATEST" at bounding box center [473, 288] width 39 height 8
click at [231, 151] on div "Poll" at bounding box center [351, 296] width 19 height 15
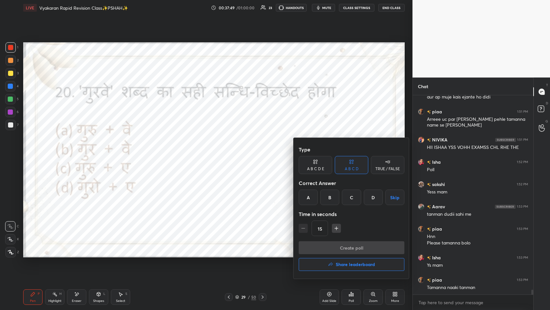
click at [231, 151] on div "C" at bounding box center [351, 196] width 19 height 15
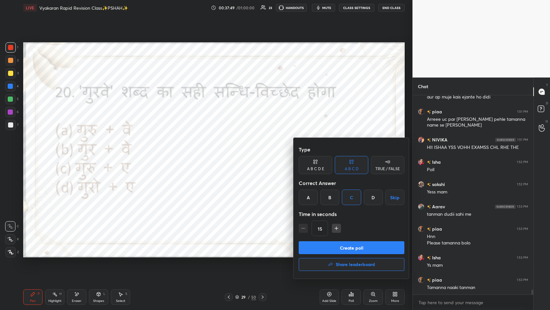
click at [231, 151] on button "Create poll" at bounding box center [352, 247] width 106 height 13
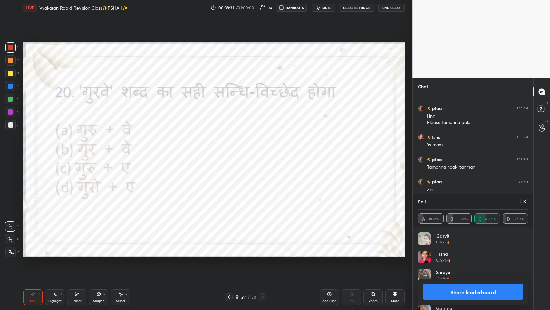
scroll to position [8333, 0]
click at [229, 151] on icon at bounding box center [228, 296] width 5 height 5
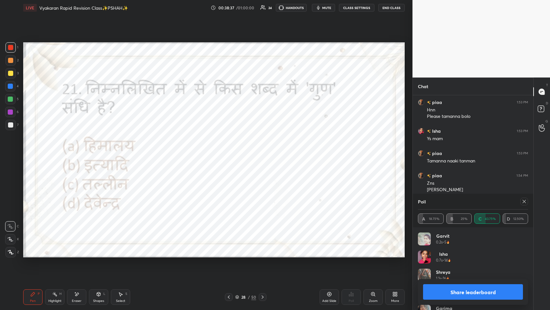
click at [231, 151] on icon at bounding box center [524, 201] width 5 height 5
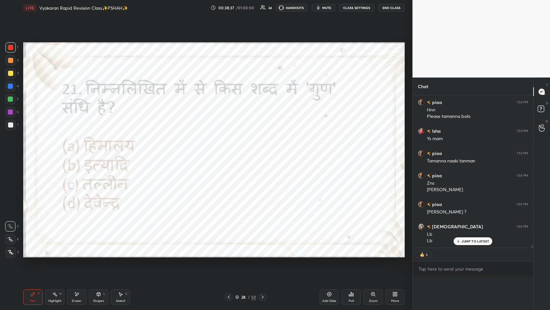
scroll to position [190, 119]
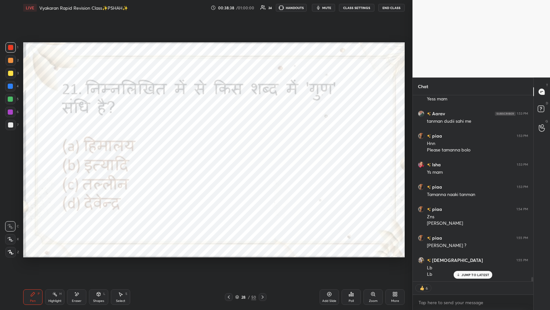
click at [231, 151] on div "Poll" at bounding box center [351, 300] width 5 height 3
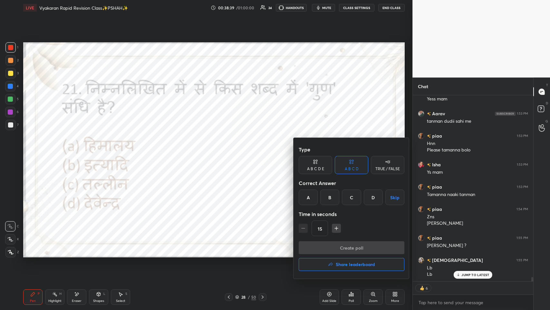
click at [231, 151] on h4 "Share leaderboard" at bounding box center [355, 264] width 39 height 5
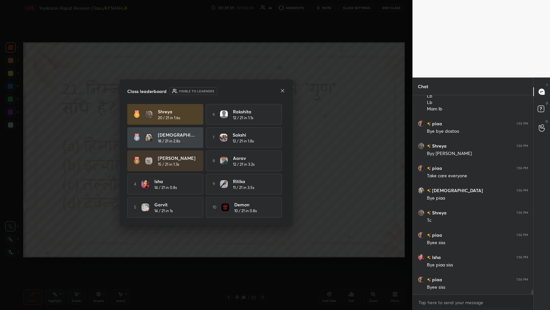
scroll to position [8478, 0]
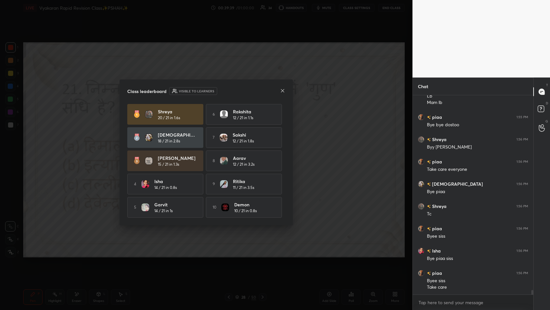
click at [231, 85] on div "Class leaderboard Visible to learners Shreya 20 / 21 in 1.6s 6 [PERSON_NAME] 12…" at bounding box center [207, 152] width 174 height 146
click at [231, 88] on icon at bounding box center [282, 90] width 5 height 5
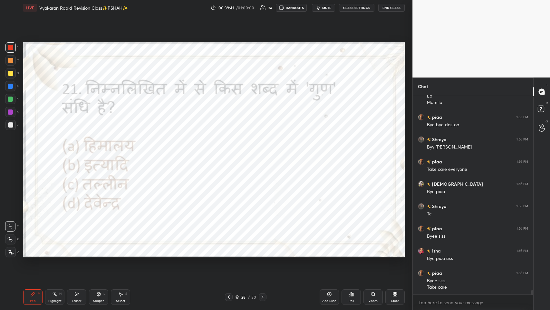
click at [231, 151] on div "Poll" at bounding box center [351, 296] width 19 height 15
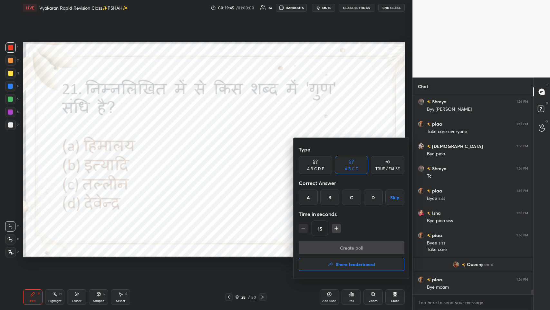
scroll to position [7747, 0]
click at [231, 151] on div "D" at bounding box center [373, 196] width 19 height 15
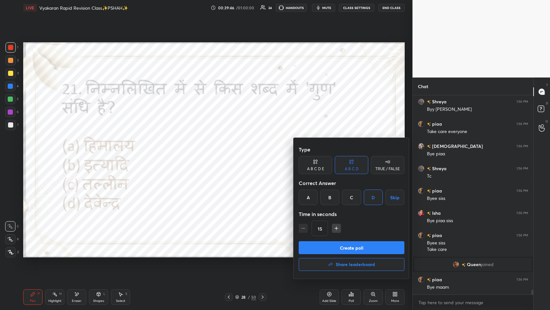
click at [231, 151] on button "Create poll" at bounding box center [352, 247] width 106 height 13
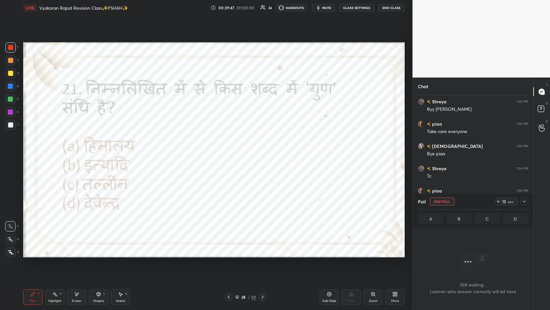
scroll to position [2, 2]
click at [231, 151] on icon at bounding box center [524, 201] width 5 height 5
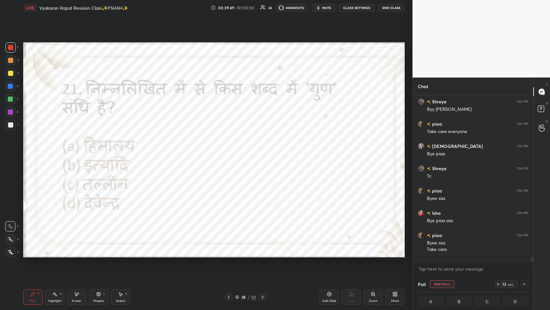
scroll to position [0, 2]
click at [231, 151] on icon at bounding box center [524, 283] width 5 height 5
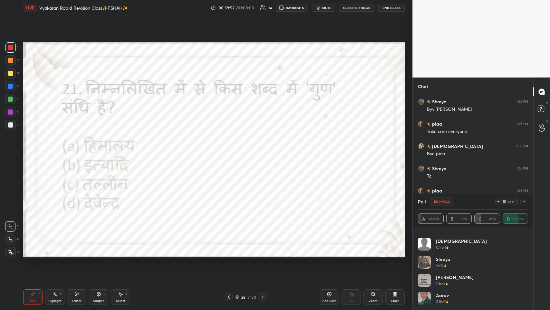
click at [231, 151] on icon at bounding box center [524, 201] width 5 height 5
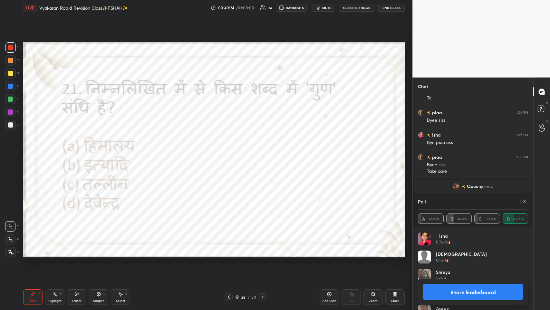
click at [77, 151] on div "Eraser" at bounding box center [76, 296] width 19 height 15
click at [34, 151] on div "Pen P" at bounding box center [32, 296] width 19 height 15
click at [231, 151] on icon at bounding box center [524, 201] width 5 height 5
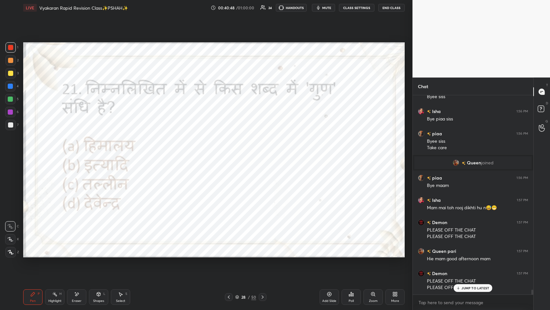
click at [231, 151] on icon at bounding box center [459, 288] width 2 height 1
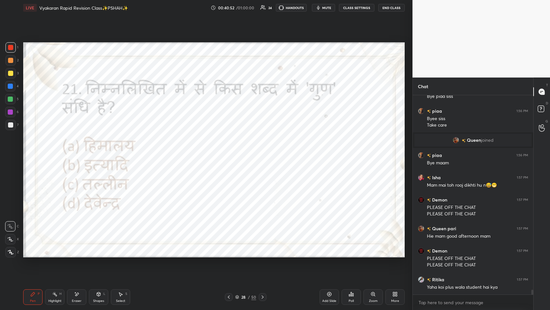
click at [231, 151] on div at bounding box center [229, 297] width 8 height 8
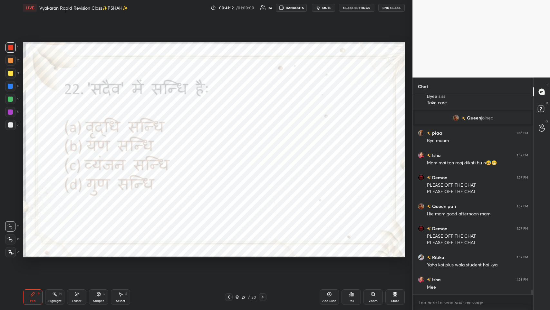
scroll to position [7933, 0]
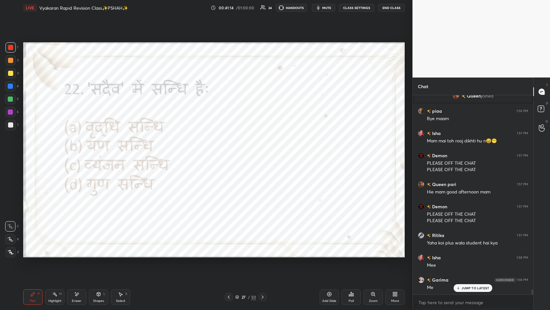
click at [231, 151] on div "JUMP TO LATEST" at bounding box center [473, 288] width 39 height 8
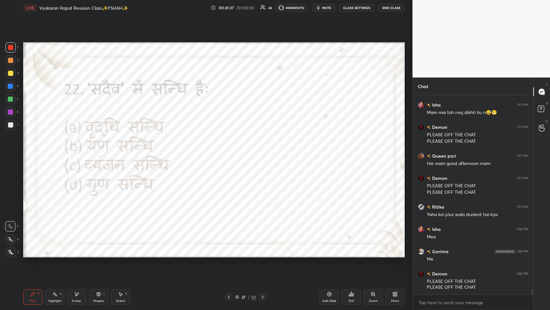
click at [231, 151] on div "Poll" at bounding box center [351, 296] width 19 height 15
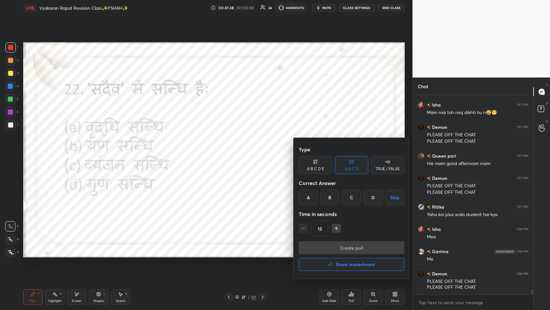
click at [231, 151] on div "A" at bounding box center [308, 196] width 19 height 15
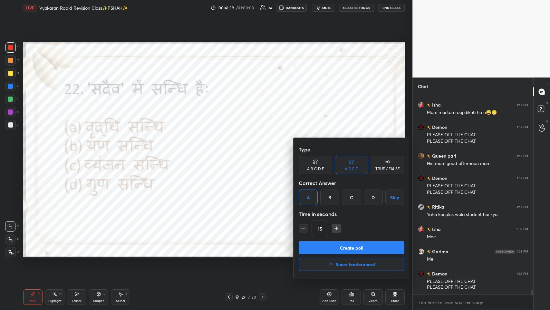
click at [231, 151] on button "Create poll" at bounding box center [352, 247] width 106 height 13
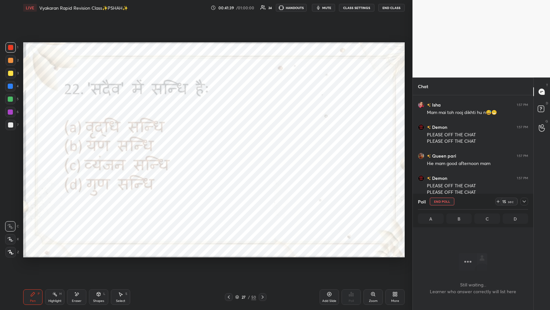
scroll to position [180, 119]
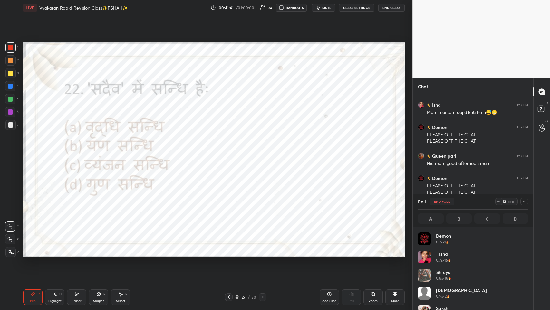
click at [231, 151] on icon at bounding box center [524, 201] width 5 height 5
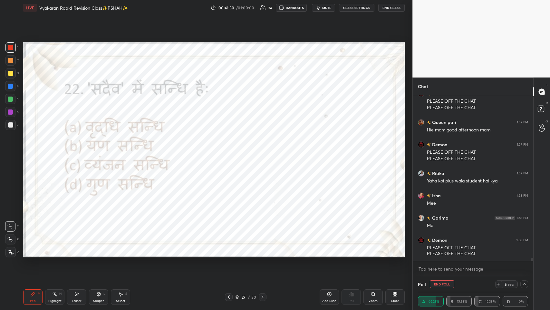
click at [231, 151] on icon at bounding box center [524, 283] width 5 height 5
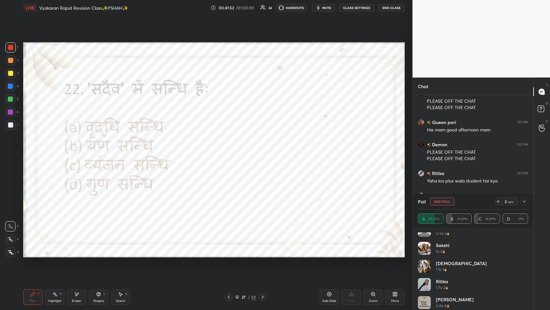
scroll to position [0, 0]
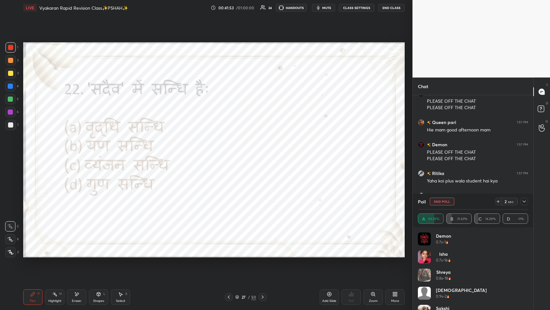
click at [231, 151] on div at bounding box center [525, 201] width 8 height 8
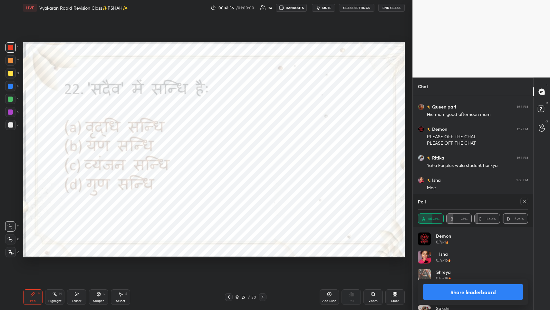
click at [231, 151] on div at bounding box center [525, 201] width 8 height 8
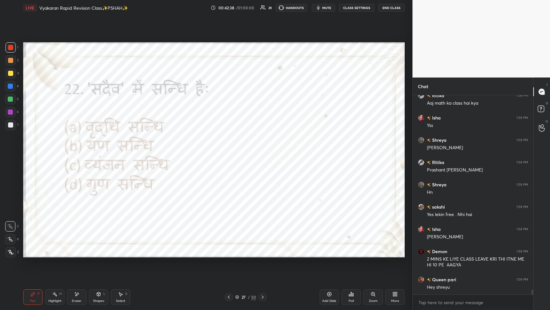
click at [228, 151] on div at bounding box center [229, 297] width 8 height 8
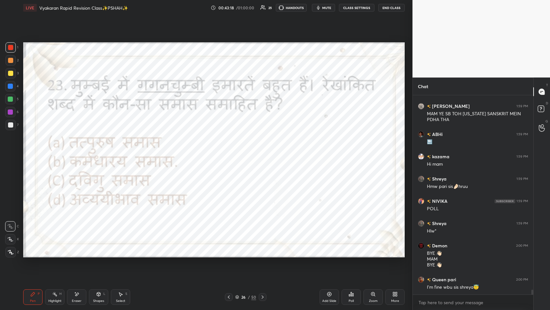
scroll to position [8254, 0]
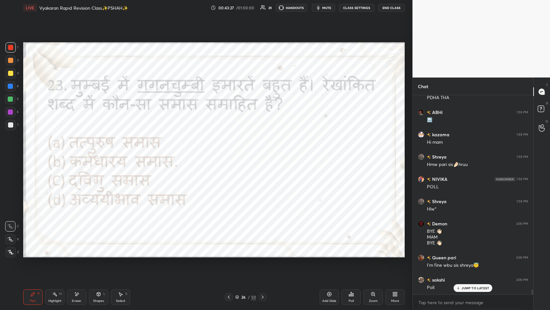
click at [231, 151] on icon at bounding box center [351, 294] width 1 height 4
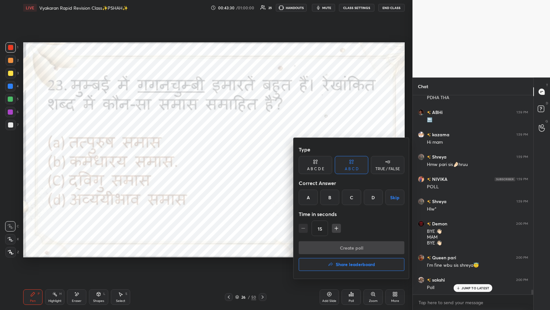
click at [231, 151] on div "A" at bounding box center [308, 196] width 19 height 15
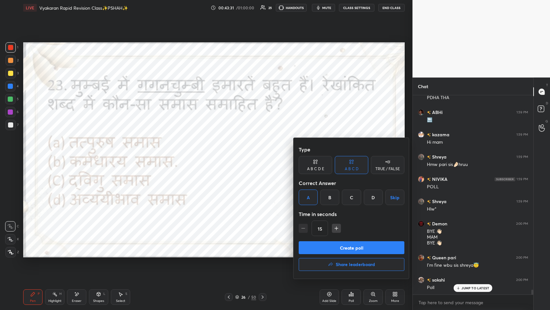
click at [231, 151] on button "Create poll" at bounding box center [352, 247] width 106 height 13
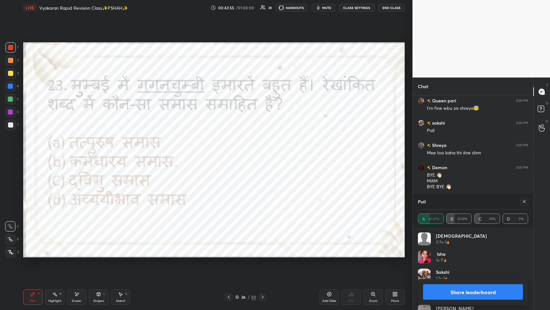
scroll to position [8432, 0]
click at [231, 151] on div at bounding box center [525, 201] width 8 height 8
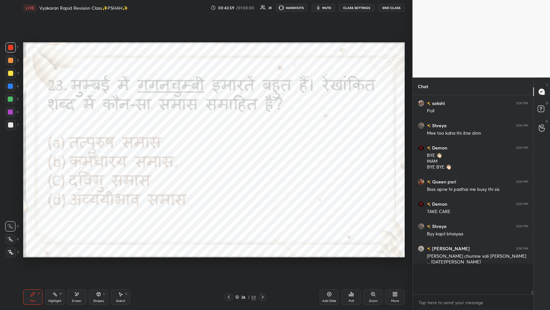
scroll to position [186, 119]
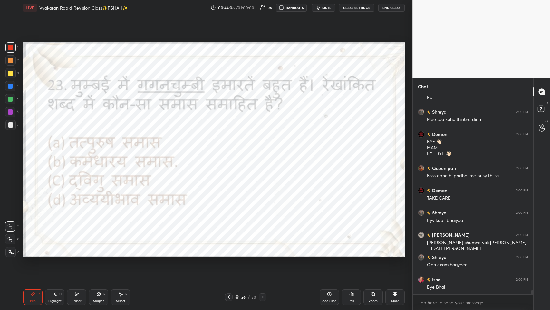
click at [230, 151] on icon at bounding box center [228, 296] width 5 height 5
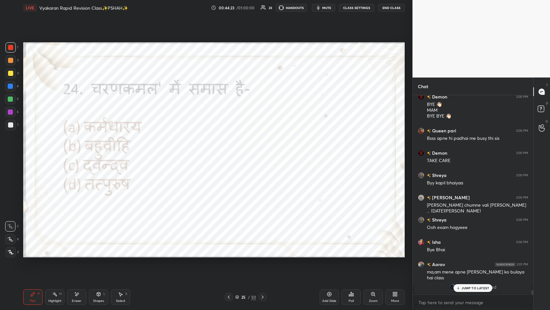
click at [231, 151] on p "JUMP TO LATEST" at bounding box center [476, 288] width 28 height 4
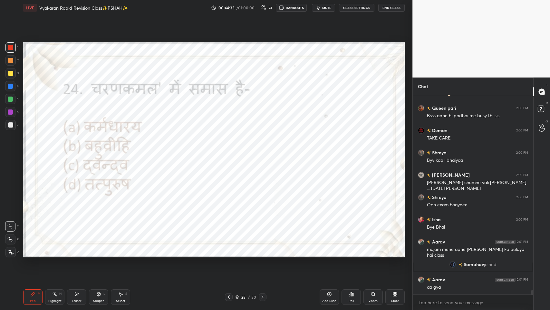
click at [231, 151] on div "[PERSON_NAME] joined" at bounding box center [473, 264] width 117 height 13
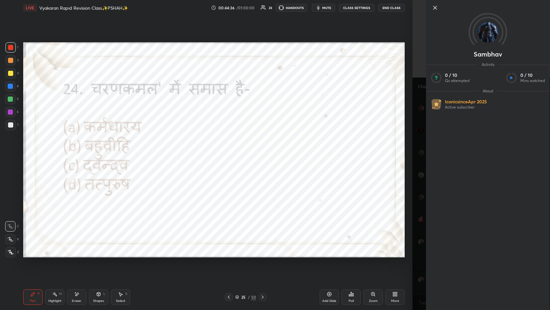
click at [231, 9] on icon at bounding box center [435, 8] width 8 height 8
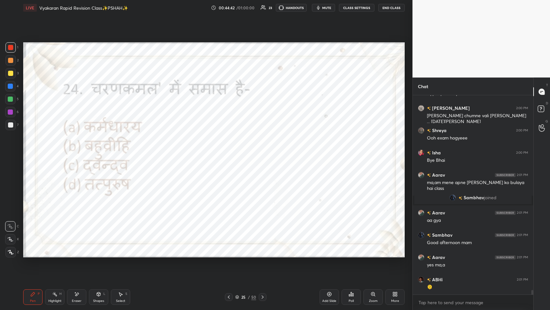
scroll to position [8592, 0]
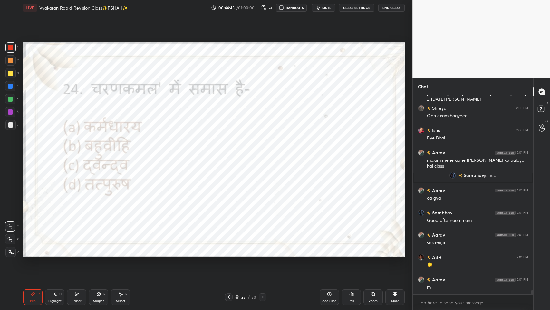
click at [231, 151] on div "Poll" at bounding box center [351, 300] width 5 height 3
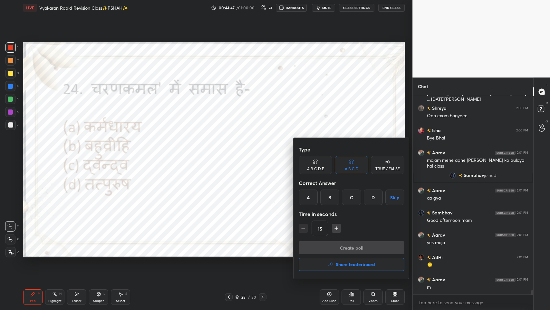
click at [231, 151] on div "A" at bounding box center [308, 196] width 19 height 15
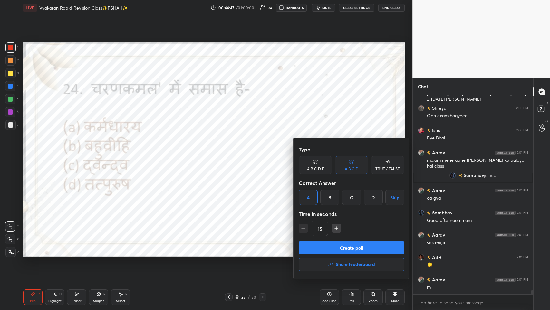
click at [231, 151] on button "Create poll" at bounding box center [352, 247] width 106 height 13
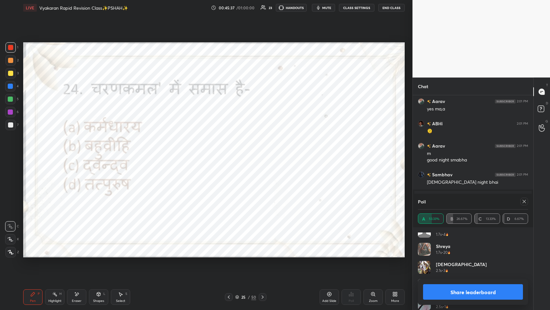
scroll to position [67, 0]
click at [231, 151] on icon at bounding box center [524, 201] width 5 height 5
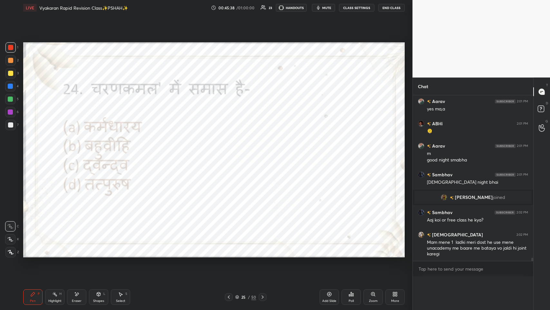
scroll to position [8460, 0]
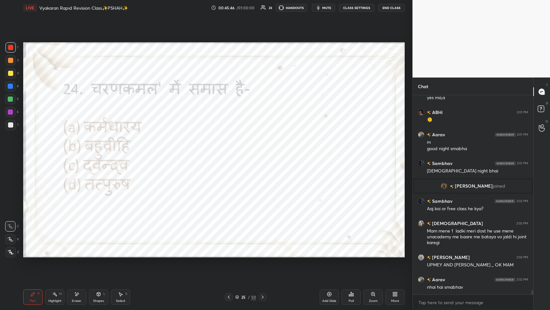
click at [230, 151] on icon at bounding box center [228, 296] width 5 height 5
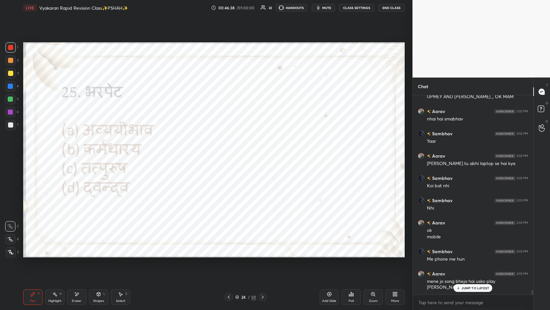
scroll to position [8672, 0]
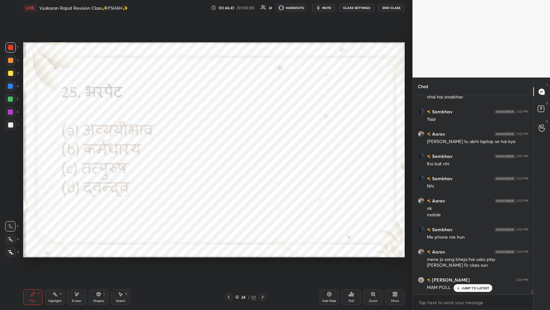
click at [231, 151] on p "JUMP TO LATEST" at bounding box center [476, 288] width 28 height 4
click at [231, 151] on icon at bounding box center [350, 295] width 1 height 2
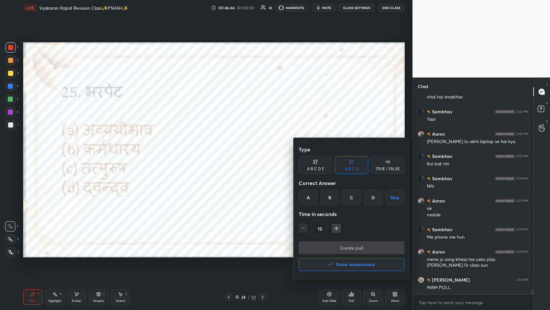
click at [231, 151] on div "B" at bounding box center [330, 196] width 19 height 15
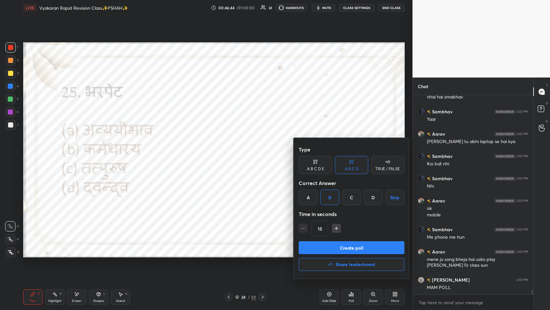
click at [231, 151] on div "A" at bounding box center [308, 196] width 19 height 15
click at [231, 151] on button "Create poll" at bounding box center [352, 247] width 106 height 13
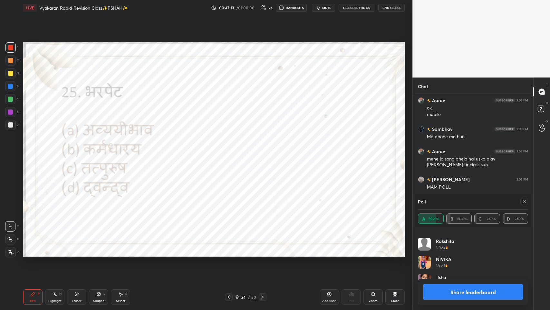
scroll to position [8795, 0]
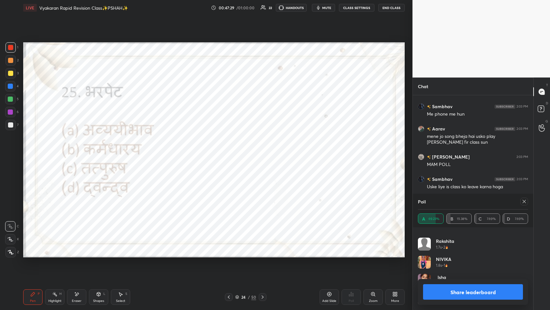
click at [231, 151] on icon at bounding box center [524, 201] width 5 height 5
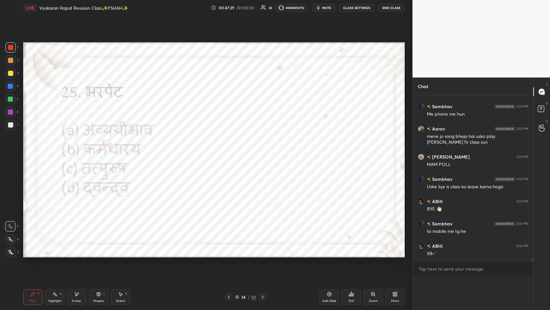
scroll to position [191, 119]
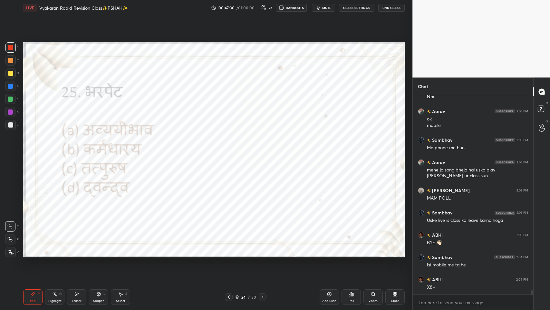
click at [231, 151] on div at bounding box center [229, 297] width 8 height 8
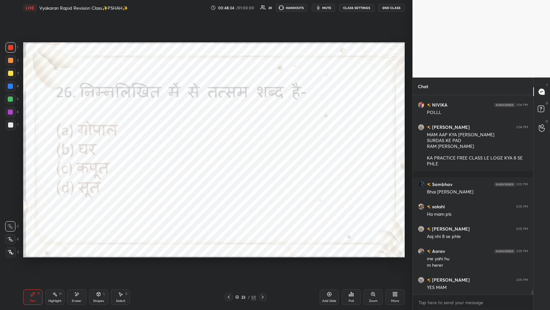
scroll to position [8980, 0]
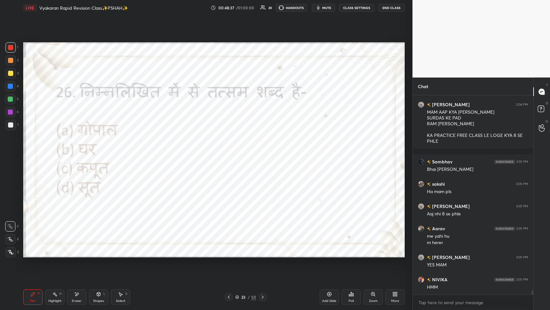
click at [231, 151] on icon at bounding box center [351, 293] width 5 height 5
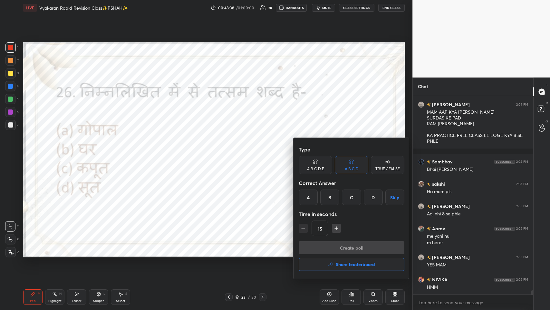
click at [231, 151] on div "A" at bounding box center [308, 196] width 19 height 15
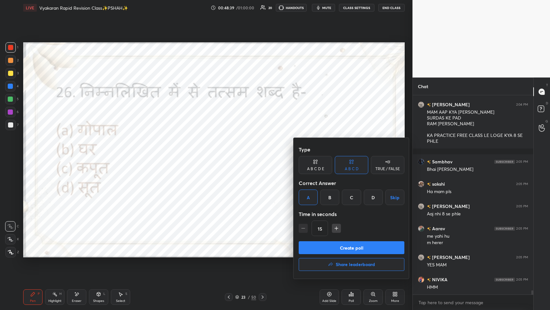
click at [231, 151] on button "Create poll" at bounding box center [352, 247] width 106 height 13
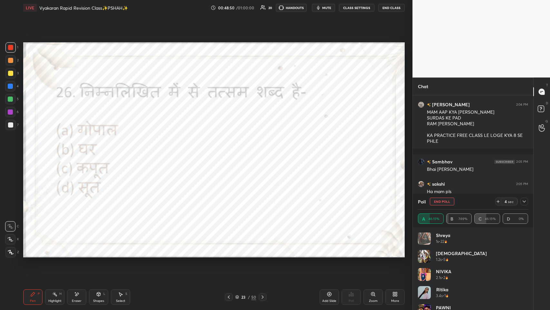
scroll to position [0, 0]
click at [231, 151] on div at bounding box center [525, 201] width 8 height 8
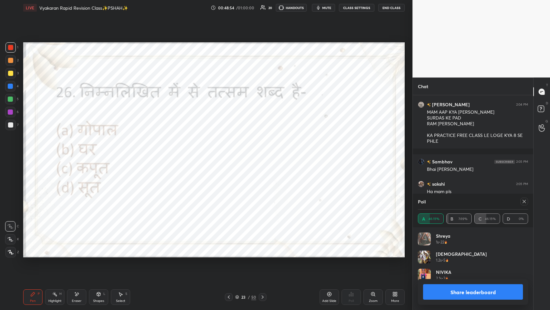
scroll to position [2, 2]
click at [73, 151] on div "Eraser" at bounding box center [77, 300] width 10 height 3
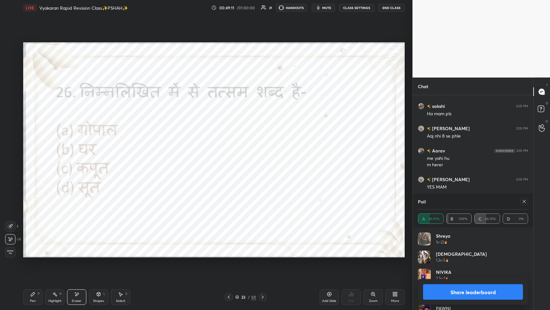
click at [30, 151] on div "Pen P" at bounding box center [32, 296] width 19 height 15
click at [230, 151] on div "Pen P Highlight H Eraser Shapes L Select S 23 / 50 Add Slide Poll Zoom More" at bounding box center [214, 297] width 382 height 26
click at [228, 151] on icon at bounding box center [228, 296] width 5 height 5
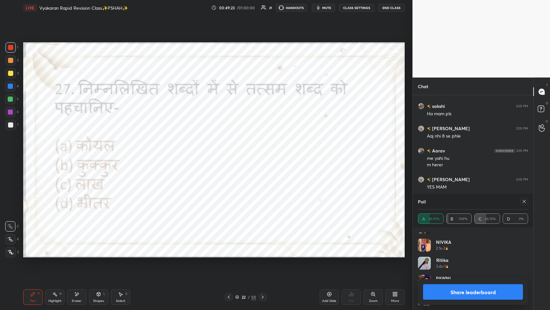
scroll to position [31, 0]
click at [231, 151] on icon at bounding box center [524, 201] width 5 height 5
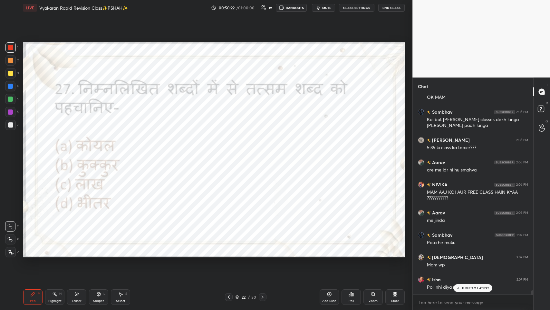
scroll to position [9236, 0]
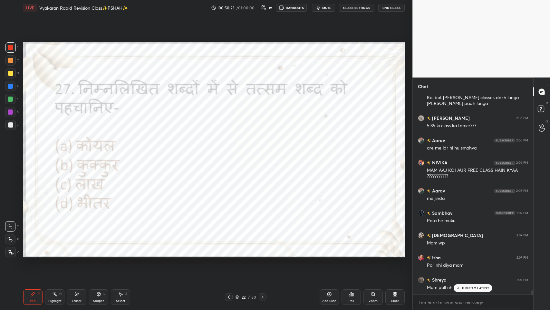
click at [231, 151] on icon at bounding box center [459, 288] width 4 height 4
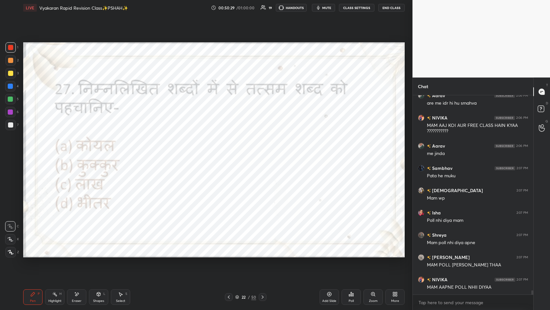
scroll to position [9303, 0]
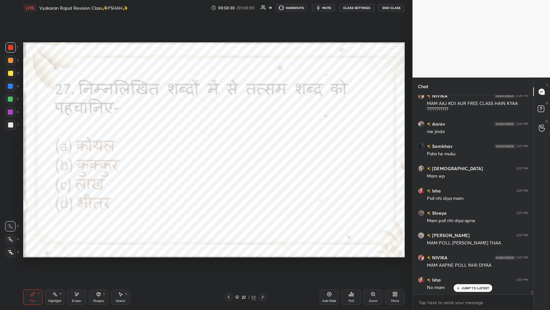
click at [229, 151] on icon at bounding box center [229, 296] width 2 height 3
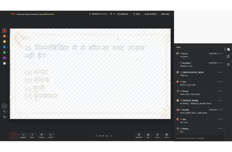
scroll to position [9348, 0]
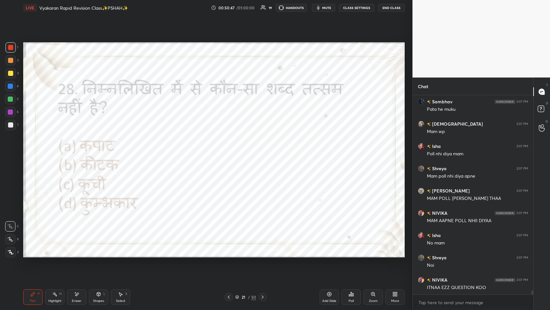
click at [72, 151] on div "Eraser" at bounding box center [76, 296] width 19 height 15
click at [28, 151] on div "Pen P" at bounding box center [32, 296] width 19 height 15
click at [231, 151] on div "More" at bounding box center [395, 296] width 19 height 15
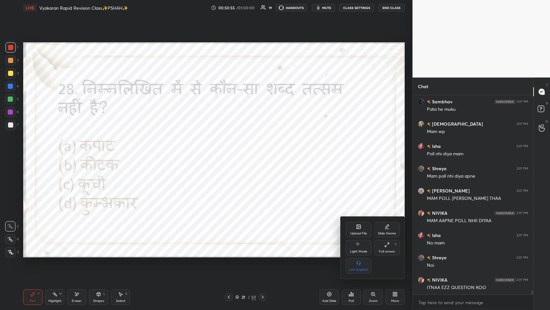
click at [231, 151] on div "Full screen" at bounding box center [387, 251] width 16 height 3
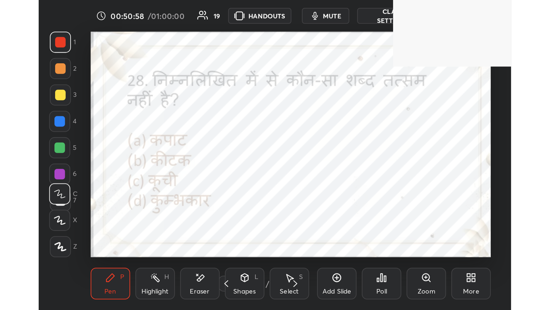
scroll to position [110, 206]
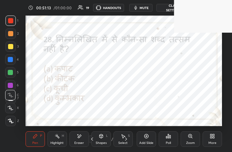
click at [215, 143] on div "More" at bounding box center [212, 142] width 8 height 3
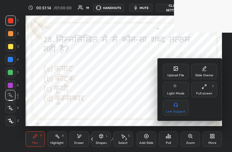
click at [205, 93] on div "Full screen" at bounding box center [204, 93] width 16 height 3
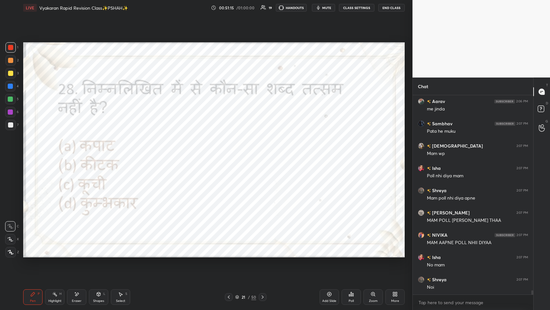
scroll to position [268, 387]
click at [231, 151] on icon at bounding box center [351, 293] width 5 height 5
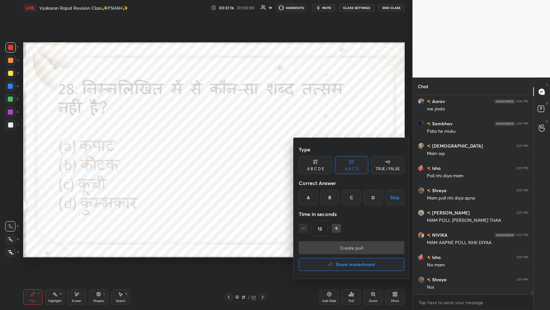
click at [231, 151] on div "C" at bounding box center [351, 196] width 19 height 15
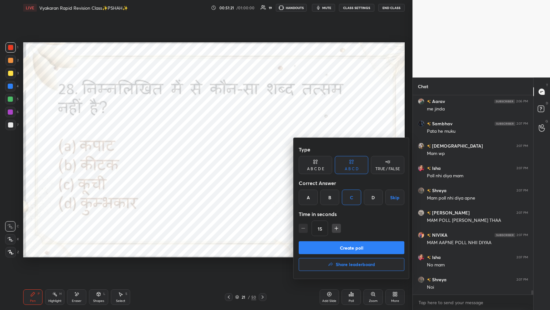
scroll to position [9348, 0]
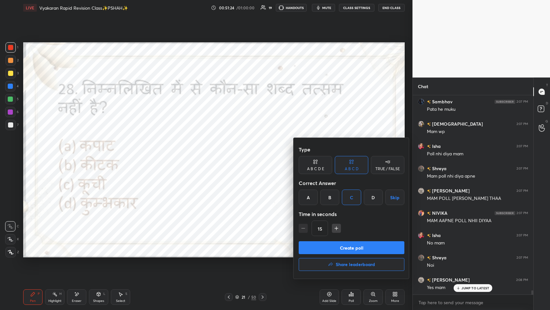
click at [231, 151] on button "Create poll" at bounding box center [352, 247] width 106 height 13
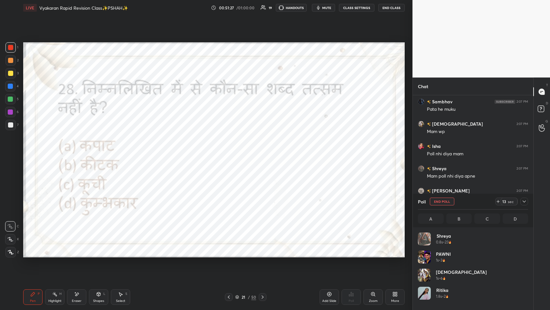
scroll to position [2, 2]
click at [231, 151] on div "Add Slide Poll Zoom More" at bounding box center [362, 297] width 85 height 36
click at [231, 151] on icon at bounding box center [397, 295] width 2 height 2
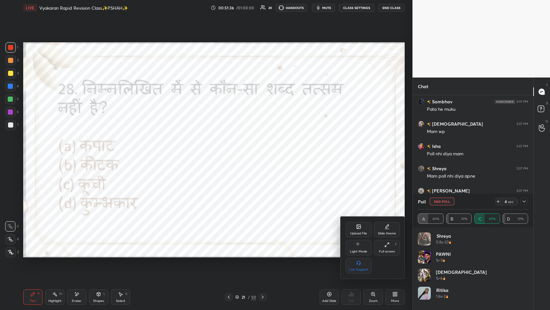
click at [231, 151] on div "Full screen F" at bounding box center [387, 247] width 26 height 15
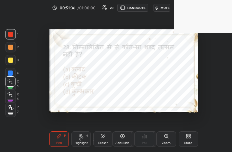
scroll to position [32138, 32085]
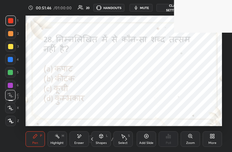
click at [205, 140] on div "More" at bounding box center [211, 138] width 19 height 15
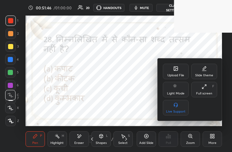
click at [206, 88] on icon at bounding box center [203, 86] width 5 height 5
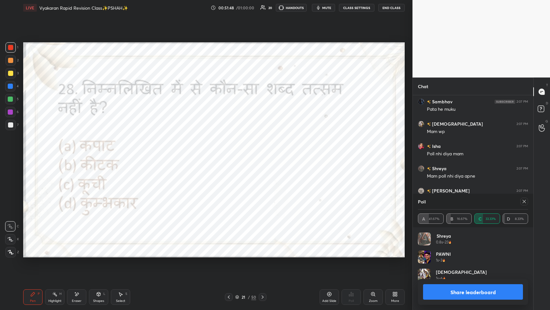
drag, startPoint x: 524, startPoint y: 204, endPoint x: 496, endPoint y: 210, distance: 28.7
click at [231, 151] on div at bounding box center [525, 201] width 8 height 8
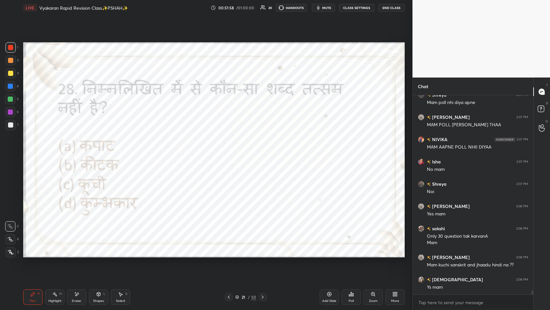
click at [89, 151] on div "Shapes L" at bounding box center [98, 296] width 19 height 15
click at [79, 151] on div "Eraser" at bounding box center [76, 296] width 19 height 15
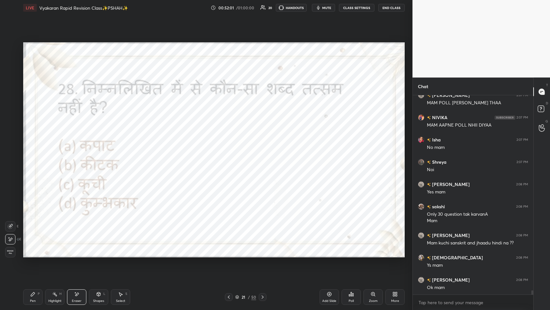
click at [31, 151] on div "Pen" at bounding box center [33, 300] width 6 height 3
click at [230, 151] on icon at bounding box center [228, 296] width 5 height 5
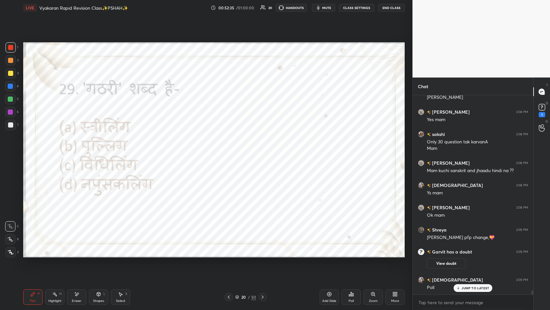
click at [231, 151] on div "Poll" at bounding box center [351, 296] width 19 height 15
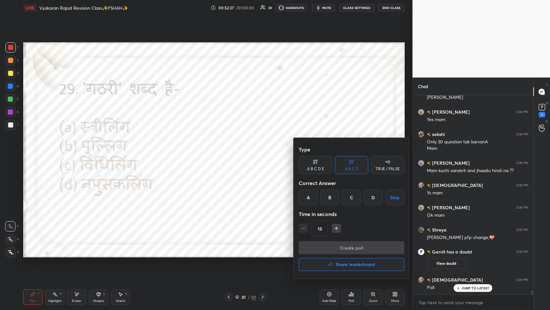
click at [231, 151] on div at bounding box center [275, 155] width 550 height 310
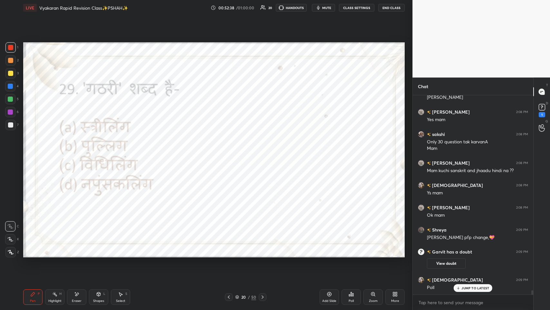
click at [231, 151] on div "Poll" at bounding box center [351, 296] width 19 height 15
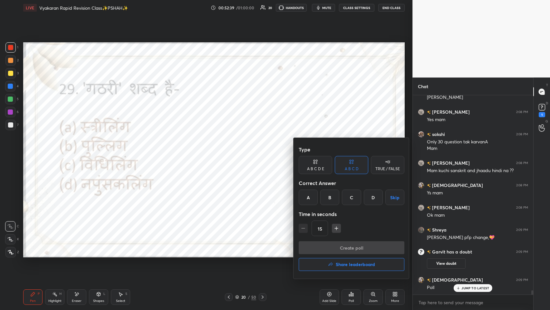
click at [231, 151] on div "A" at bounding box center [308, 196] width 19 height 15
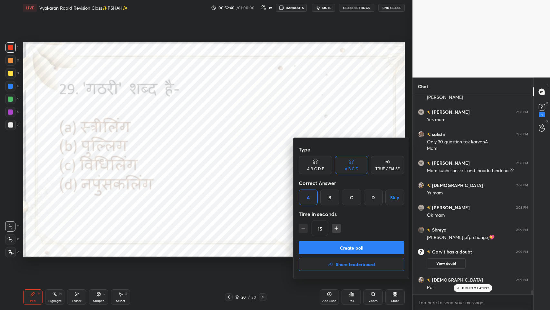
click at [231, 151] on button "Create poll" at bounding box center [352, 247] width 106 height 13
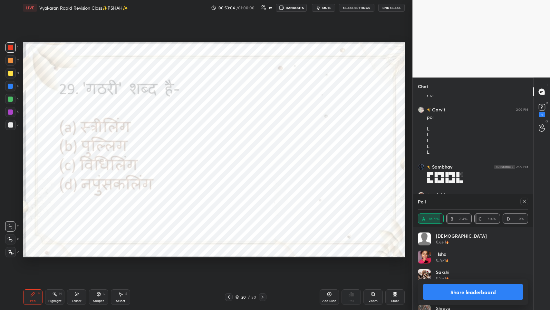
scroll to position [9413, 0]
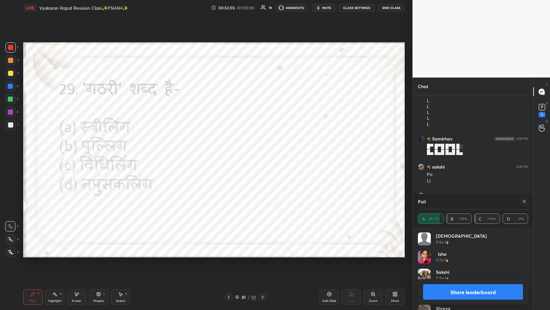
click at [85, 151] on div "Eraser" at bounding box center [76, 296] width 19 height 15
click at [49, 151] on div "Pen P Highlight H Eraser Shapes L Select S 20 / 50 Add Slide Poll Zoom More" at bounding box center [214, 297] width 382 height 26
click at [34, 151] on div "Pen P" at bounding box center [32, 296] width 19 height 15
click at [231, 151] on div "Poll" at bounding box center [473, 200] width 110 height 15
click at [231, 151] on icon at bounding box center [524, 201] width 5 height 5
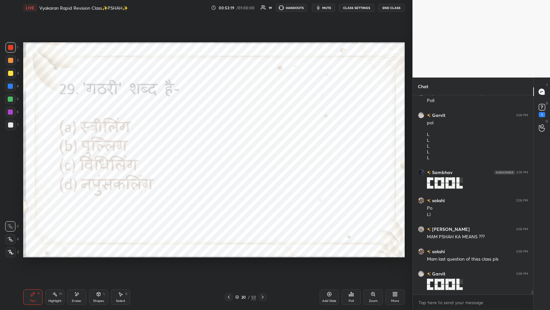
scroll to position [9402, 0]
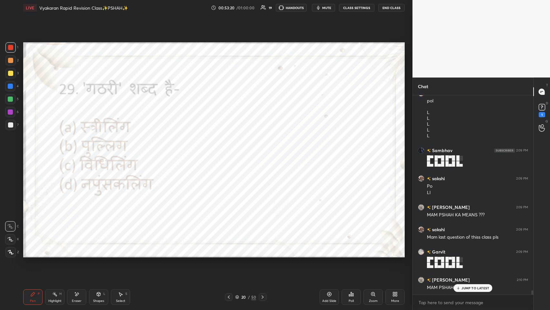
click at [231, 151] on p "JUMP TO LATEST" at bounding box center [476, 288] width 28 height 4
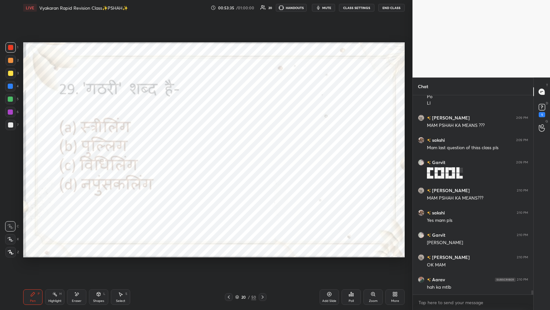
click at [76, 151] on div "Eraser" at bounding box center [76, 296] width 19 height 15
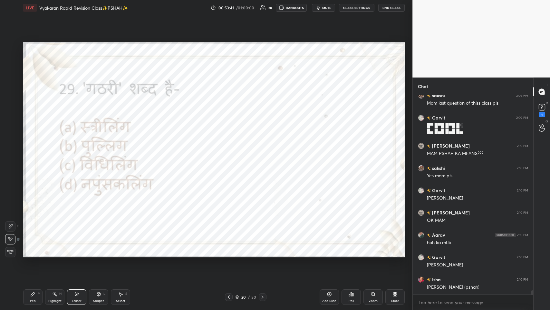
scroll to position [9558, 0]
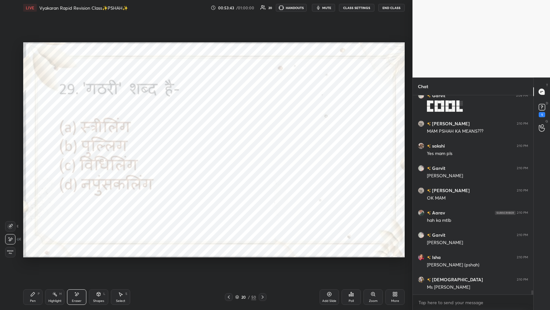
click at [30, 151] on icon at bounding box center [32, 293] width 5 height 5
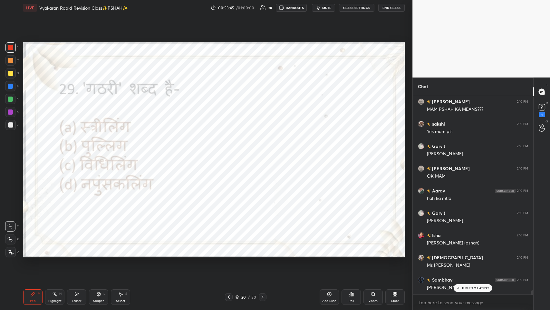
click at [231, 151] on p "JUMP TO LATEST" at bounding box center [476, 288] width 28 height 4
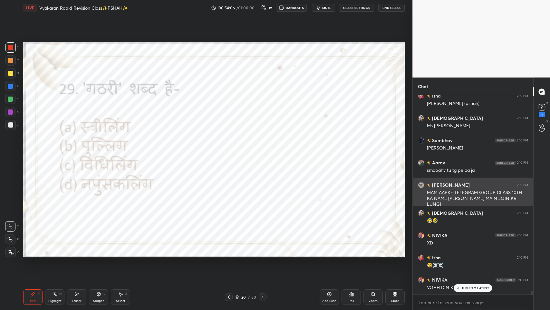
scroll to position [9741, 0]
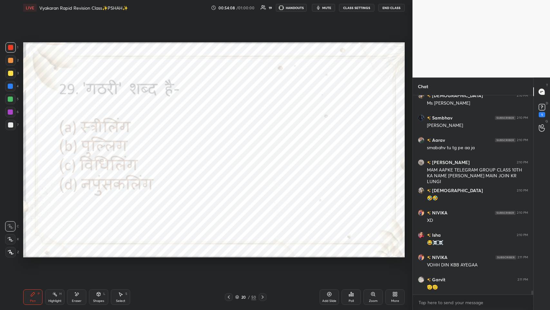
click at [231, 151] on div "More" at bounding box center [396, 300] width 8 height 3
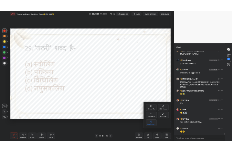
scroll to position [9764, 0]
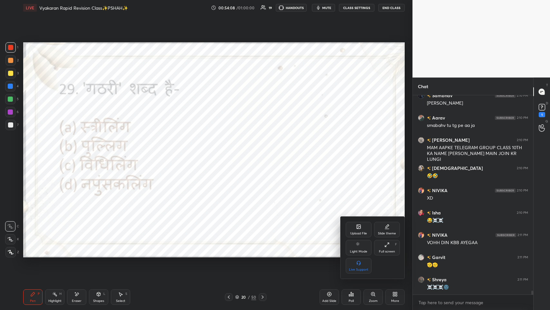
click at [231, 151] on icon at bounding box center [387, 244] width 5 height 5
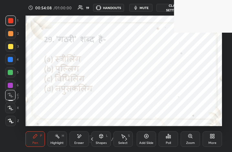
scroll to position [110, 206]
click at [219, 139] on div "More" at bounding box center [211, 138] width 19 height 15
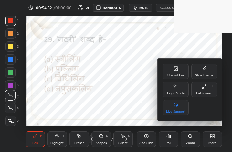
click at [207, 92] on div "Full screen" at bounding box center [204, 93] width 16 height 3
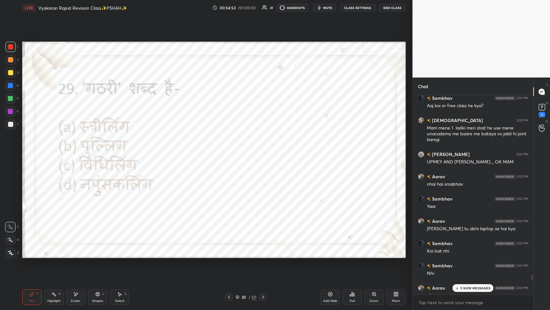
scroll to position [31981, 31862]
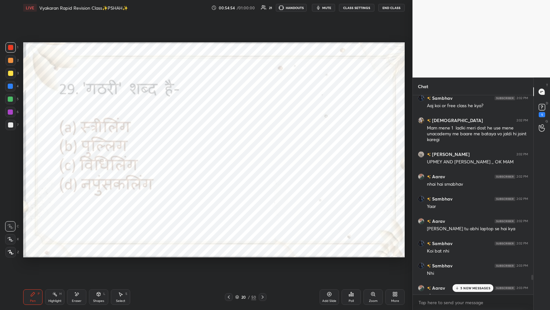
click at [231, 151] on p "5 NEW MESSAGES" at bounding box center [476, 288] width 30 height 4
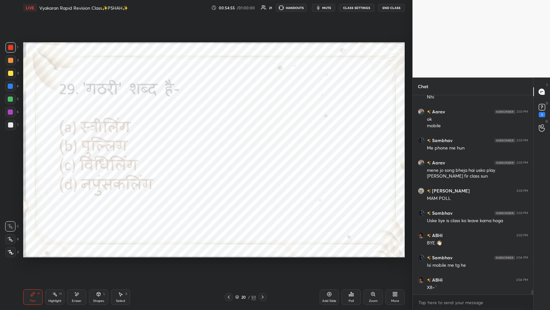
scroll to position [8723, 0]
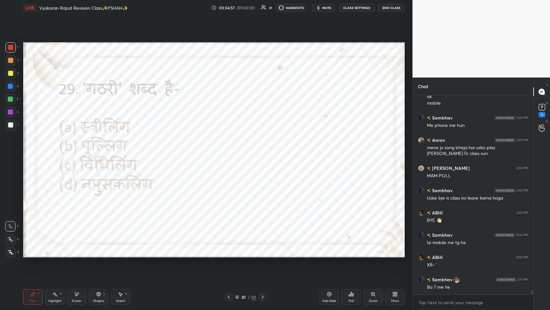
click at [227, 151] on icon at bounding box center [228, 296] width 5 height 5
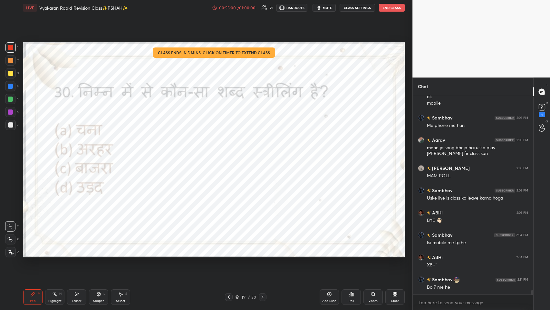
scroll to position [8745, 0]
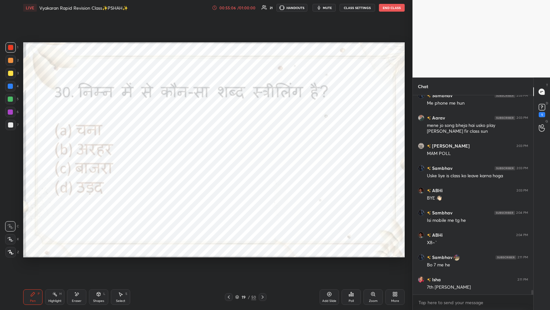
click at [77, 151] on div "Eraser" at bounding box center [76, 296] width 19 height 15
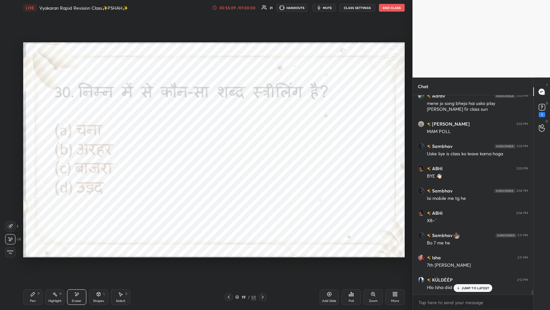
click at [39, 151] on div "P" at bounding box center [39, 293] width 2 height 3
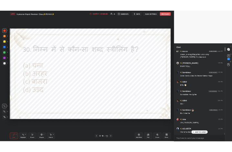
scroll to position [8774, 0]
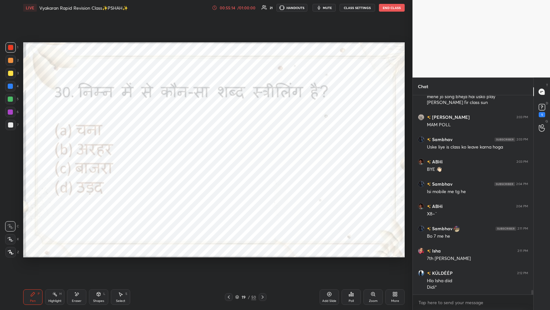
click at [231, 151] on div "More" at bounding box center [395, 296] width 19 height 15
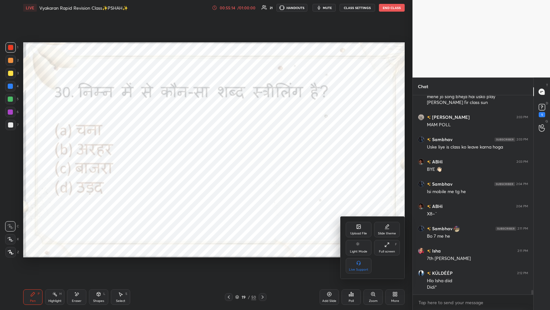
click at [231, 151] on div "Upload File Slide theme Light Mode Full screen F Live Support" at bounding box center [373, 248] width 54 height 52
click at [231, 151] on div "Full screen" at bounding box center [387, 251] width 16 height 3
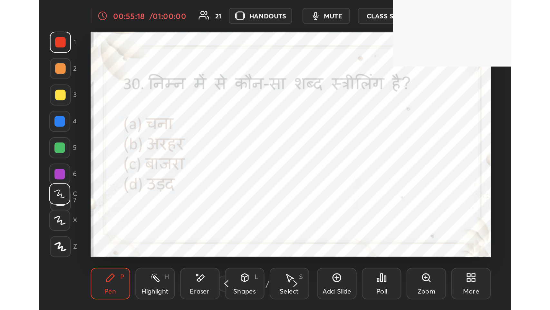
scroll to position [110, 206]
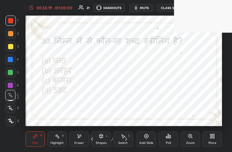
click at [212, 133] on div "More" at bounding box center [211, 138] width 19 height 15
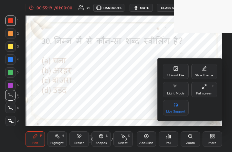
click at [203, 87] on icon at bounding box center [203, 86] width 5 height 5
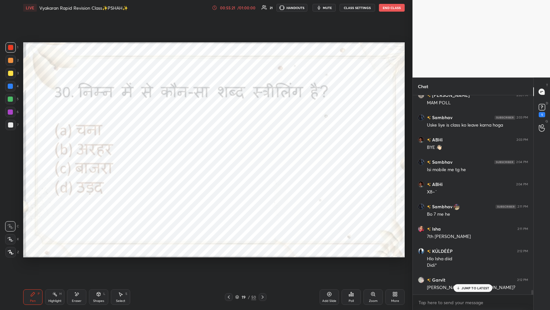
scroll to position [8818, 0]
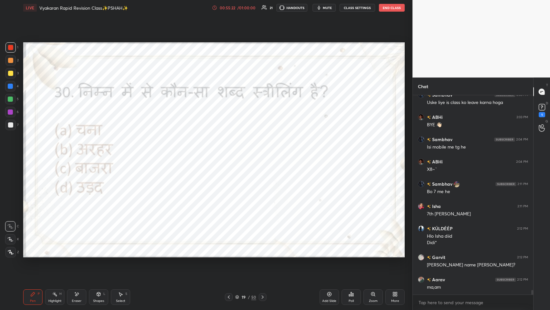
click at [231, 151] on div "ma,am" at bounding box center [477, 287] width 101 height 6
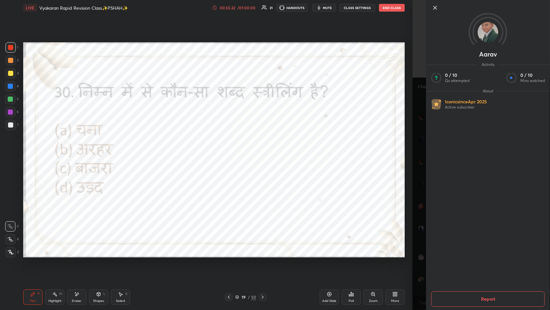
scroll to position [8831, 0]
click at [231, 11] on icon at bounding box center [435, 8] width 8 height 8
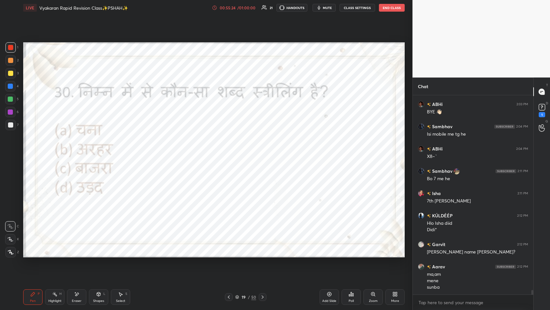
drag, startPoint x: 395, startPoint y: 289, endPoint x: 394, endPoint y: 284, distance: 4.9
click at [231, 151] on div "Add Slide Poll Zoom More" at bounding box center [362, 297] width 85 height 36
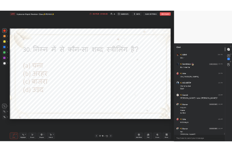
scroll to position [8882, 0]
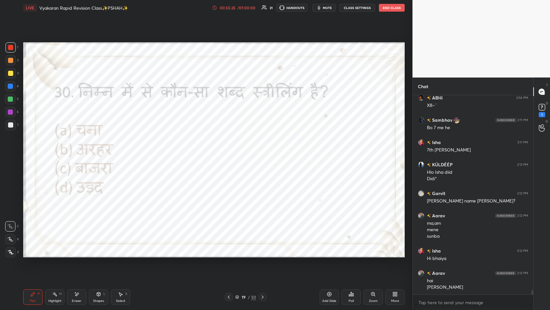
click at [231, 151] on div "More" at bounding box center [395, 296] width 19 height 15
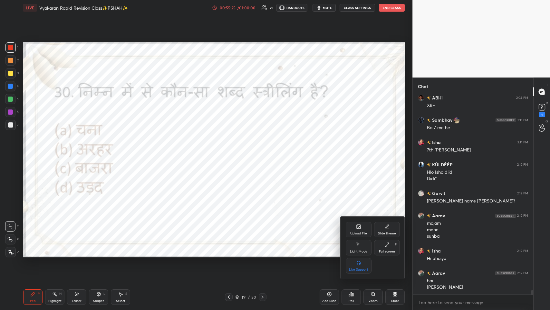
click at [231, 151] on div "Full screen F" at bounding box center [387, 247] width 26 height 15
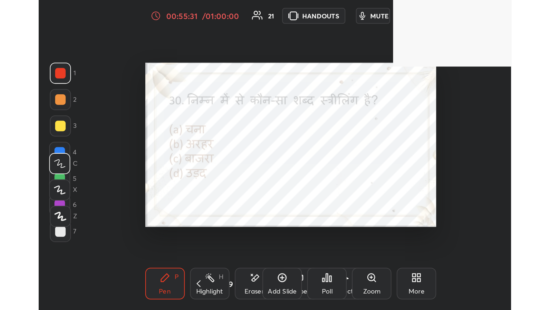
scroll to position [110, 206]
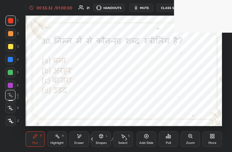
click at [210, 143] on div "More" at bounding box center [212, 142] width 8 height 3
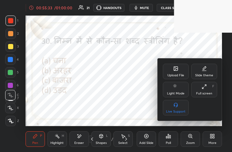
click at [208, 79] on div "Upload File Slide theme Light Mode Full screen F Live Support" at bounding box center [190, 90] width 54 height 52
click at [210, 80] on div "Upload File Slide theme Light Mode Full screen F Live Support" at bounding box center [190, 90] width 54 height 52
click at [211, 88] on div "Full screen F" at bounding box center [204, 89] width 26 height 15
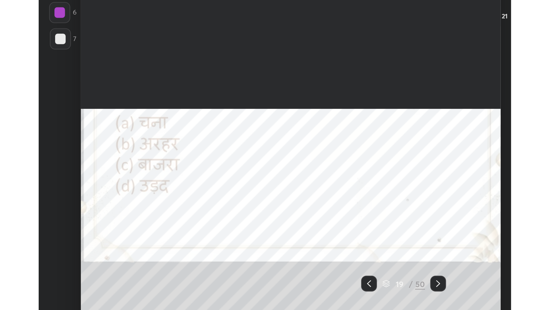
scroll to position [31981, 31734]
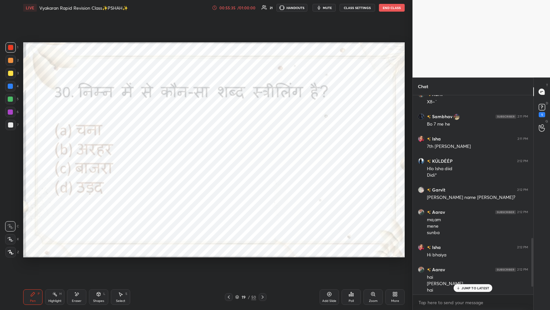
click at [231, 151] on p "JUMP TO LATEST" at bounding box center [476, 288] width 28 height 4
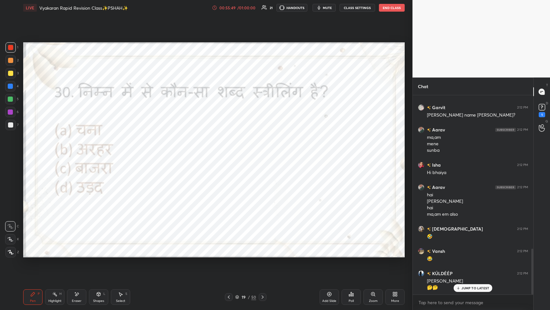
click at [231, 151] on p "JUMP TO LATEST" at bounding box center [476, 288] width 28 height 4
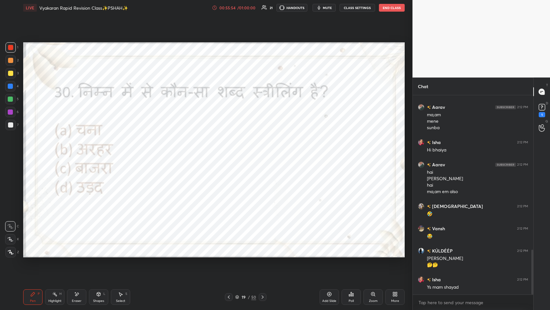
click at [231, 151] on div "Poll" at bounding box center [351, 296] width 19 height 15
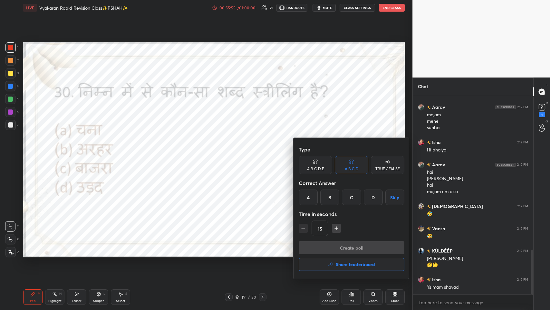
click at [231, 151] on div "B" at bounding box center [330, 196] width 19 height 15
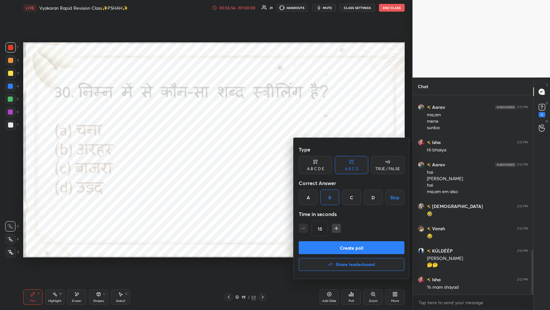
click at [231, 151] on button "Create poll" at bounding box center [352, 247] width 106 height 13
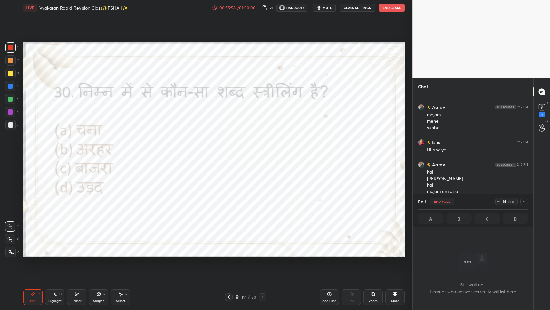
click at [231, 151] on div at bounding box center [525, 201] width 8 height 8
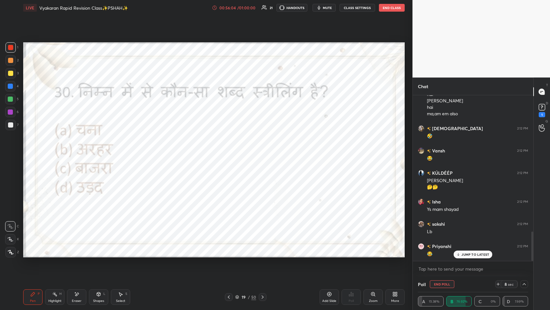
click at [231, 151] on p "JUMP TO LATEST" at bounding box center [476, 254] width 28 height 4
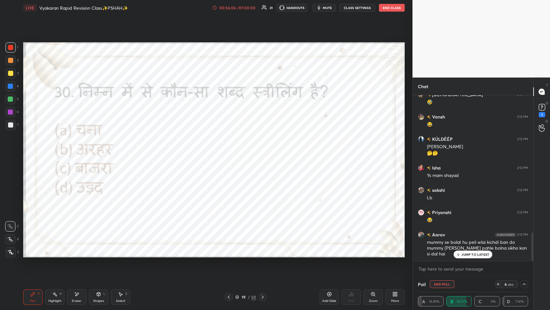
click at [231, 151] on p "JUMP TO LATEST" at bounding box center [476, 254] width 28 height 4
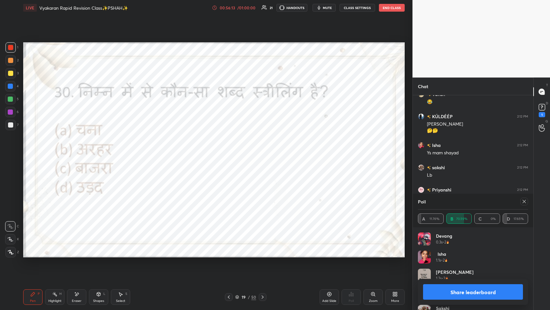
click at [231, 151] on icon at bounding box center [524, 201] width 5 height 5
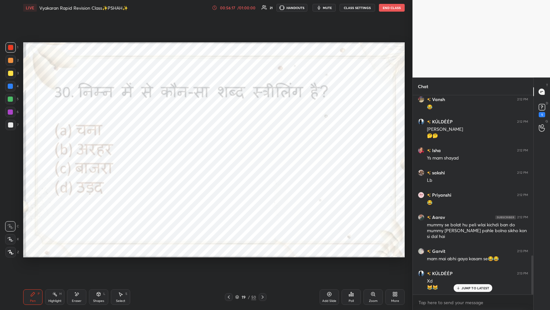
click at [231, 151] on p "JUMP TO LATEST" at bounding box center [476, 288] width 28 height 4
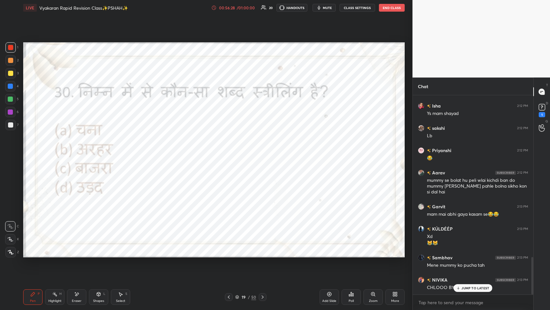
click at [231, 151] on div "JUMP TO LATEST" at bounding box center [473, 288] width 39 height 8
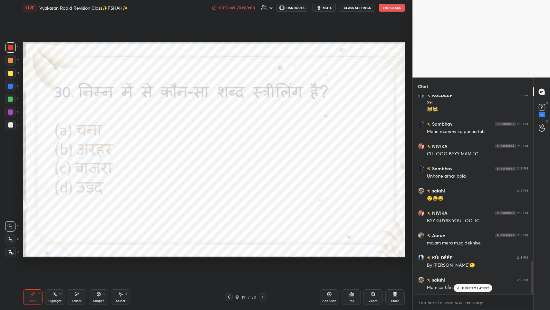
click at [231, 151] on div "JUMP TO LATEST" at bounding box center [473, 288] width 39 height 8
click at [231, 151] on div "19 / 50" at bounding box center [245, 297] width 21 height 6
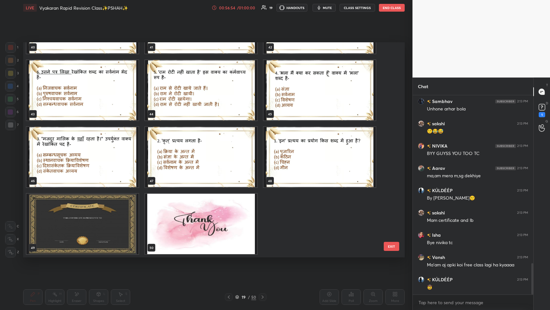
click at [97, 151] on img "grid" at bounding box center [82, 223] width 112 height 60
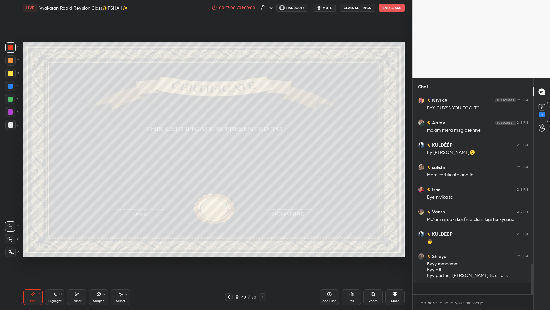
click at [231, 151] on icon at bounding box center [349, 295] width 1 height 2
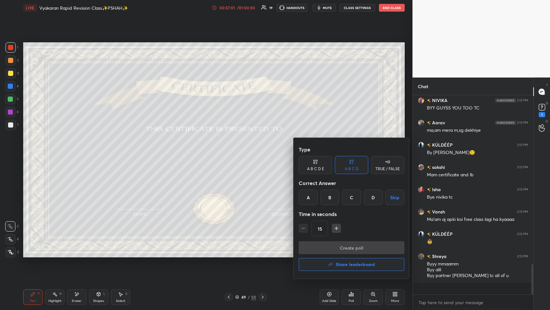
click at [231, 151] on h4 "Share leaderboard" at bounding box center [355, 264] width 39 height 5
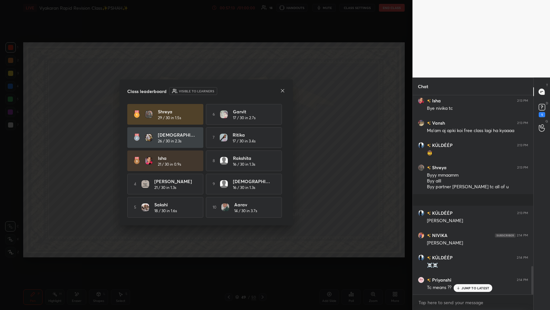
scroll to position [1217, 0]
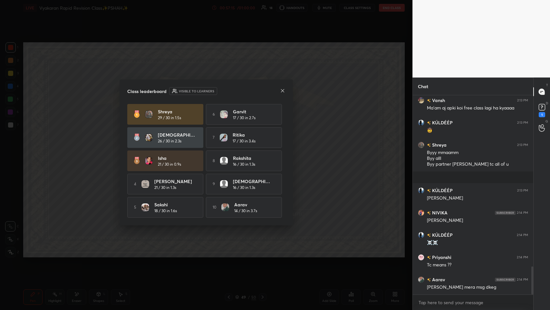
click at [231, 90] on div "Class leaderboard Visible to learners" at bounding box center [206, 91] width 158 height 8
click at [231, 88] on icon at bounding box center [282, 90] width 5 height 5
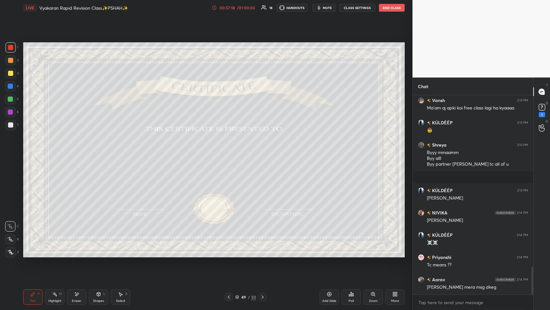
click at [13, 60] on div at bounding box center [10, 60] width 5 height 5
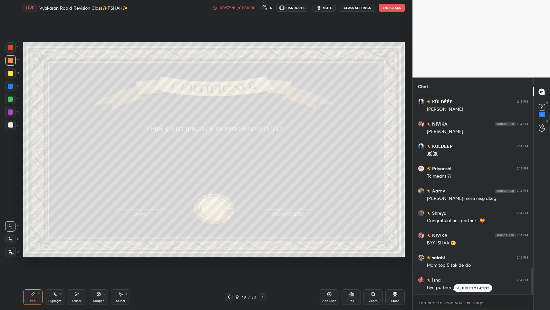
scroll to position [1334, 0]
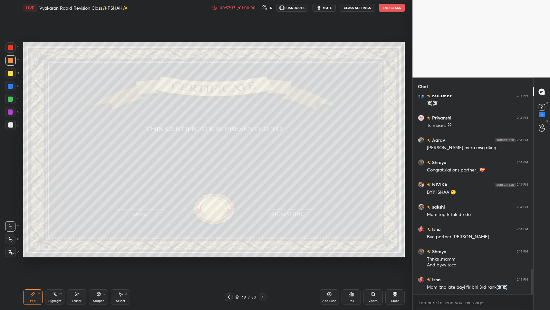
click at [231, 151] on div "More" at bounding box center [396, 300] width 8 height 3
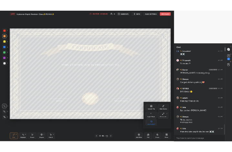
scroll to position [1385, 0]
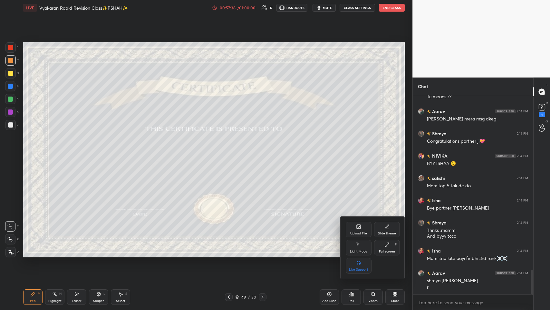
click at [231, 151] on div "Full screen F" at bounding box center [387, 247] width 26 height 15
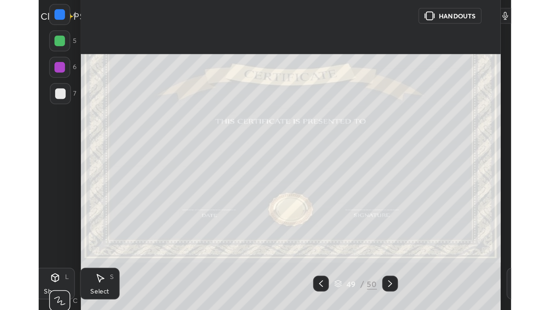
scroll to position [32138, 32043]
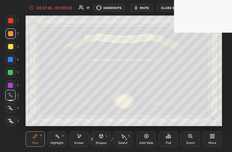
click at [212, 136] on icon at bounding box center [211, 135] width 5 height 5
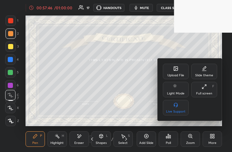
click at [202, 94] on div "Full screen" at bounding box center [204, 93] width 16 height 3
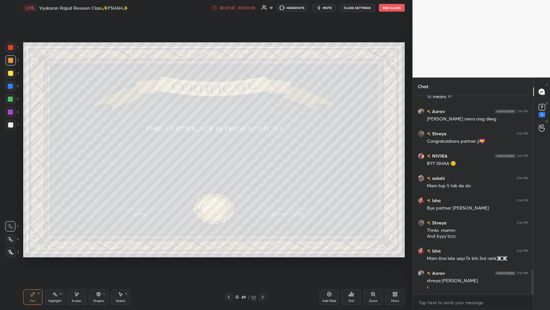
scroll to position [31981, 31862]
click at [72, 151] on div "Eraser" at bounding box center [76, 296] width 19 height 15
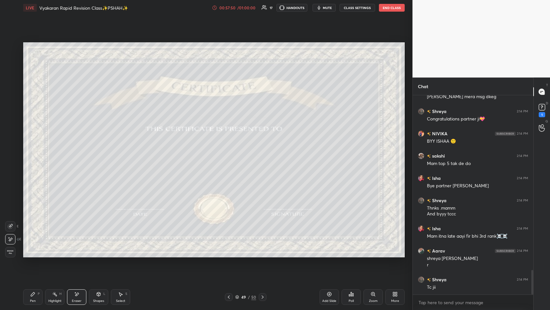
click at [231, 151] on div "Poll" at bounding box center [351, 296] width 19 height 15
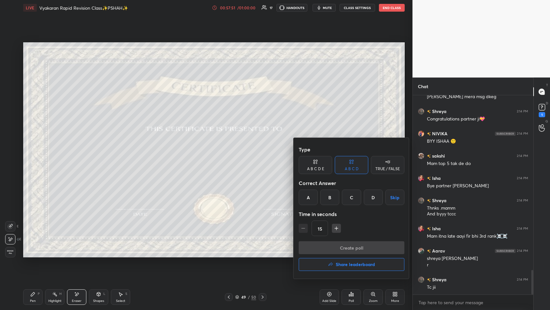
click at [231, 151] on h4 "Share leaderboard" at bounding box center [355, 264] width 39 height 5
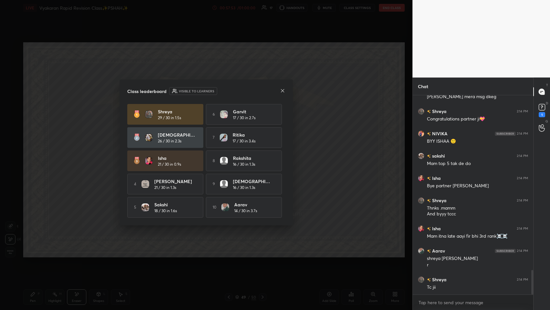
click at [231, 90] on icon at bounding box center [282, 90] width 3 height 3
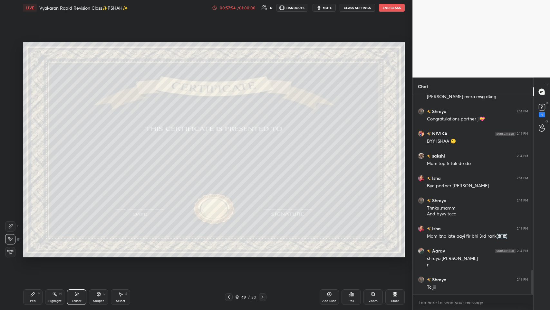
click at [41, 151] on div "Pen P" at bounding box center [32, 296] width 19 height 15
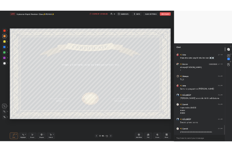
scroll to position [1553, 0]
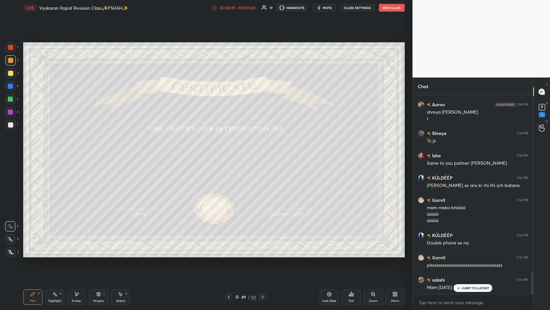
click at [231, 151] on div "More" at bounding box center [395, 296] width 19 height 15
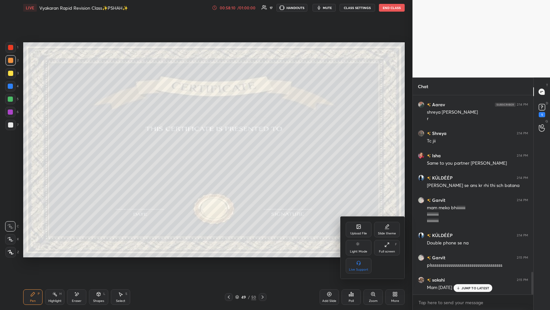
click at [231, 151] on icon at bounding box center [387, 244] width 5 height 5
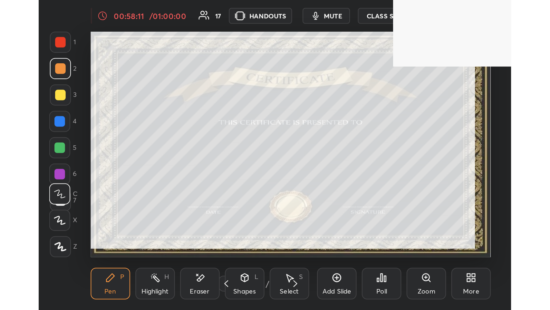
scroll to position [110, 206]
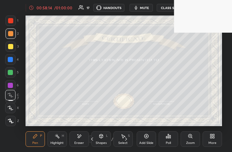
click at [208, 145] on div "More" at bounding box center [211, 138] width 19 height 15
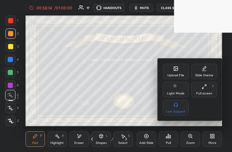
click at [204, 95] on div "Full screen F" at bounding box center [204, 89] width 26 height 15
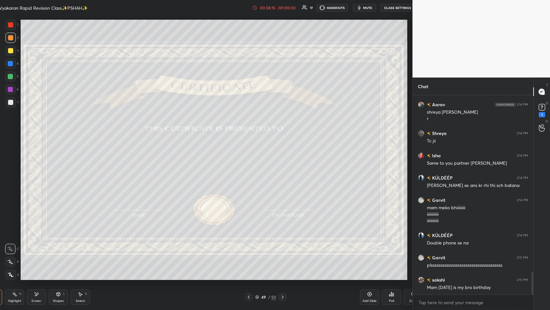
scroll to position [268, 425]
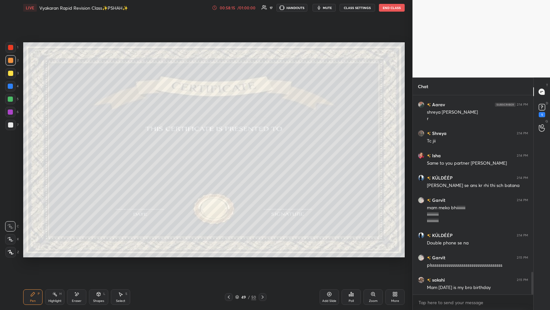
click at [77, 151] on icon at bounding box center [76, 293] width 5 height 5
click at [231, 151] on div "Poll" at bounding box center [351, 296] width 19 height 15
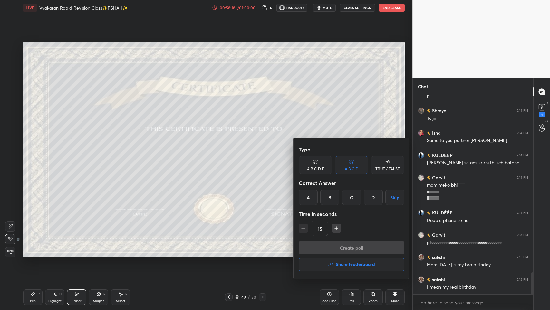
click at [231, 151] on h4 "Share leaderboard" at bounding box center [355, 264] width 39 height 5
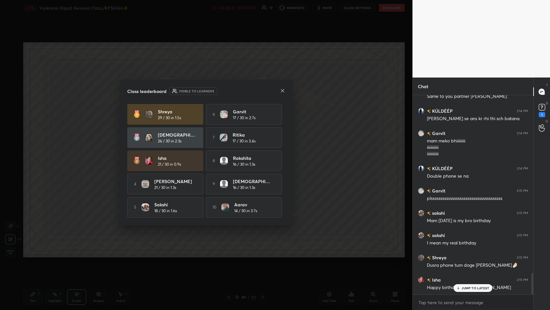
click at [231, 88] on icon at bounding box center [282, 90] width 5 height 5
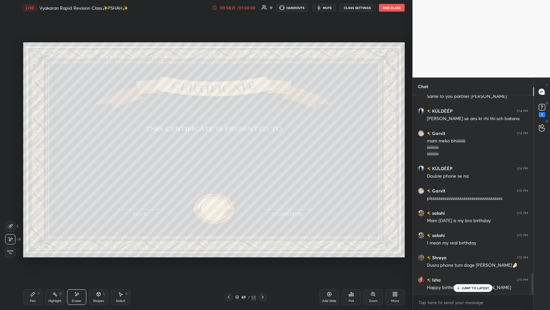
click at [36, 151] on div "Pen P" at bounding box center [32, 296] width 19 height 15
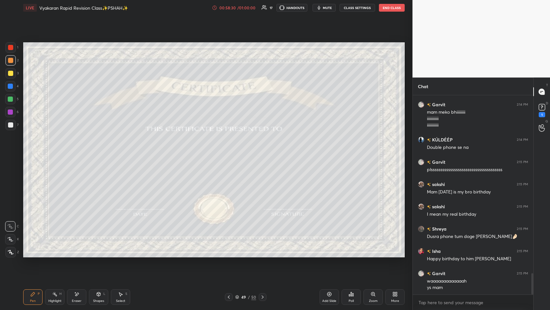
click at [231, 151] on div "Poll" at bounding box center [351, 296] width 19 height 15
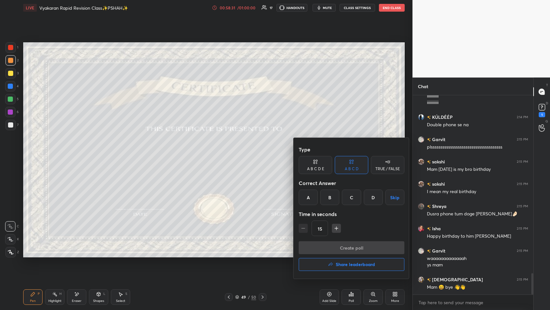
click at [231, 151] on h4 "Share leaderboard" at bounding box center [355, 264] width 39 height 5
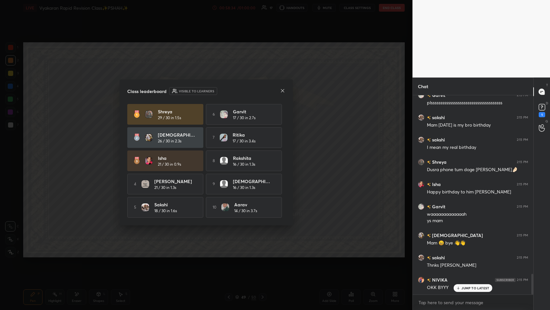
click at [231, 90] on icon at bounding box center [282, 90] width 5 height 5
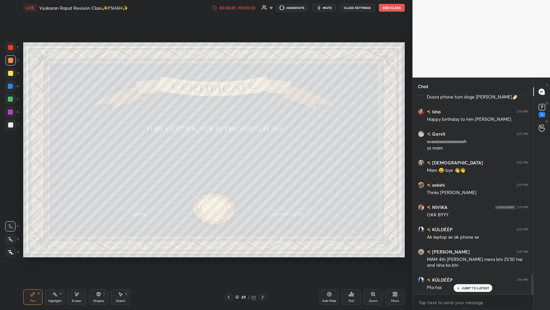
click at [231, 151] on icon at bounding box center [397, 295] width 2 height 2
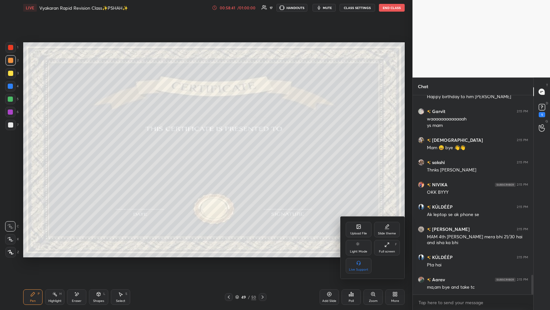
click at [231, 151] on div "Upload File Slide theme Light Mode Full screen F Live Support" at bounding box center [373, 248] width 54 height 52
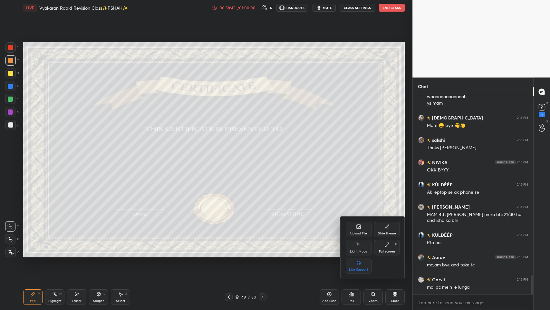
click at [231, 151] on div "Full screen" at bounding box center [387, 251] width 16 height 3
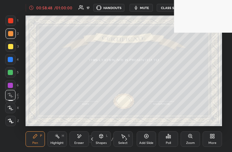
click at [218, 133] on div "More" at bounding box center [211, 138] width 19 height 15
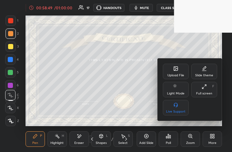
click at [196, 94] on div "Full screen" at bounding box center [204, 93] width 16 height 3
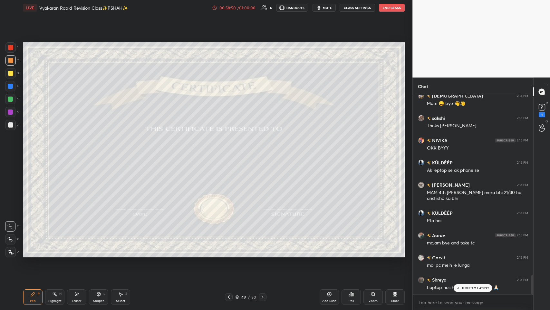
drag, startPoint x: 70, startPoint y: 294, endPoint x: 74, endPoint y: 289, distance: 6.9
click at [70, 151] on div "Eraser" at bounding box center [76, 296] width 19 height 15
click at [38, 151] on div "Pen P" at bounding box center [32, 296] width 19 height 15
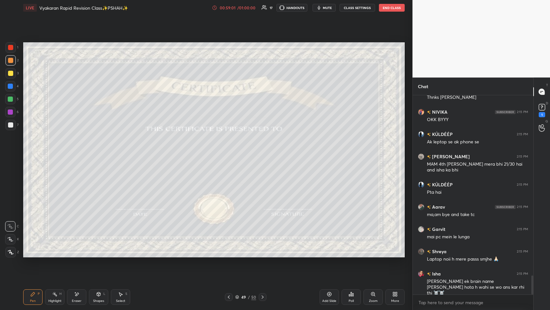
click at [231, 151] on div "Poll" at bounding box center [351, 296] width 19 height 15
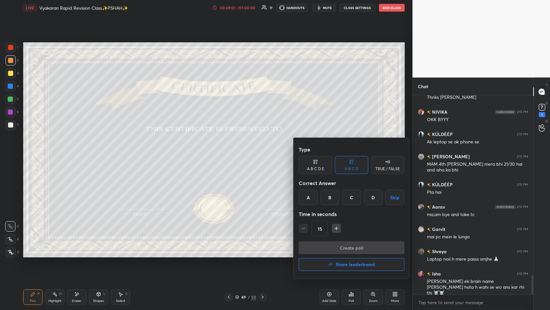
click at [231, 151] on button "Share leaderboard" at bounding box center [352, 264] width 106 height 13
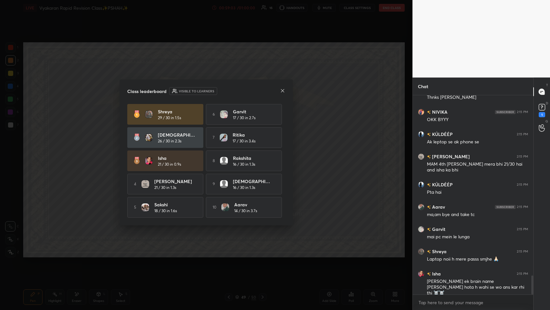
click at [231, 88] on div at bounding box center [282, 91] width 5 height 7
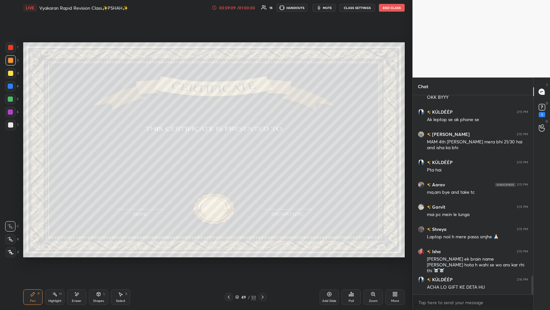
click at [231, 151] on icon at bounding box center [394, 293] width 2 height 2
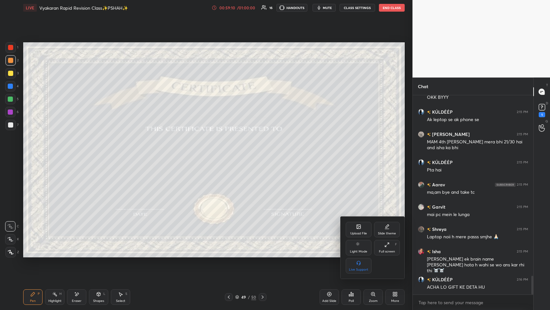
click at [231, 151] on icon at bounding box center [387, 244] width 5 height 5
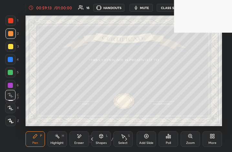
click at [218, 136] on div "More" at bounding box center [211, 138] width 19 height 15
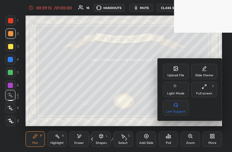
click at [203, 97] on div "Upload File Slide theme Light Mode Full screen F Live Support" at bounding box center [190, 90] width 54 height 52
click at [193, 94] on div "Full screen F" at bounding box center [204, 89] width 26 height 15
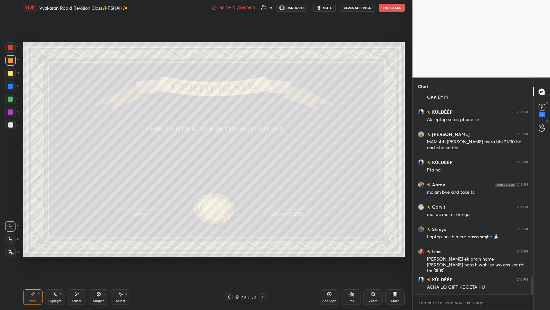
click at [82, 151] on div "Eraser" at bounding box center [76, 296] width 19 height 15
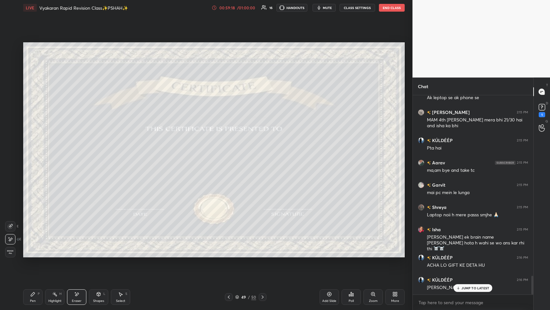
click at [231, 151] on div "Poll" at bounding box center [351, 296] width 19 height 15
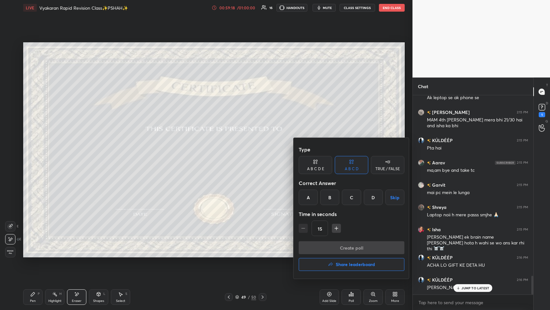
click at [231, 151] on h4 "Share leaderboard" at bounding box center [355, 264] width 39 height 5
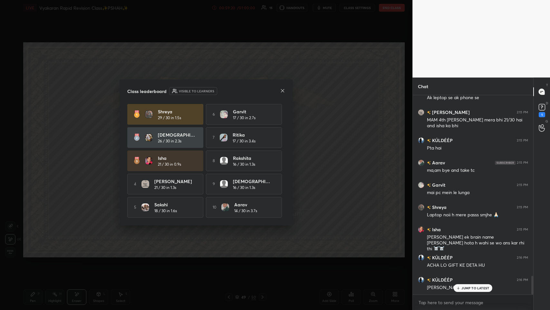
click at [231, 89] on icon at bounding box center [282, 90] width 5 height 5
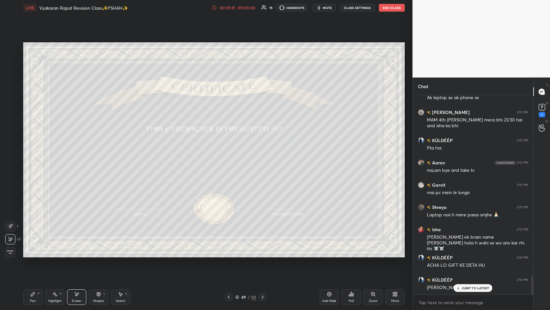
click at [33, 151] on icon at bounding box center [32, 293] width 5 height 5
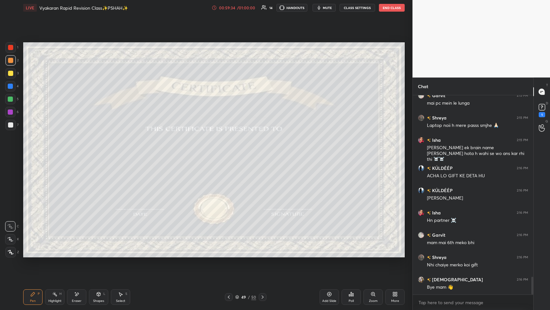
click at [231, 151] on div "More" at bounding box center [395, 296] width 19 height 15
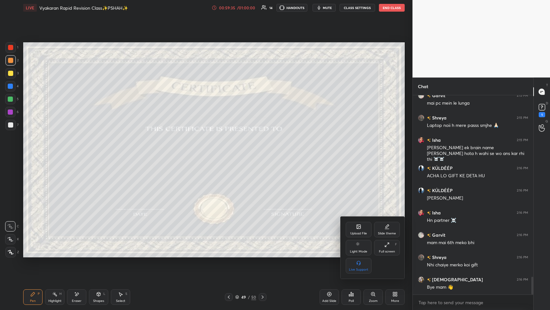
click at [231, 151] on div "Full screen F" at bounding box center [387, 247] width 26 height 15
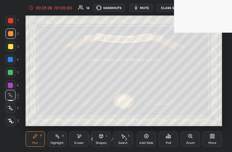
click at [207, 137] on div "More" at bounding box center [211, 138] width 19 height 15
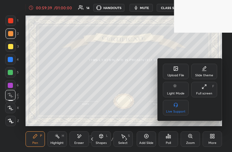
click at [196, 92] on div "Full screen" at bounding box center [204, 93] width 16 height 3
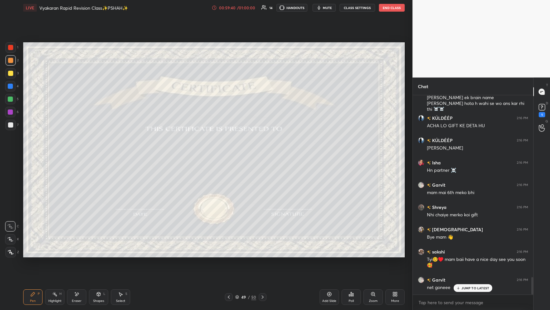
click at [76, 151] on icon at bounding box center [77, 293] width 4 height 3
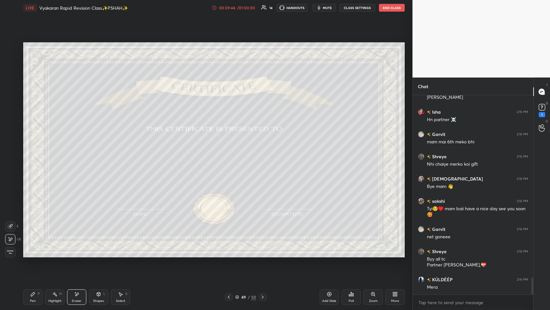
click at [35, 151] on div "Pen" at bounding box center [33, 300] width 6 height 3
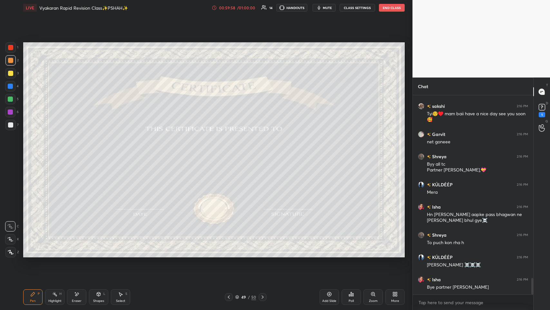
click at [231, 151] on div "More" at bounding box center [396, 300] width 8 height 3
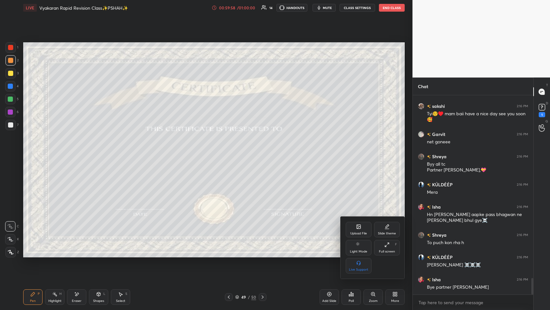
click at [231, 151] on div "Full screen F" at bounding box center [387, 247] width 26 height 15
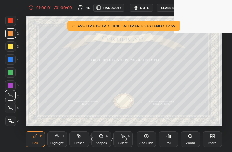
click at [213, 141] on div "More" at bounding box center [212, 142] width 8 height 3
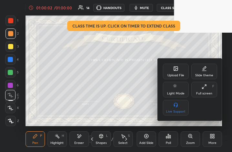
click at [203, 90] on div "Full screen F" at bounding box center [204, 89] width 26 height 15
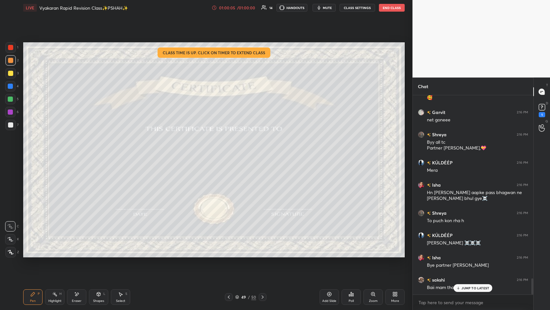
click at [231, 151] on p "JUMP TO LATEST" at bounding box center [476, 288] width 28 height 4
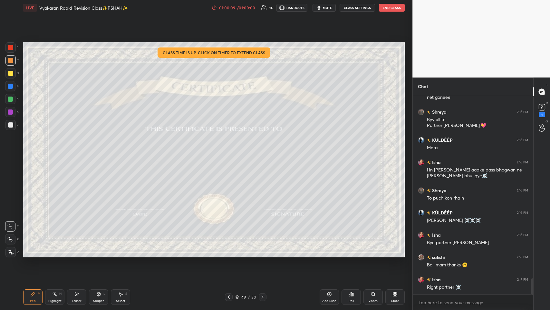
click at [74, 151] on icon at bounding box center [76, 293] width 5 height 5
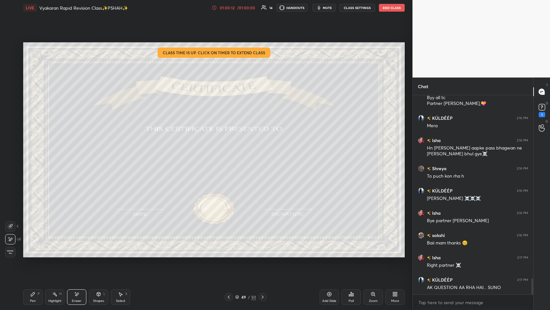
click at [231, 151] on div "More" at bounding box center [395, 296] width 19 height 15
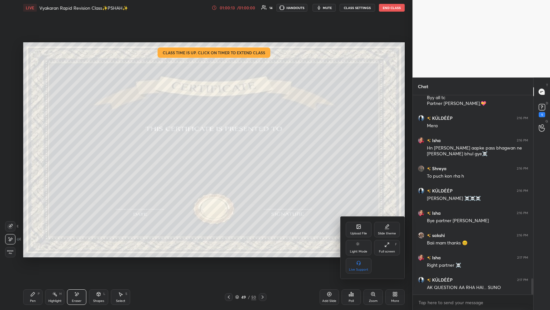
click at [231, 151] on div "Upload File Slide theme Light Mode Full screen F Live Support" at bounding box center [373, 248] width 54 height 52
click at [231, 151] on div "Full screen" at bounding box center [387, 251] width 16 height 3
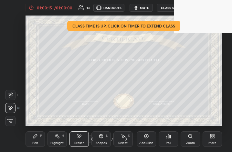
click at [215, 140] on div "More" at bounding box center [211, 138] width 19 height 15
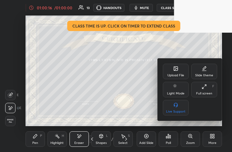
click at [204, 86] on icon at bounding box center [203, 86] width 5 height 5
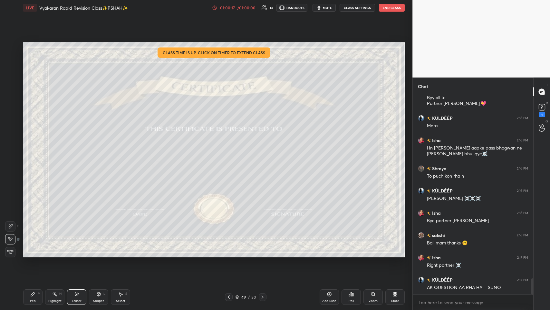
click at [231, 151] on div "49" at bounding box center [244, 297] width 6 height 4
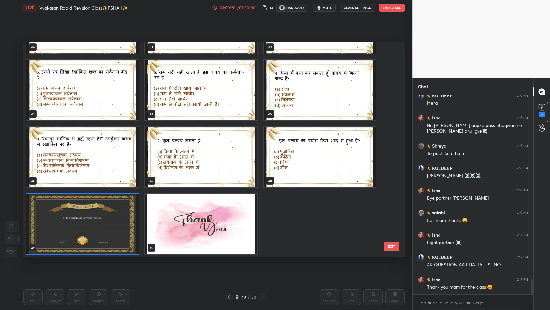
click at [223, 151] on img "grid" at bounding box center [201, 223] width 112 height 60
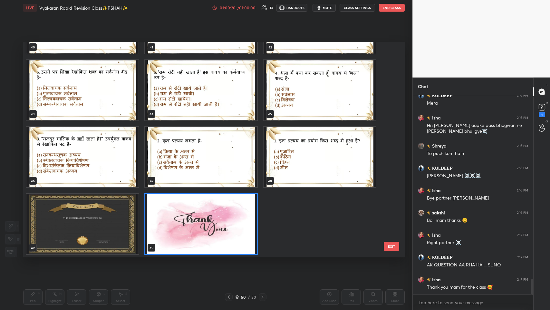
click at [223, 151] on img "grid" at bounding box center [201, 223] width 112 height 60
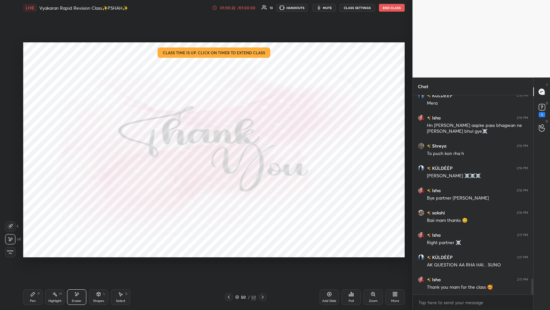
click at [30, 151] on icon at bounding box center [32, 293] width 5 height 5
click at [76, 151] on icon at bounding box center [77, 293] width 4 height 3
click at [33, 151] on div "Pen" at bounding box center [33, 300] width 6 height 3
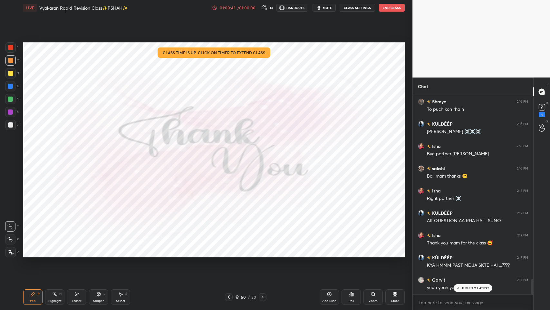
click at [231, 151] on div "JUMP TO LATEST" at bounding box center [473, 288] width 39 height 8
click at [231, 151] on p "JUMP TO LATEST" at bounding box center [476, 288] width 28 height 4
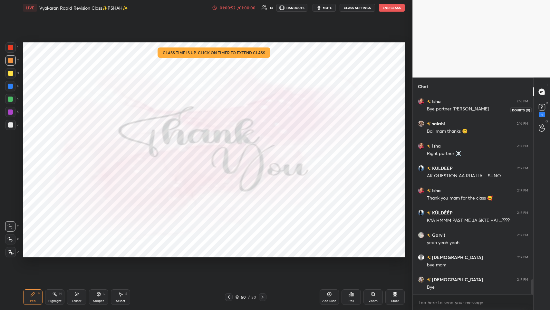
click at [231, 113] on div "1" at bounding box center [542, 114] width 6 height 5
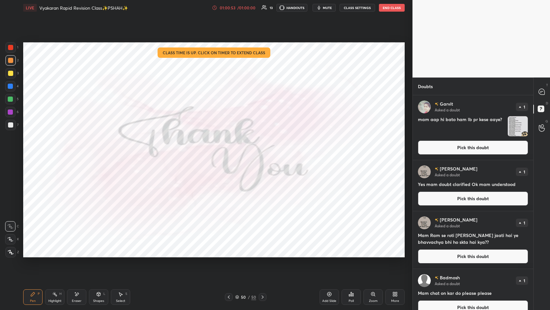
click at [231, 119] on img "grid" at bounding box center [518, 126] width 20 height 20
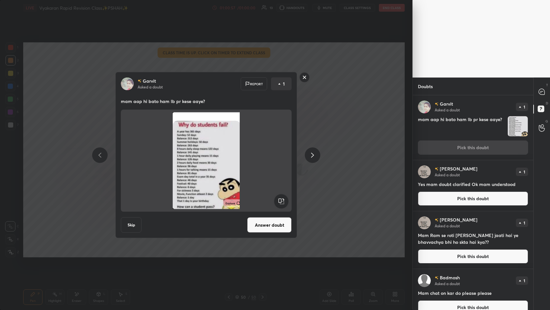
click at [231, 78] on rect at bounding box center [305, 77] width 10 height 10
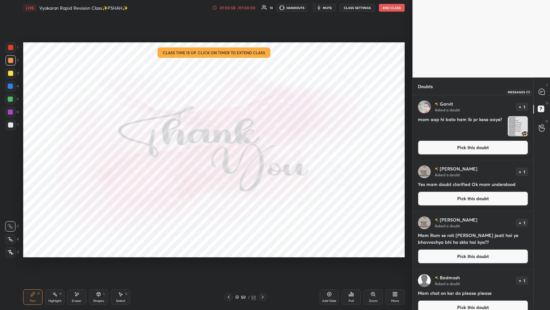
click at [231, 93] on icon at bounding box center [542, 92] width 6 height 6
type textarea "x"
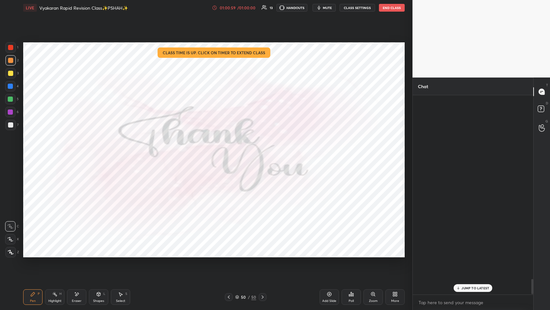
scroll to position [197, 119]
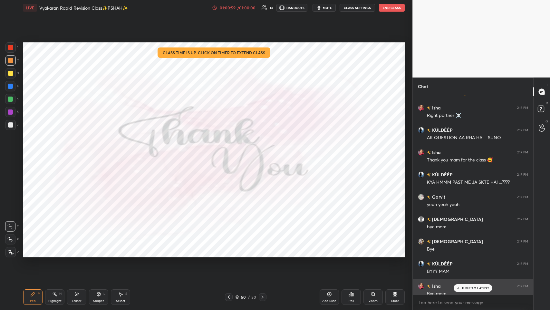
drag, startPoint x: 463, startPoint y: 283, endPoint x: 463, endPoint y: 292, distance: 9.0
click at [231, 151] on div "[PERSON_NAME] 2:16 PM Bye mam 👋 [PERSON_NAME] 2:16 PM Tyi☺️♥️ mam baii have a n…" at bounding box center [473, 194] width 121 height 199
click at [231, 151] on p "JUMP TO LATEST" at bounding box center [476, 288] width 28 height 4
